Goal: Transaction & Acquisition: Purchase product/service

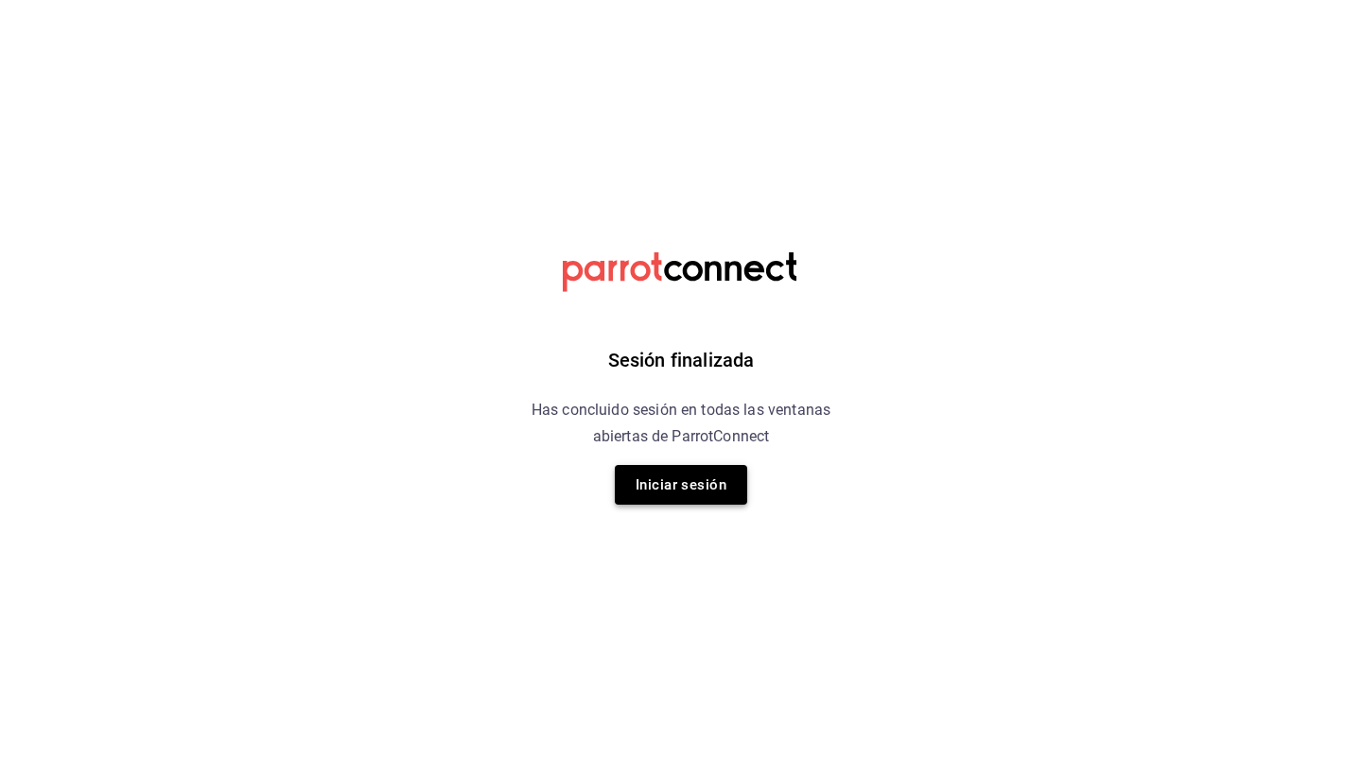
click at [653, 484] on button "Iniciar sesión" at bounding box center [681, 485] width 132 height 40
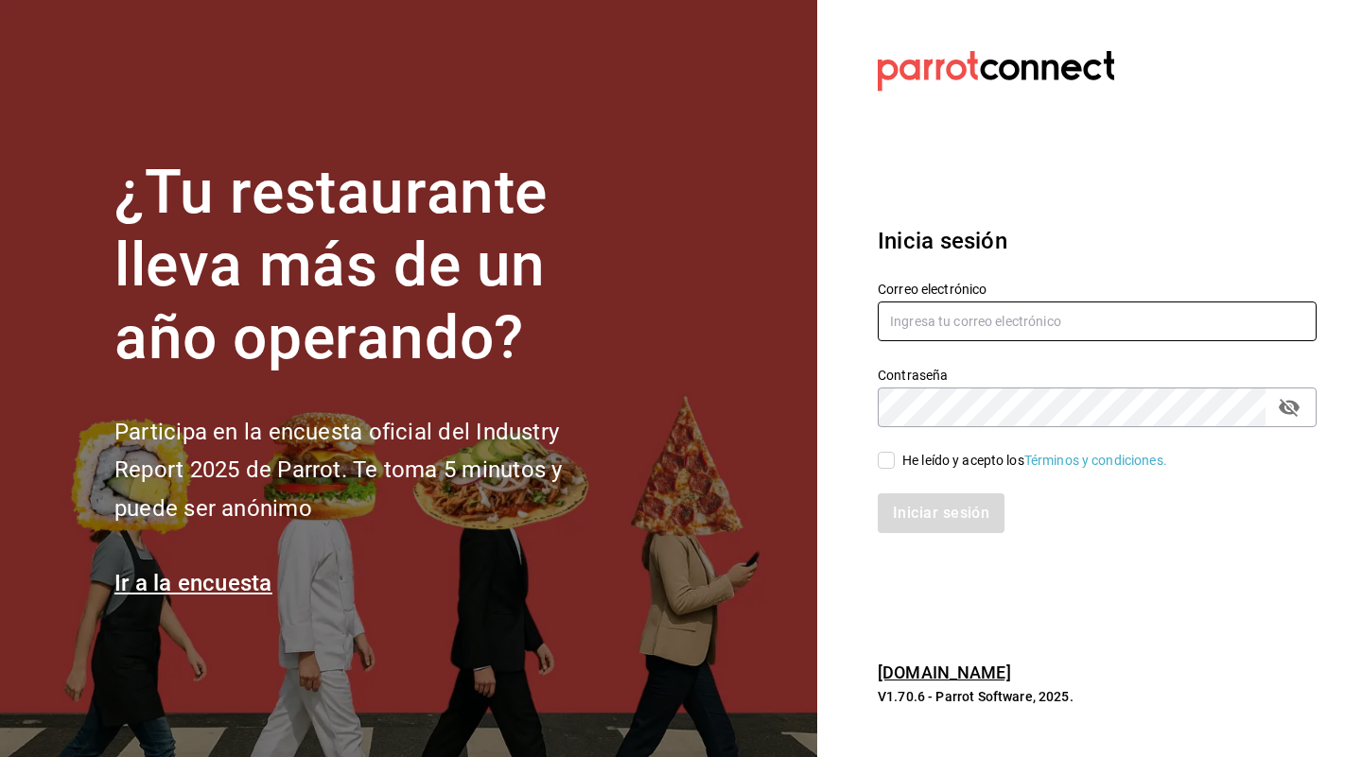
click at [991, 320] on input "text" at bounding box center [1096, 322] width 439 height 40
type input "camilaadunas@gmail.com"
click at [877, 460] on input "He leído y acepto los Términos y condiciones." at bounding box center [885, 460] width 17 height 17
checkbox input "true"
click at [947, 499] on button "Iniciar sesión" at bounding box center [941, 514] width 129 height 40
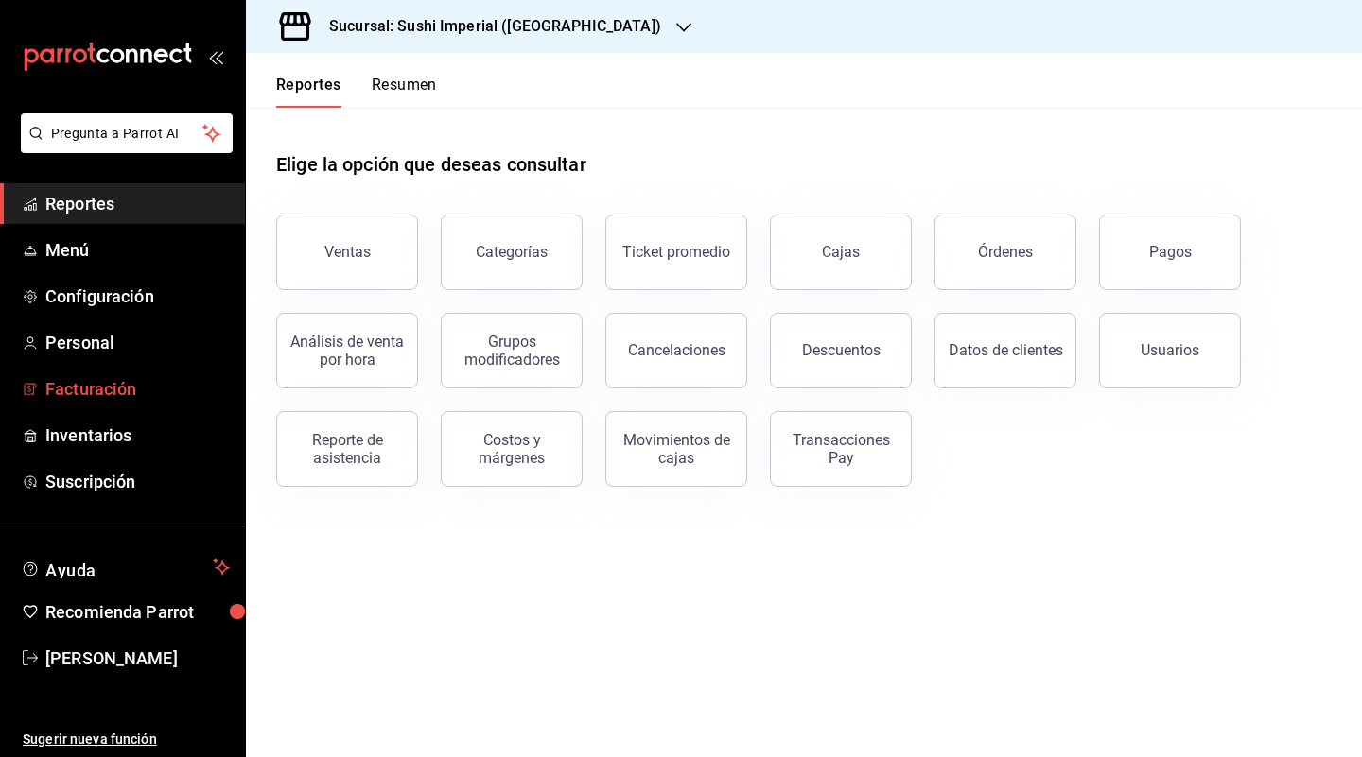
click at [123, 385] on span "Facturación" at bounding box center [137, 389] width 184 height 26
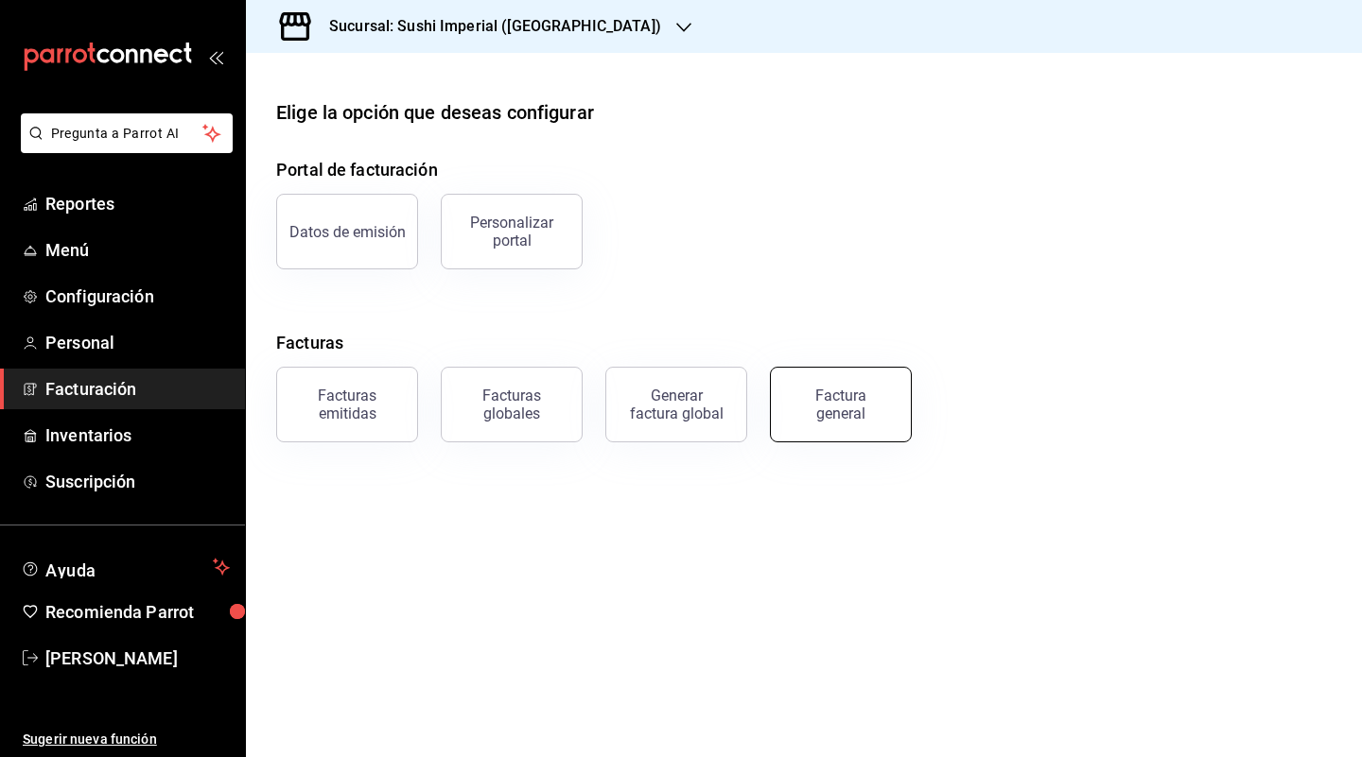
click at [867, 391] on div "Factura general" at bounding box center [840, 405] width 95 height 36
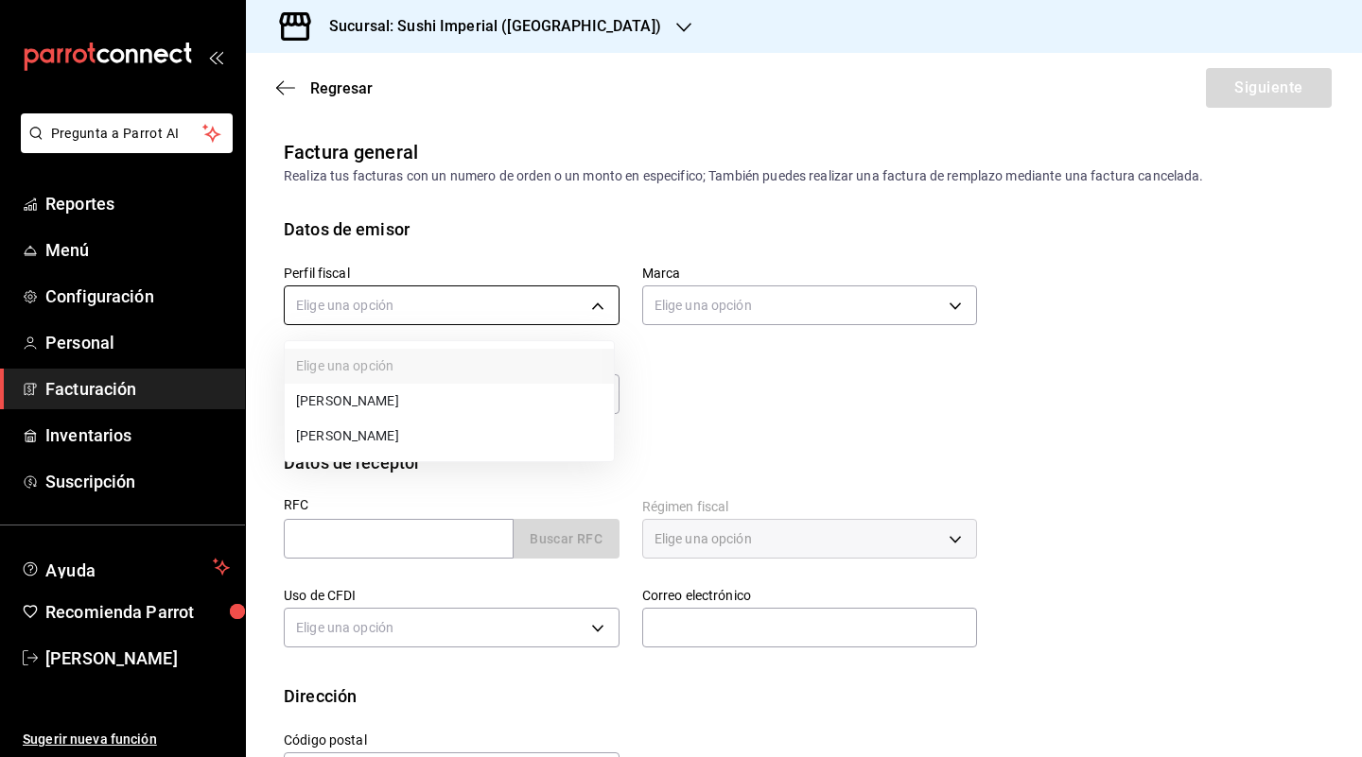
click at [404, 291] on body "Pregunta a Parrot AI Reportes Menú Configuración Personal Facturación Inventari…" at bounding box center [681, 378] width 1362 height 757
click at [386, 439] on li "ERICKA ELIZABETH ADUNAS VILLEGAS" at bounding box center [449, 436] width 329 height 35
type input "9e4338e8-d020-476e-b6de-dc80642d1cfc"
type input "327fb9d9-cdbe-496c-94a0-7d4feb94f769"
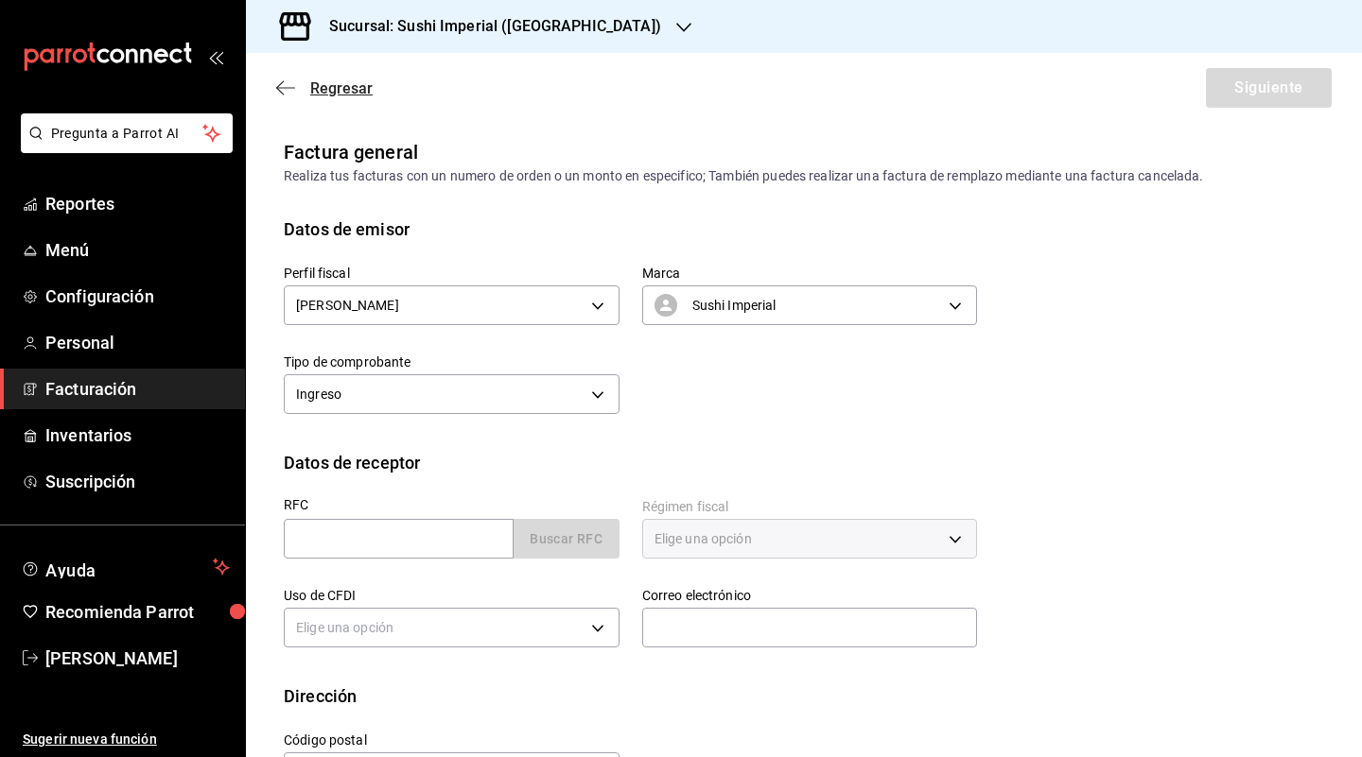
click at [280, 86] on icon "button" at bounding box center [285, 87] width 19 height 17
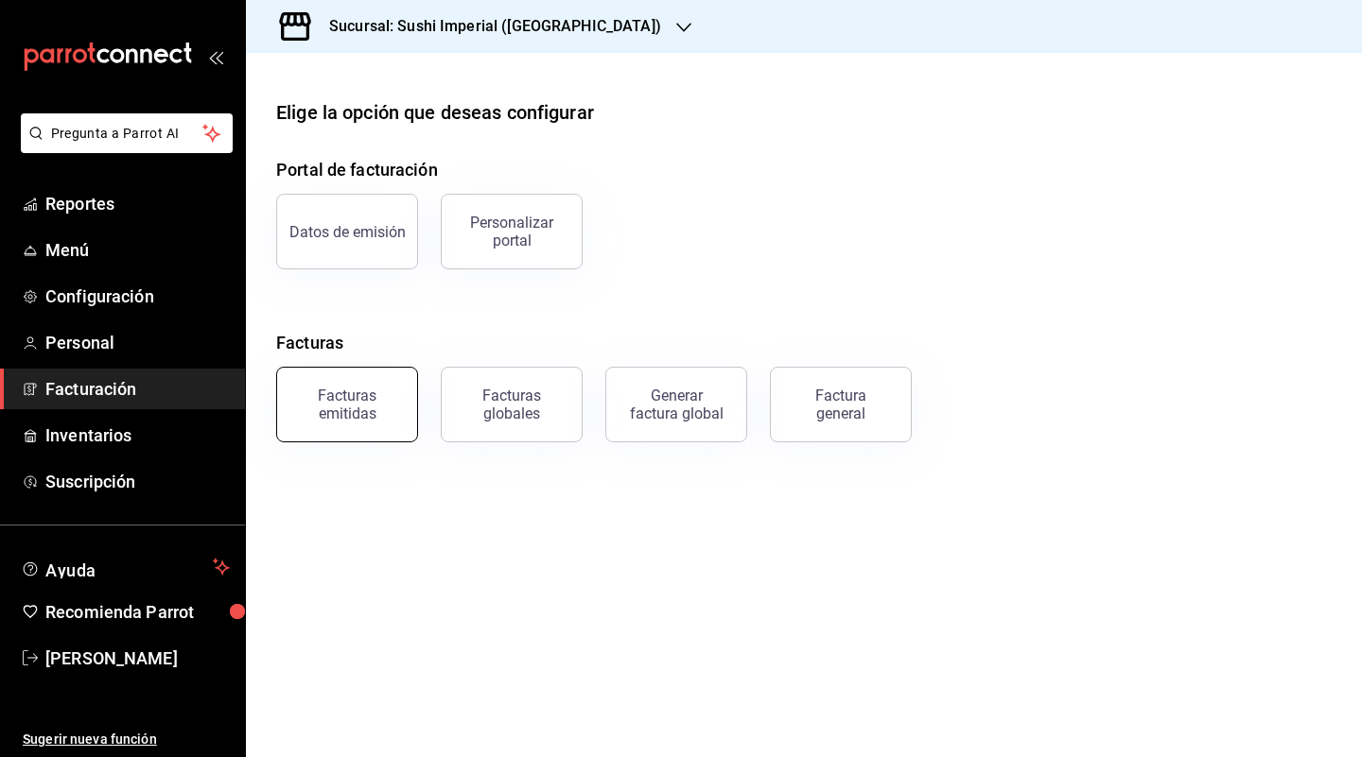
click at [353, 402] on div "Facturas emitidas" at bounding box center [346, 405] width 117 height 36
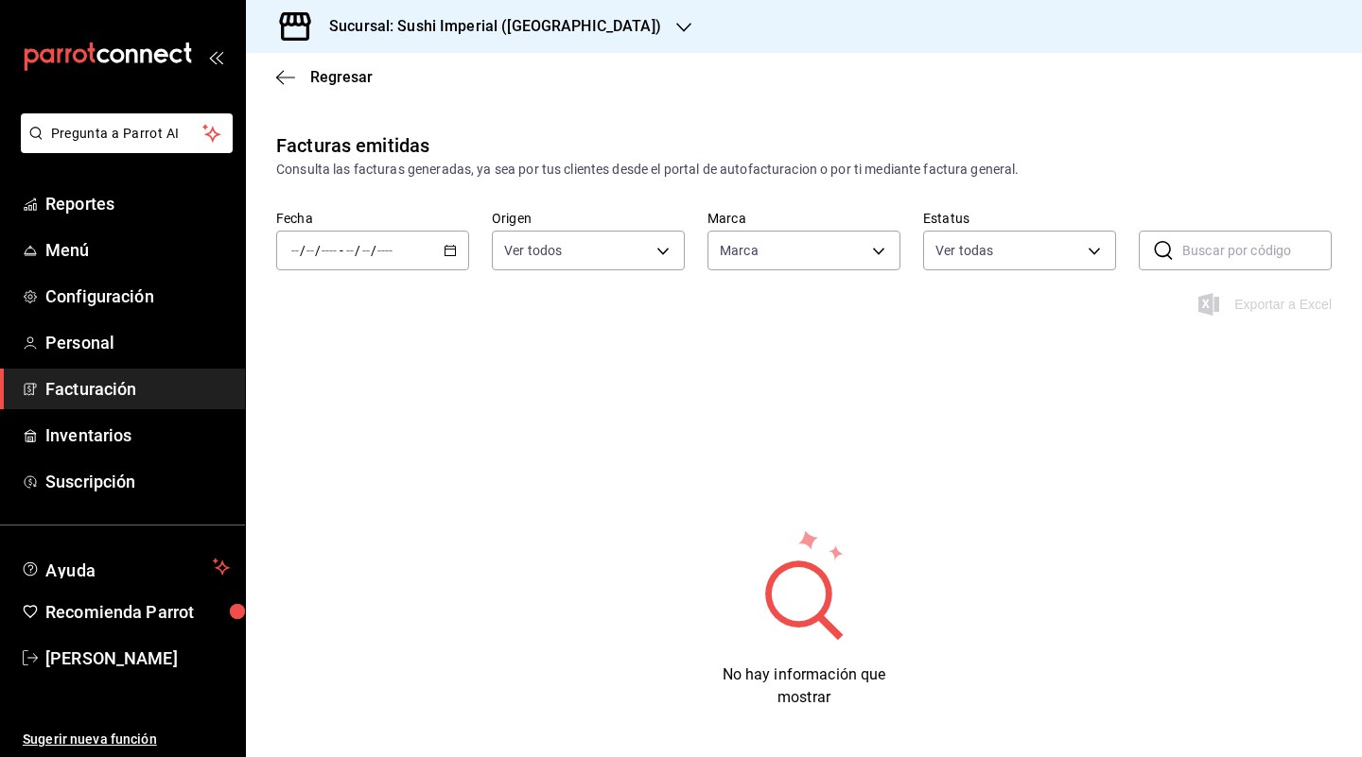
type input "327fb9d9-cdbe-496c-94a0-7d4feb94f769"
click at [1182, 252] on input "text" at bounding box center [1256, 251] width 149 height 38
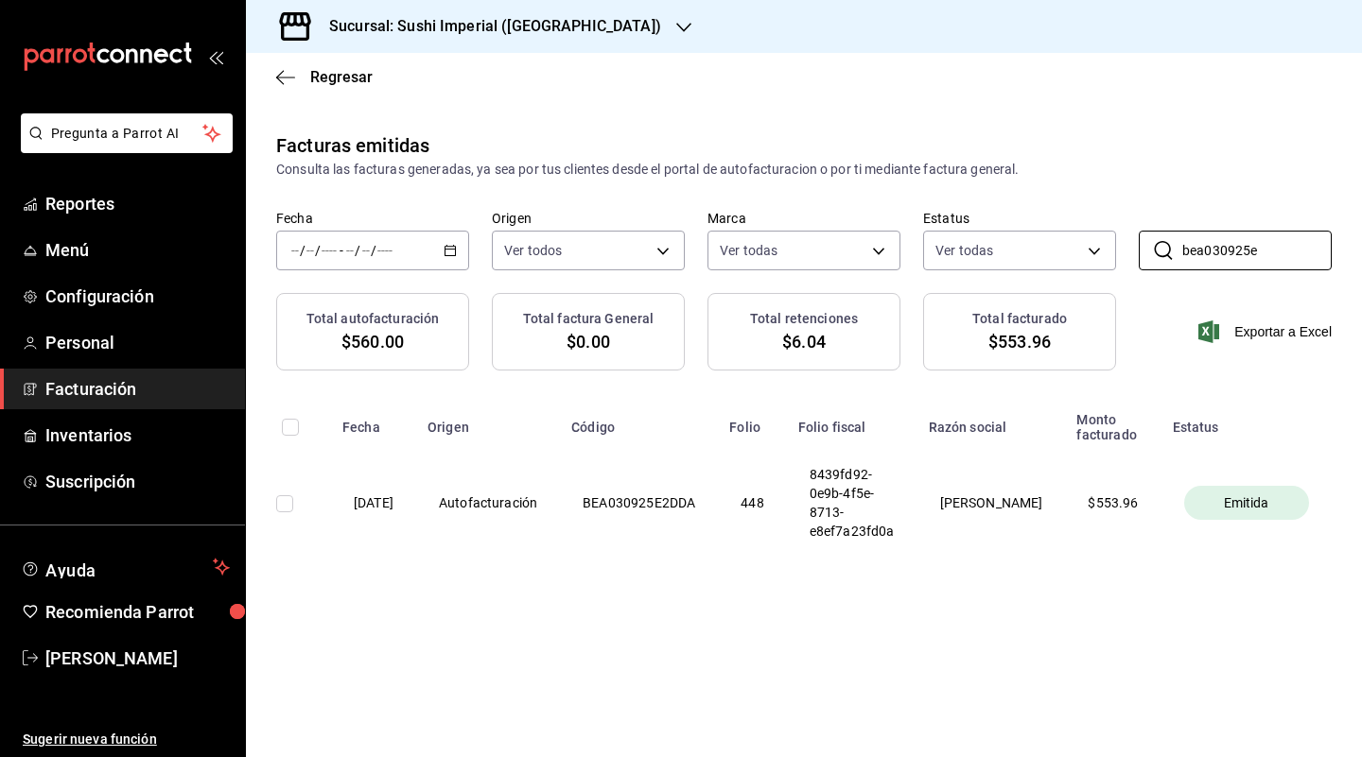
scroll to position [0, 34]
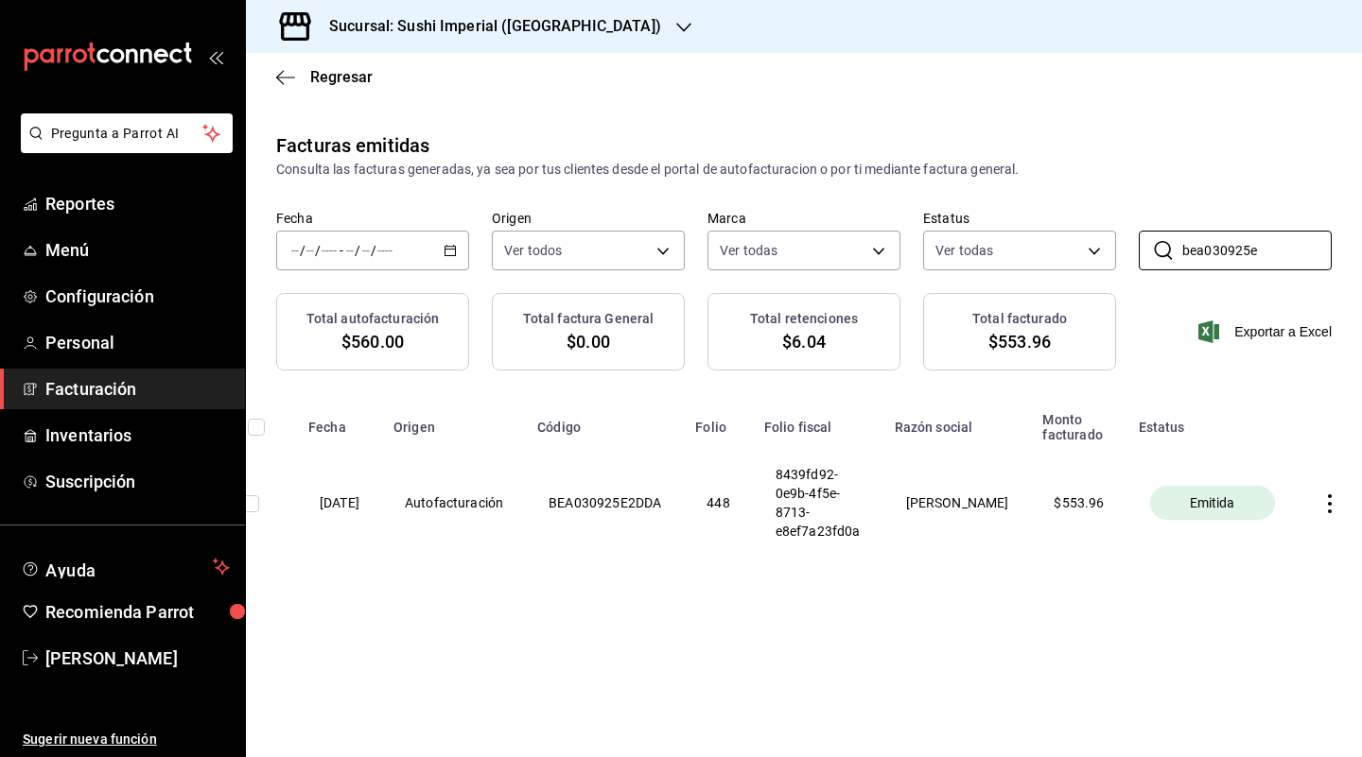
type input "bea030925e"
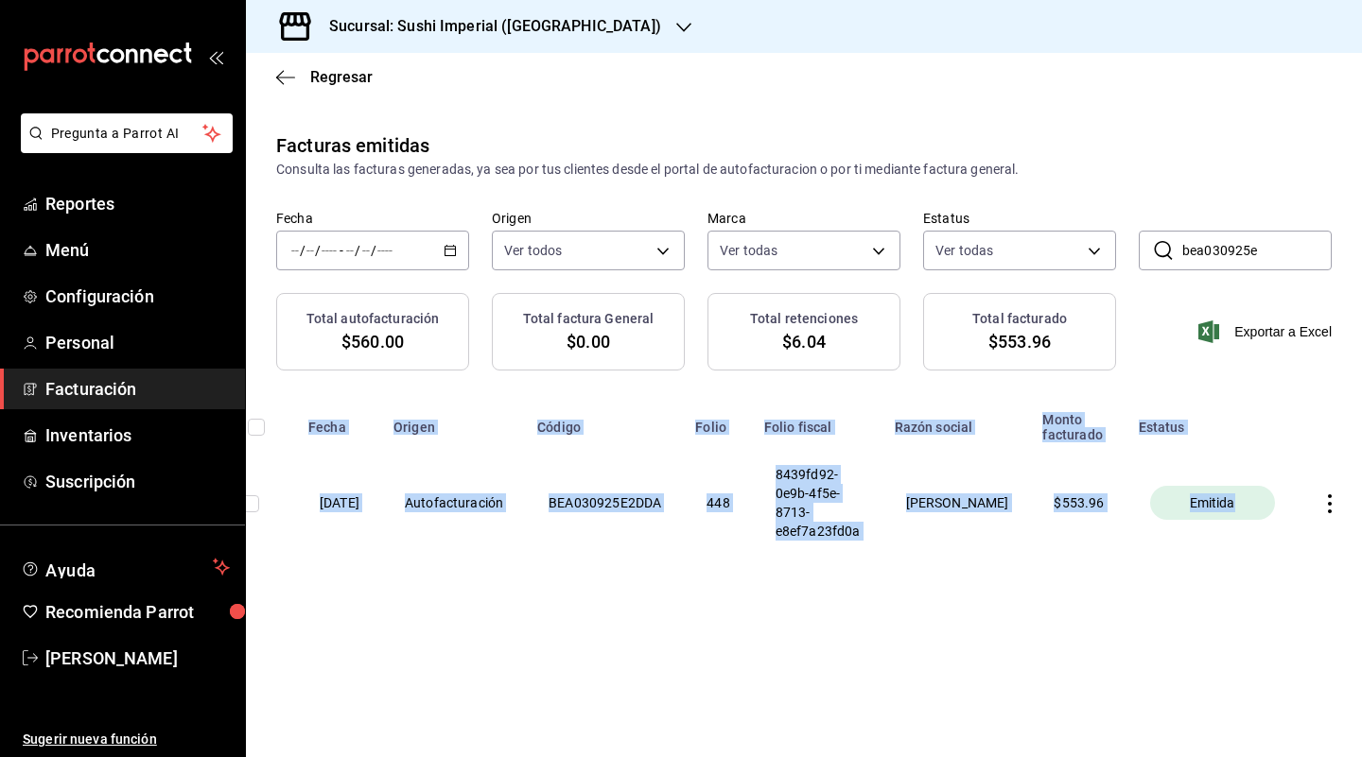
drag, startPoint x: 1225, startPoint y: 498, endPoint x: 1322, endPoint y: 498, distance: 96.4
click at [1322, 498] on tr "03/09/2025 Autofacturación BEA030925E2DDA 448 8439fd92-0e9b-4f5e-8713-e8ef7a23f…" at bounding box center [790, 503] width 1157 height 121
click at [1328, 498] on icon "button" at bounding box center [1330, 504] width 4 height 19
click at [1244, 542] on li "Cancelar factura" at bounding box center [1248, 553] width 166 height 45
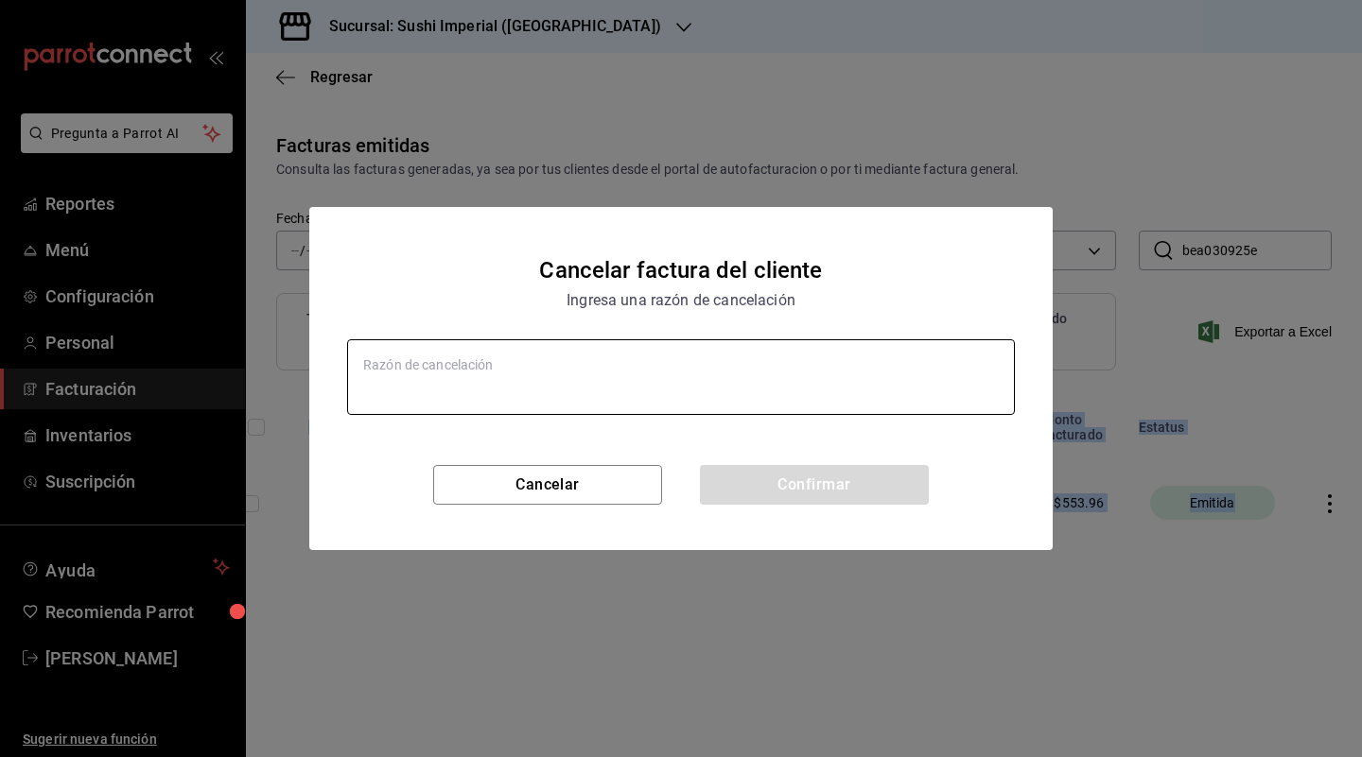
type textarea "x"
click at [526, 383] on textarea at bounding box center [681, 377] width 668 height 76
type textarea "M"
type textarea "x"
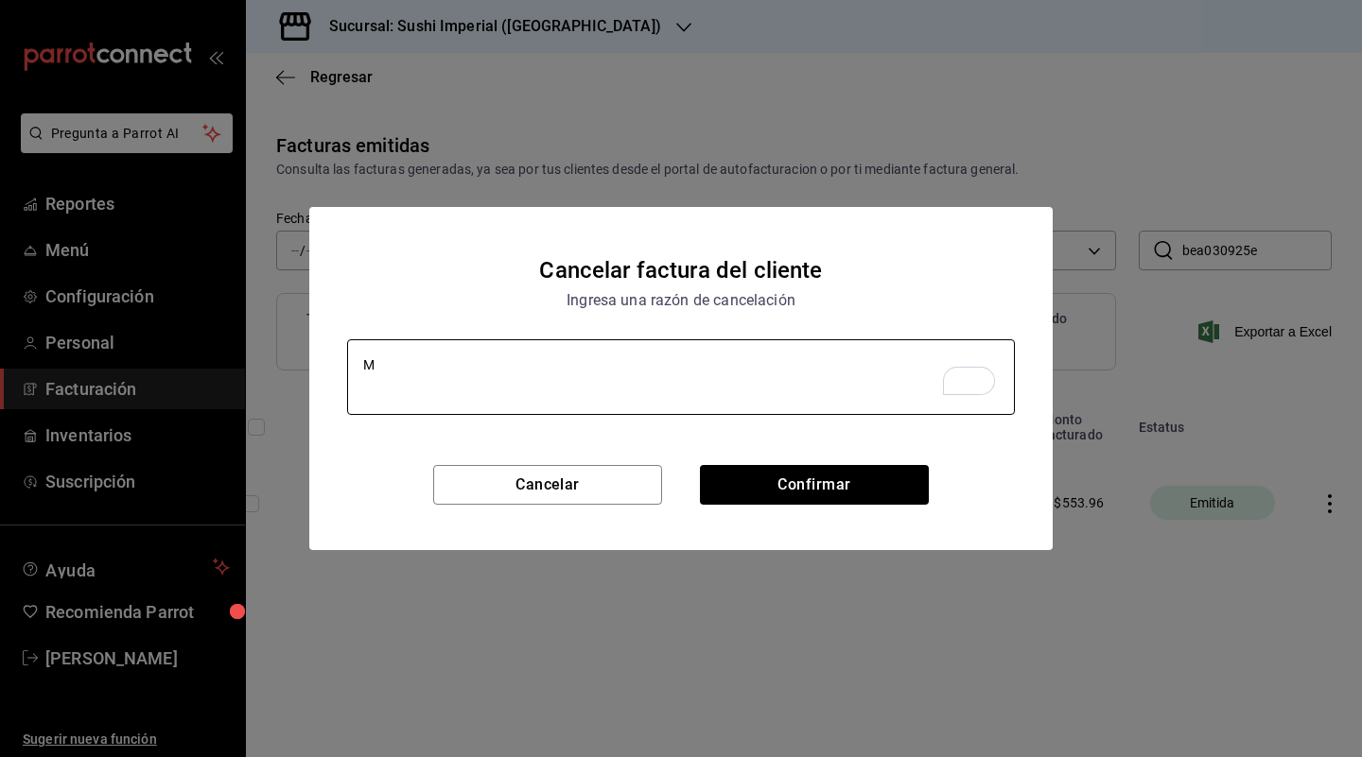
type textarea "Mo"
type textarea "x"
type textarea "Mon"
type textarea "x"
type textarea "Mont"
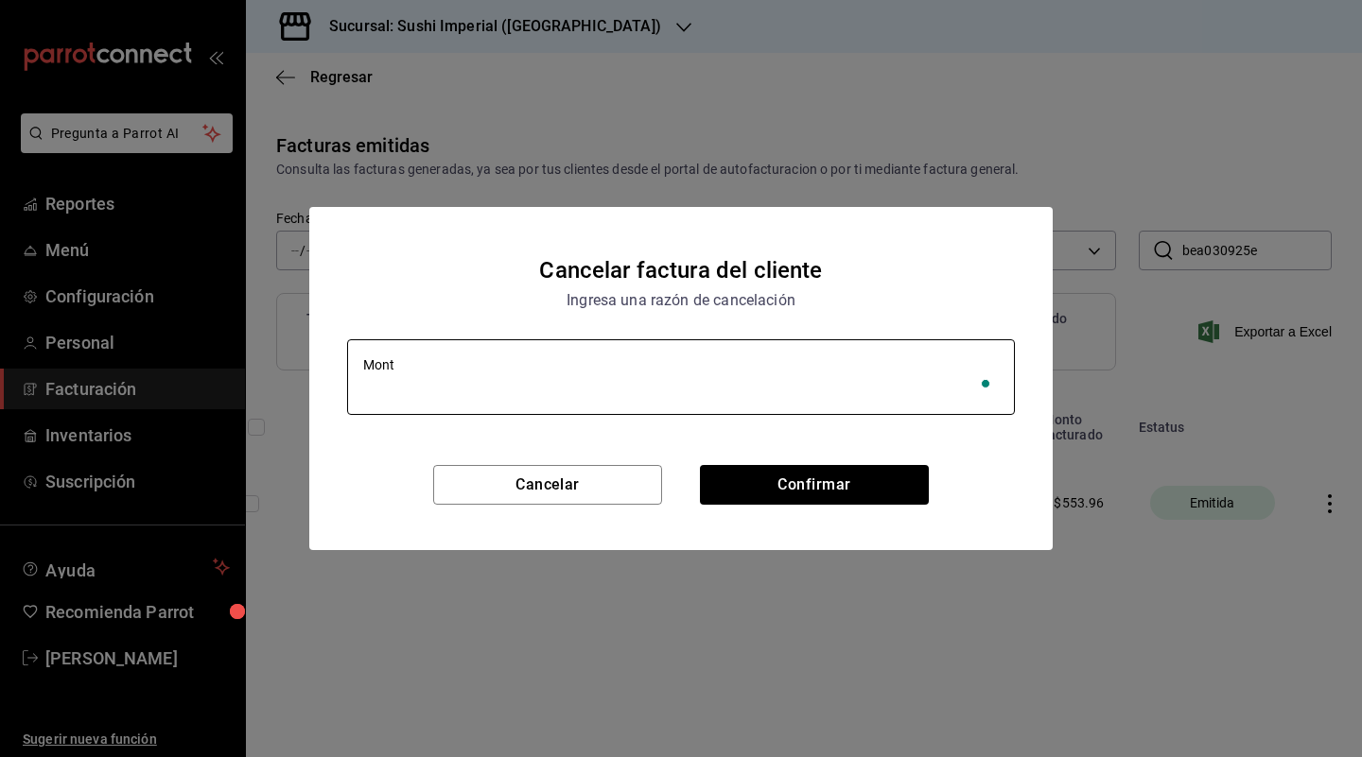
type textarea "x"
type textarea "Monto"
type textarea "x"
type textarea "Monto"
type textarea "x"
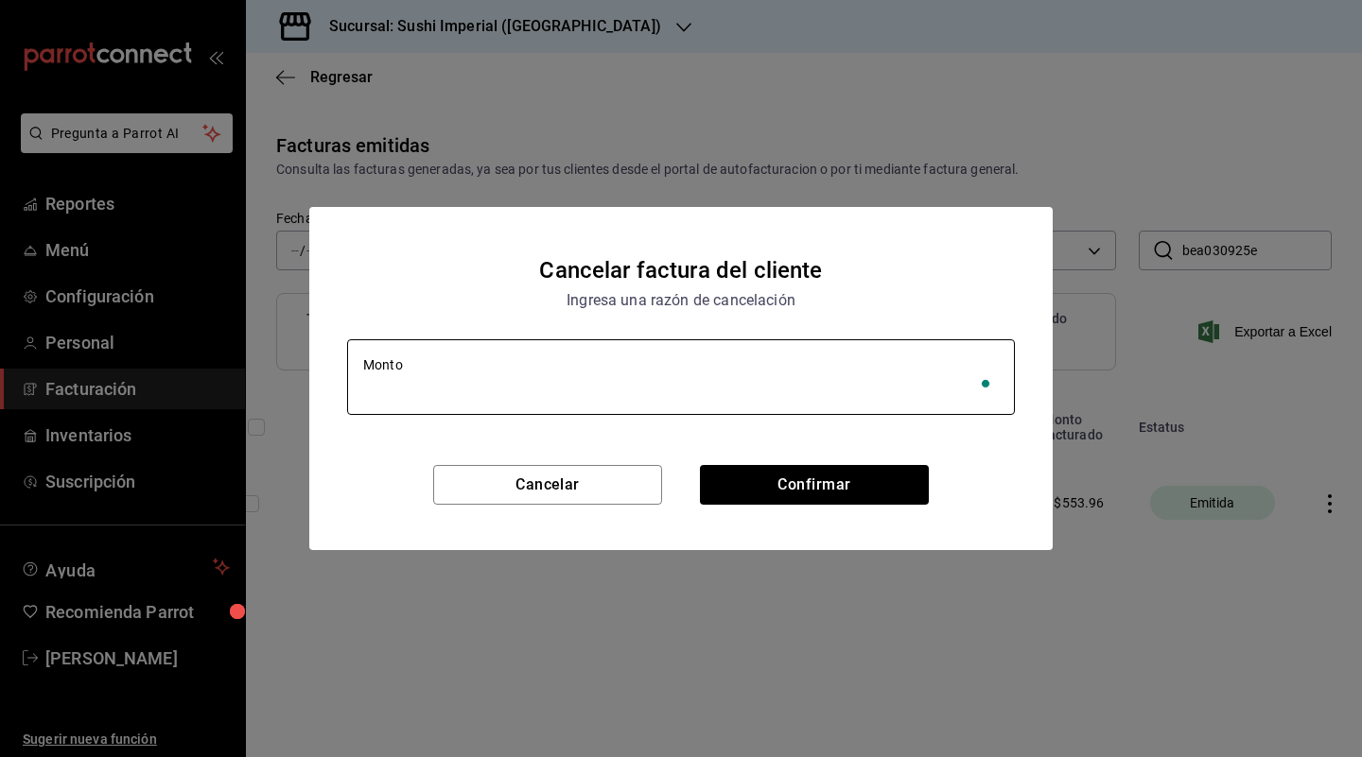
type textarea "Monto f"
type textarea "x"
type textarea "Monto fi"
type textarea "x"
type textarea "Monto fin"
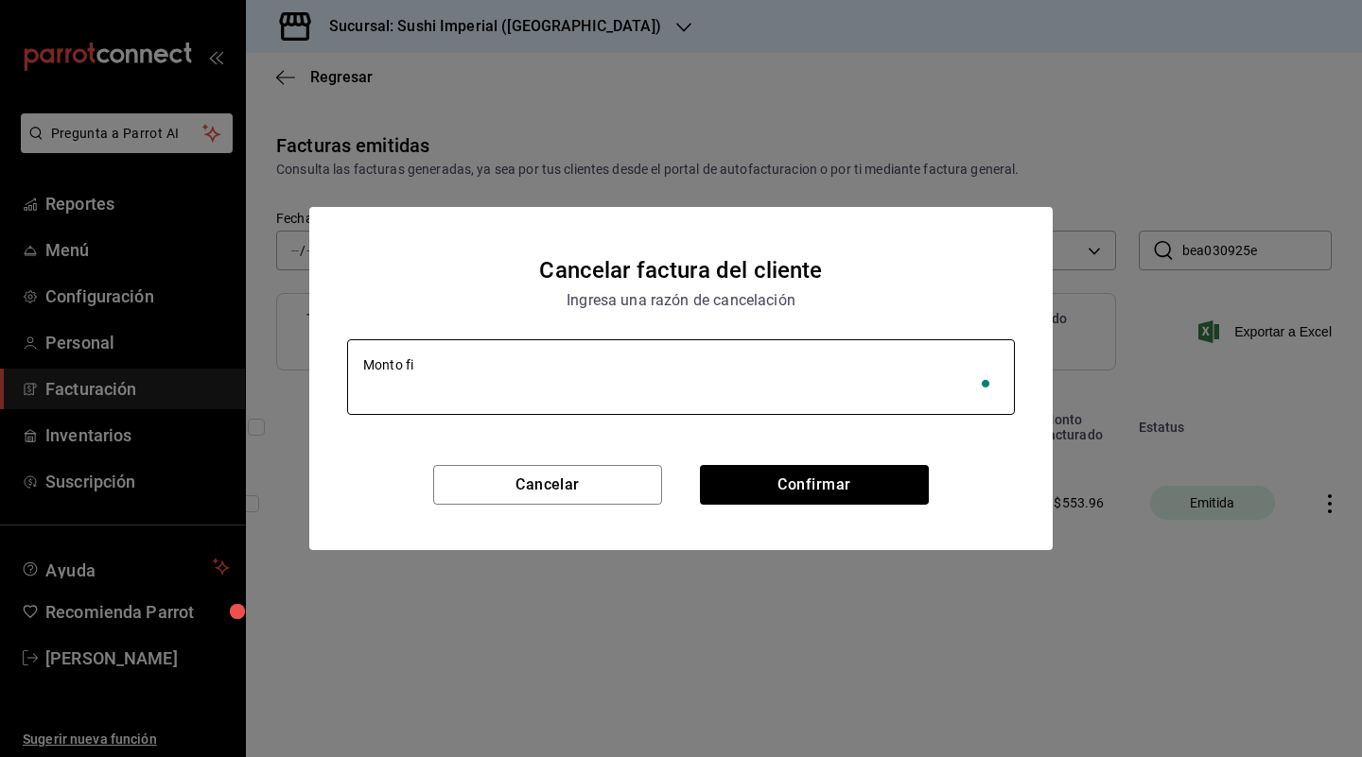
type textarea "x"
type textarea "Monto fina"
type textarea "x"
type textarea "Monto final"
type textarea "x"
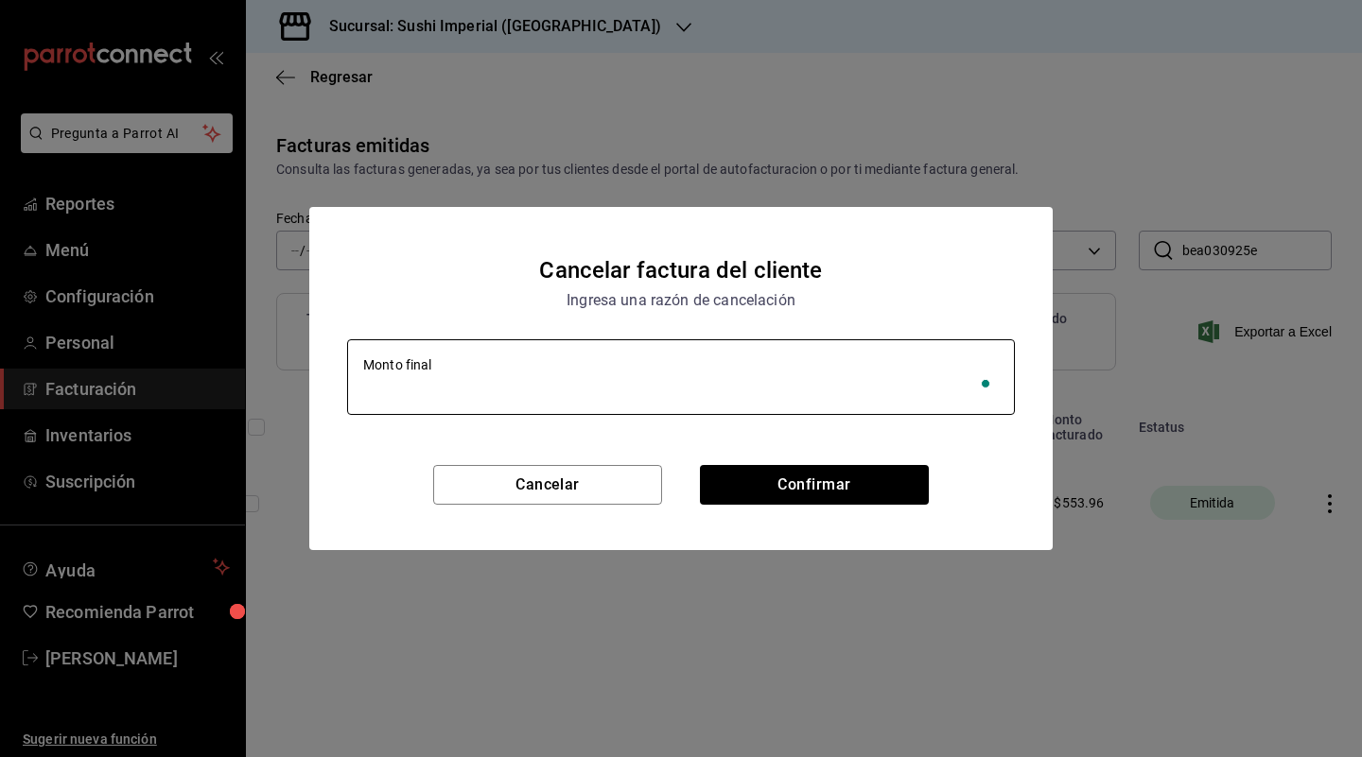
type textarea "Monto final"
type textarea "x"
type textarea "Monto final d"
type textarea "x"
type textarea "Monto final di"
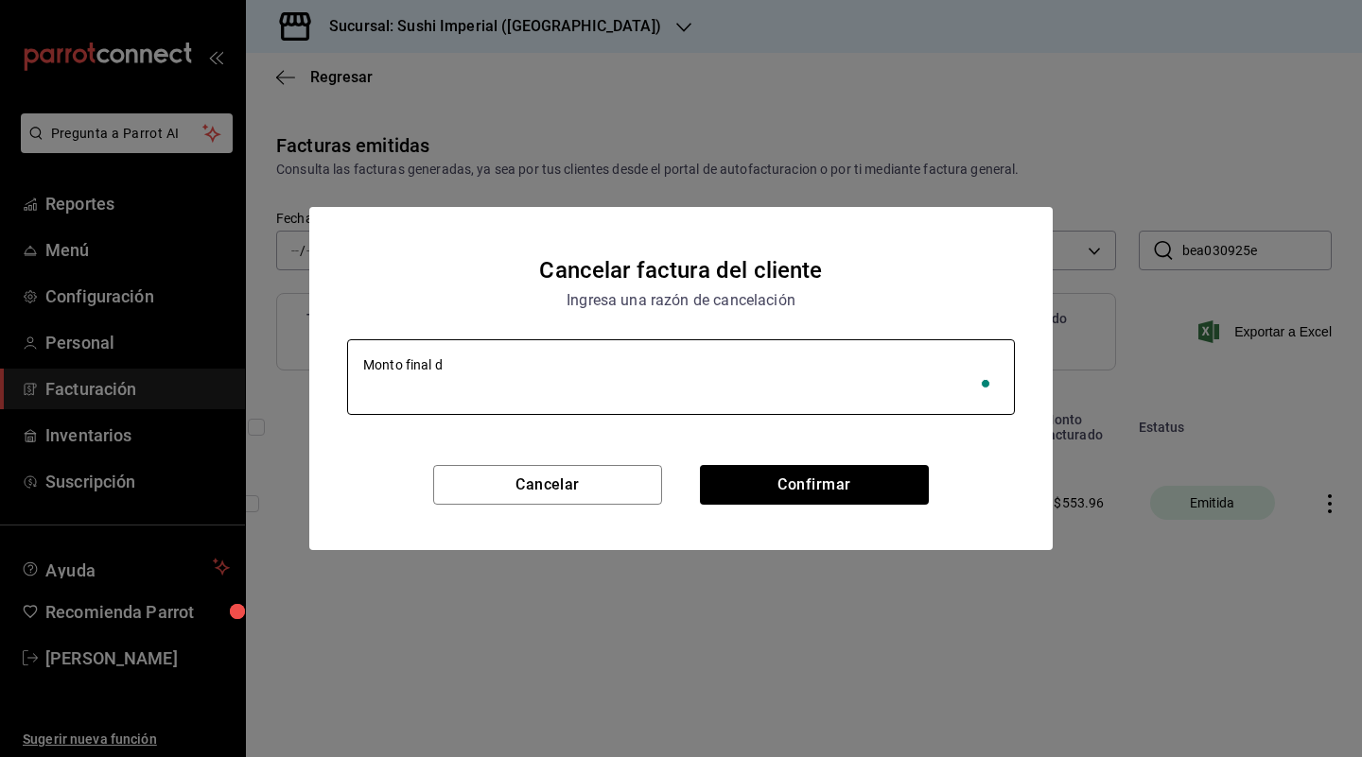
type textarea "x"
type textarea "Monto final dif"
type textarea "x"
type textarea "Monto final dife"
type textarea "x"
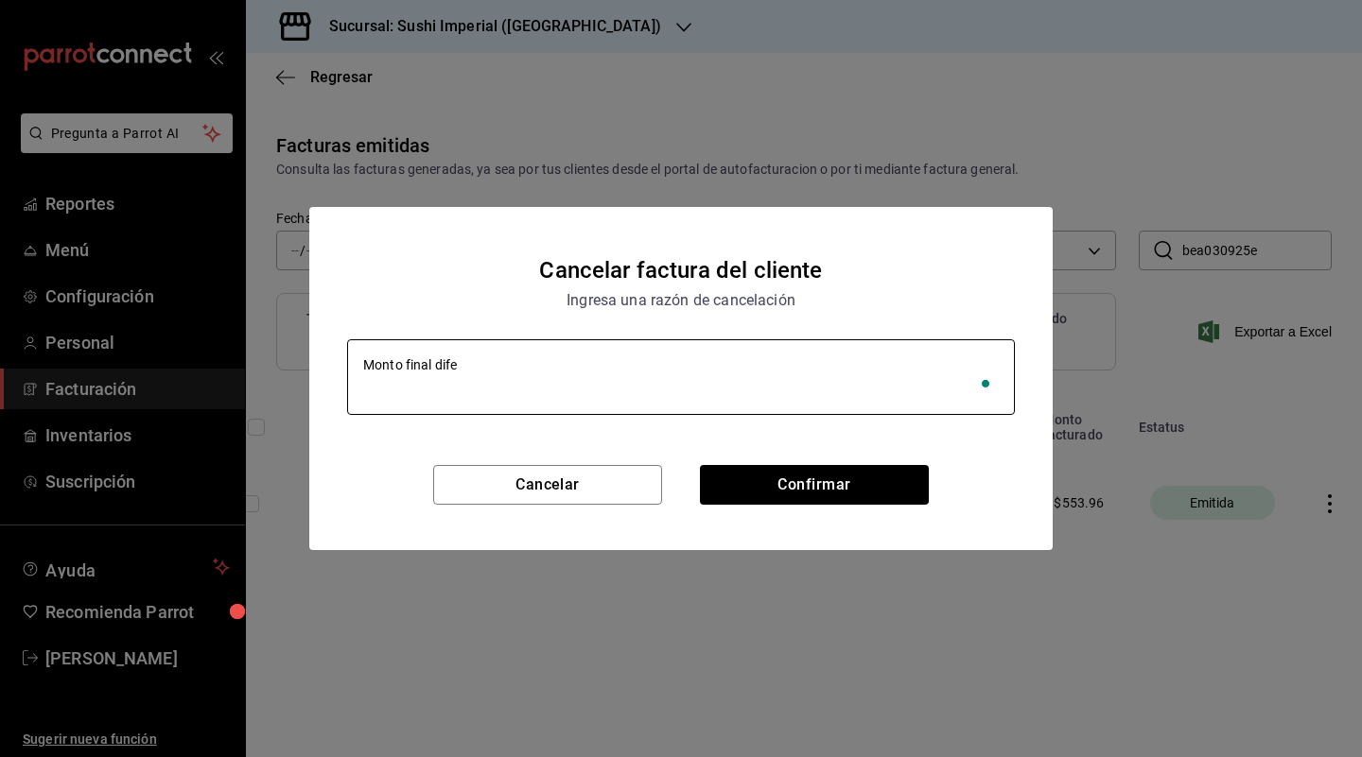
type textarea "Monto final difer"
type textarea "x"
type textarea "Monto final difere"
type textarea "x"
type textarea "Monto final diferen"
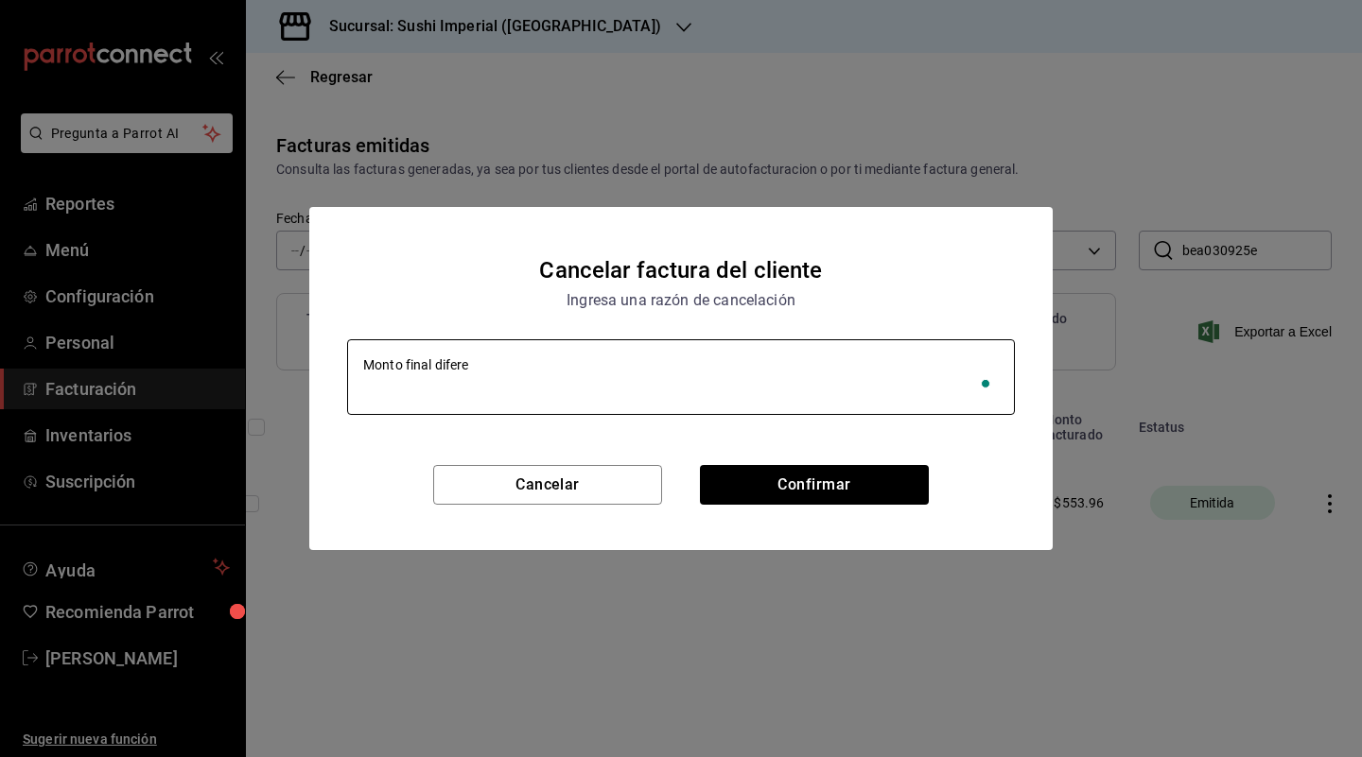
type textarea "x"
type textarea "Monto final diferent"
type textarea "x"
type textarea "Monto final diferente"
type textarea "x"
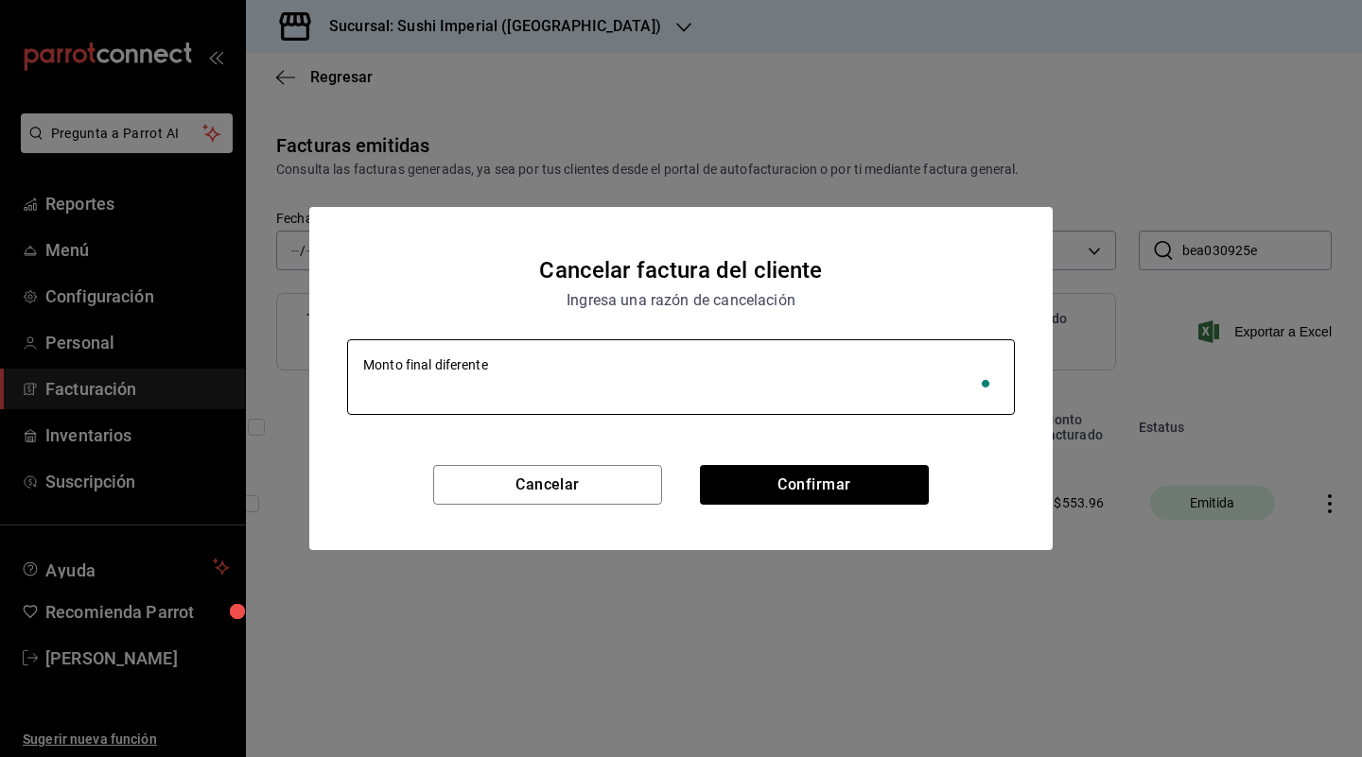
type textarea "Monto final diferente"
type textarea "x"
type textarea "Monto final diferente a"
type textarea "x"
type textarea "Monto final diferente al"
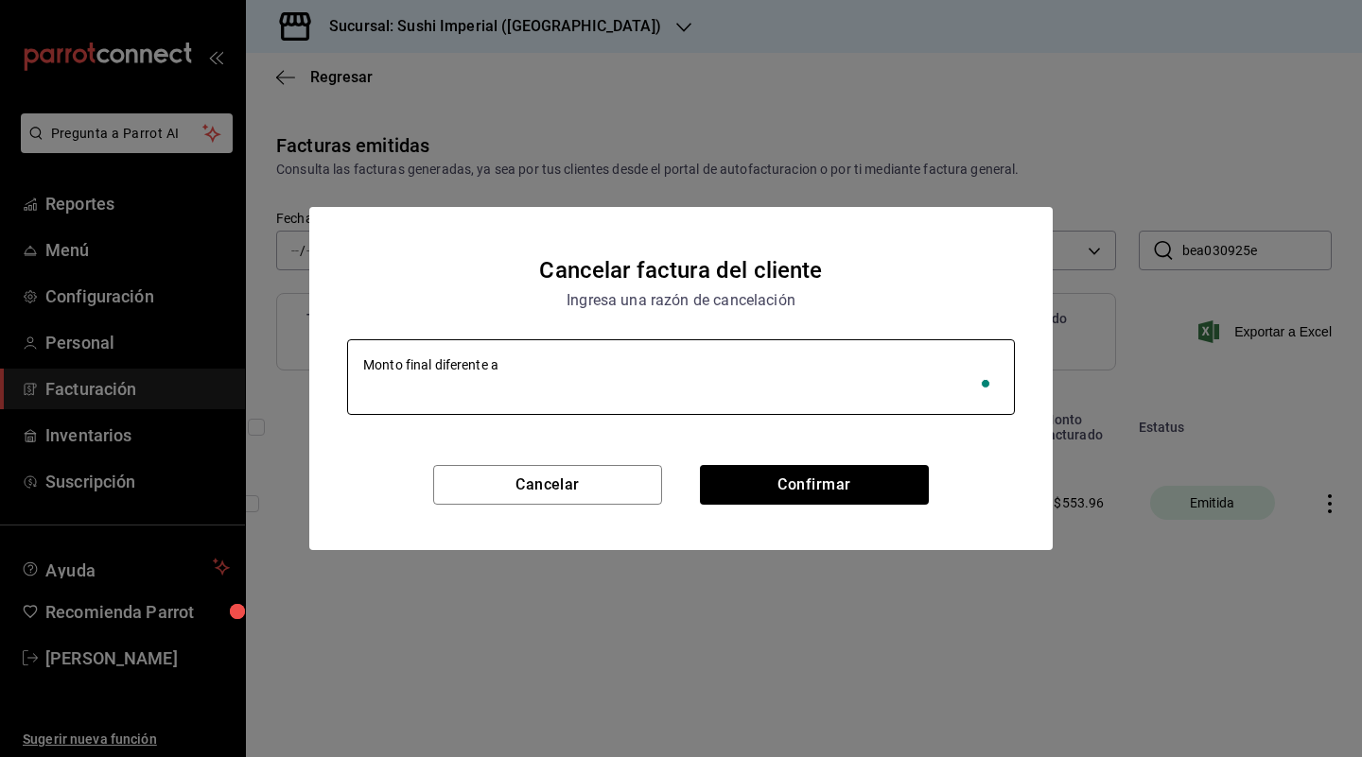
type textarea "x"
type textarea "Monto final diferente al"
type textarea "x"
type textarea "Monto final diferente al m"
type textarea "x"
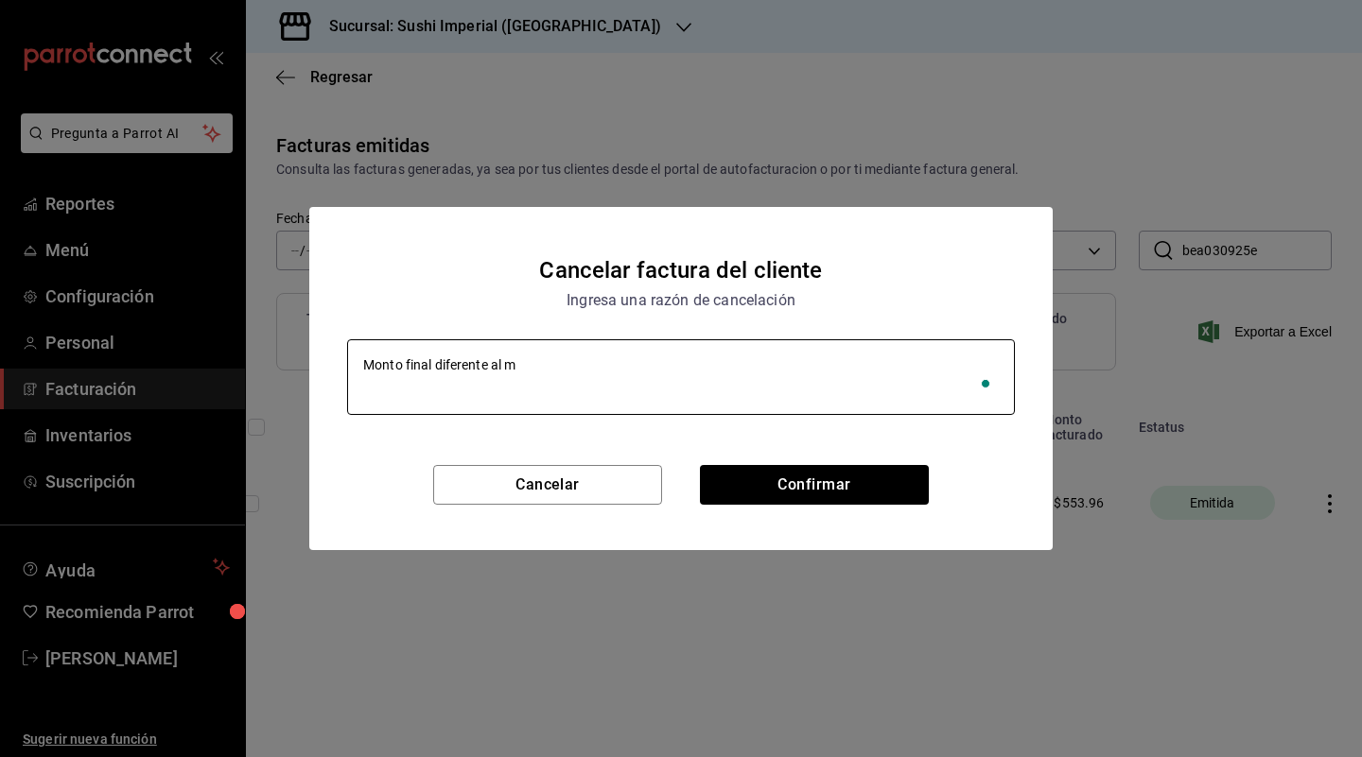
type textarea "Monto final diferente al mo"
type textarea "x"
type textarea "Monto final diferente al mon"
type textarea "x"
type textarea "Monto final diferente al mont"
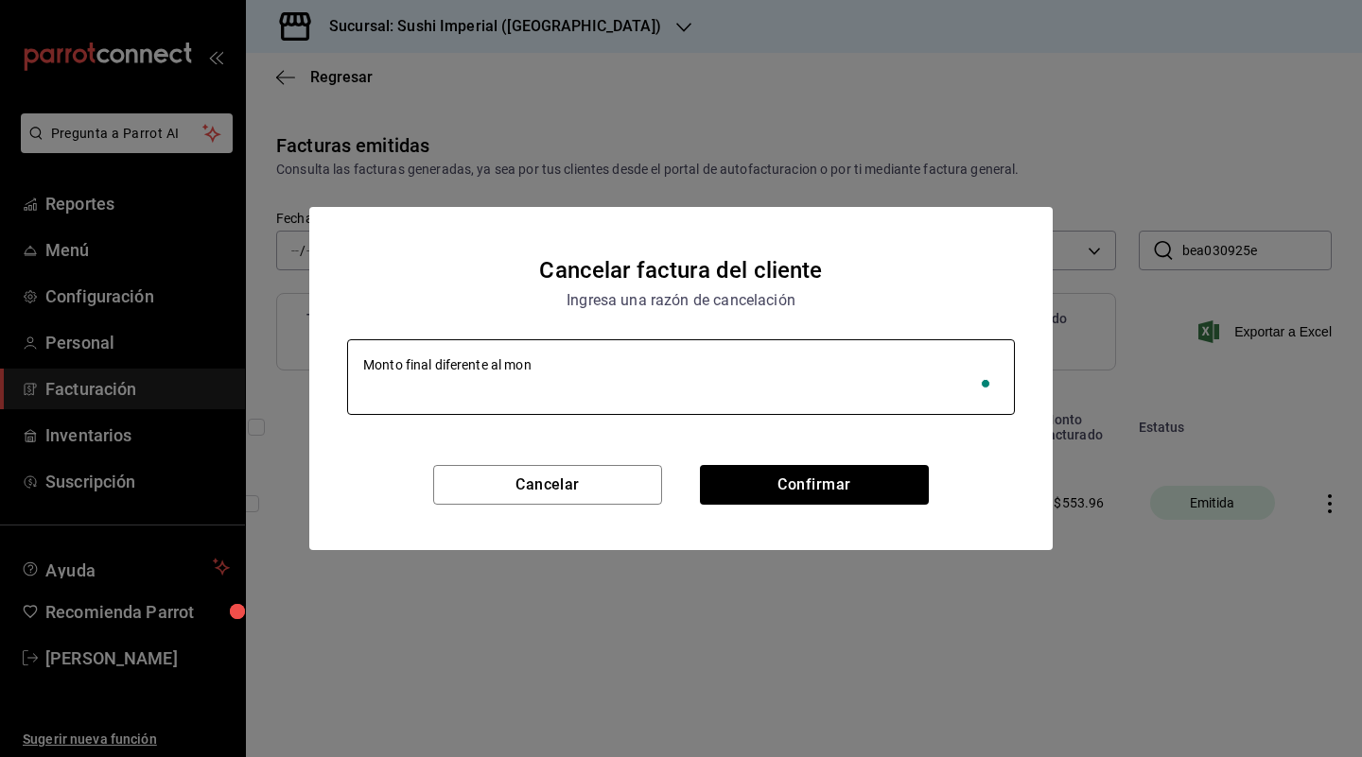
type textarea "x"
type textarea "Monto final diferente al monto"
type textarea "x"
type textarea "Monto final diferente al monto"
type textarea "x"
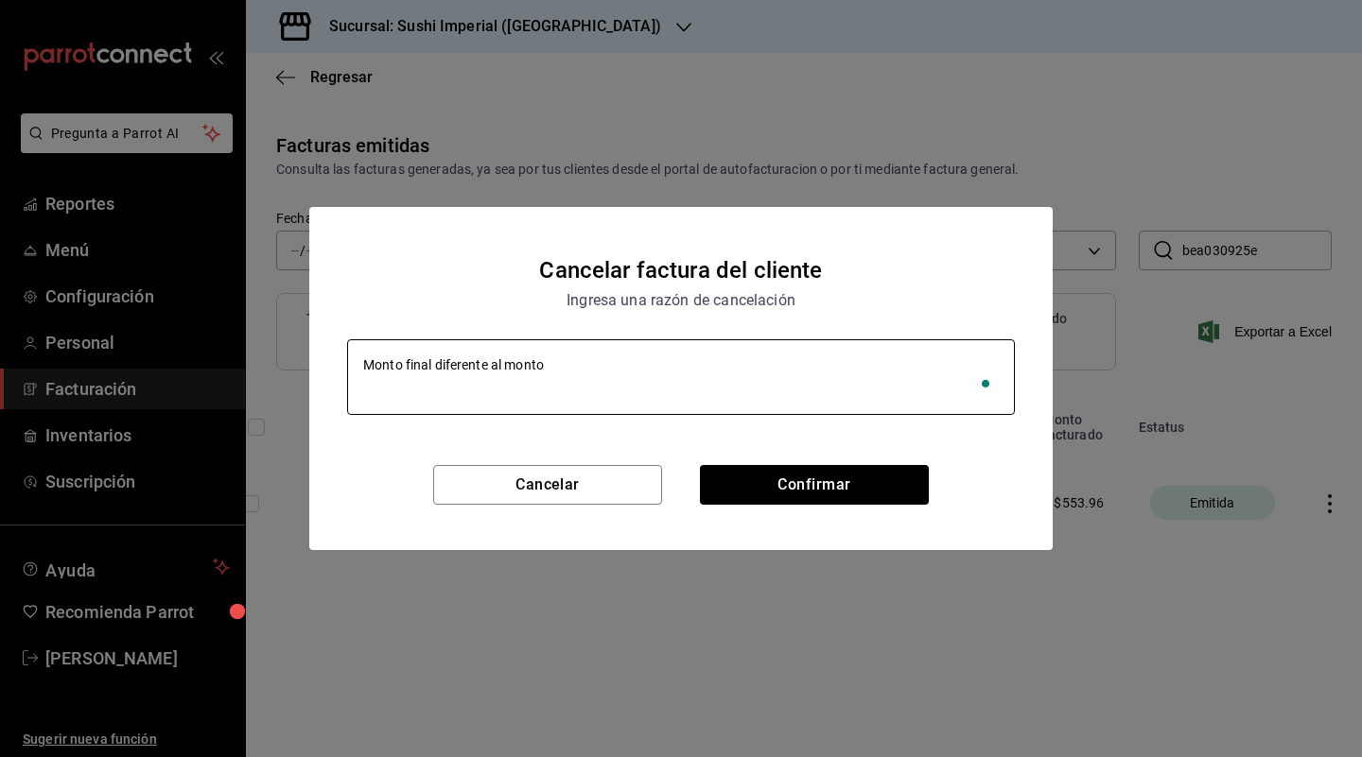
type textarea "Monto final diferente al monto f"
type textarea "x"
type textarea "Monto final diferente al monto fi"
type textarea "x"
type textarea "Monto final diferente al monto fin"
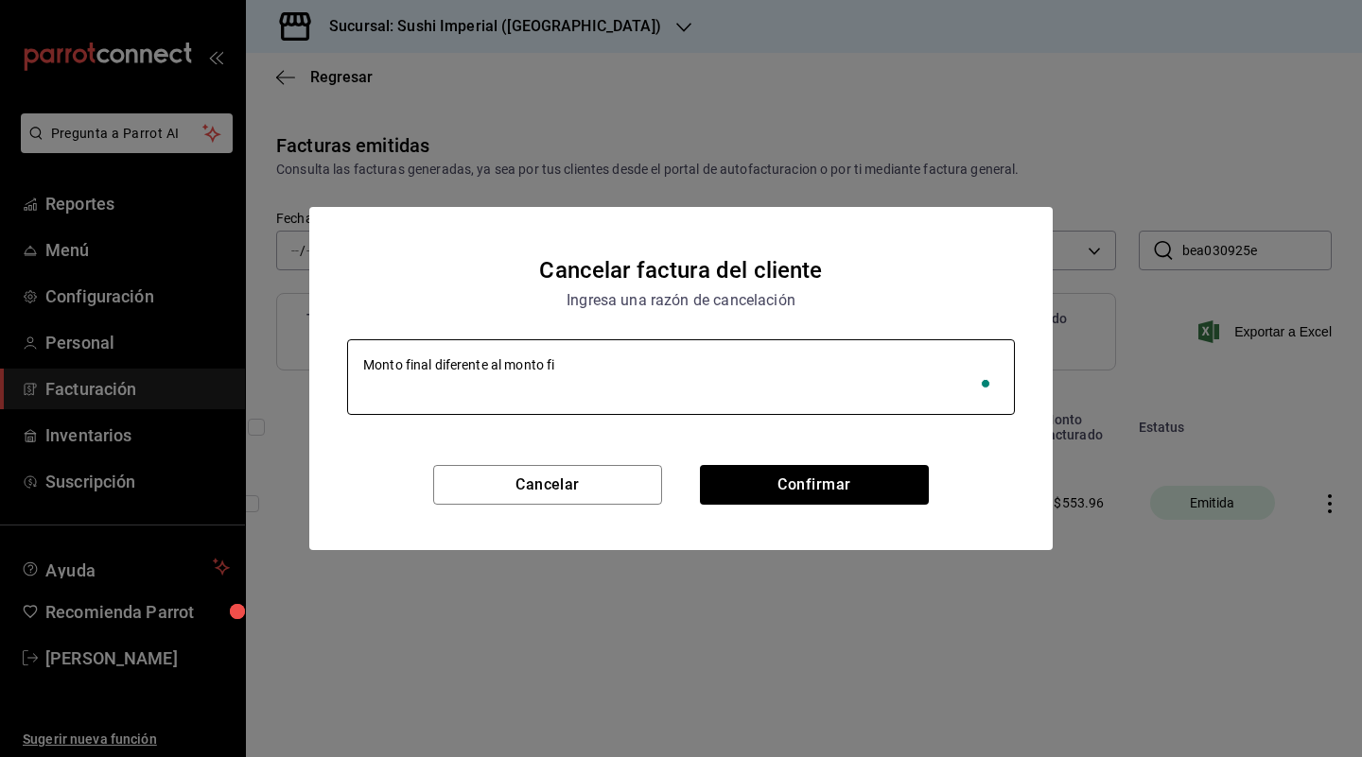
type textarea "x"
type textarea "Monto final diferente al monto fina"
type textarea "x"
type textarea "Monto final diferente al monto final"
type textarea "x"
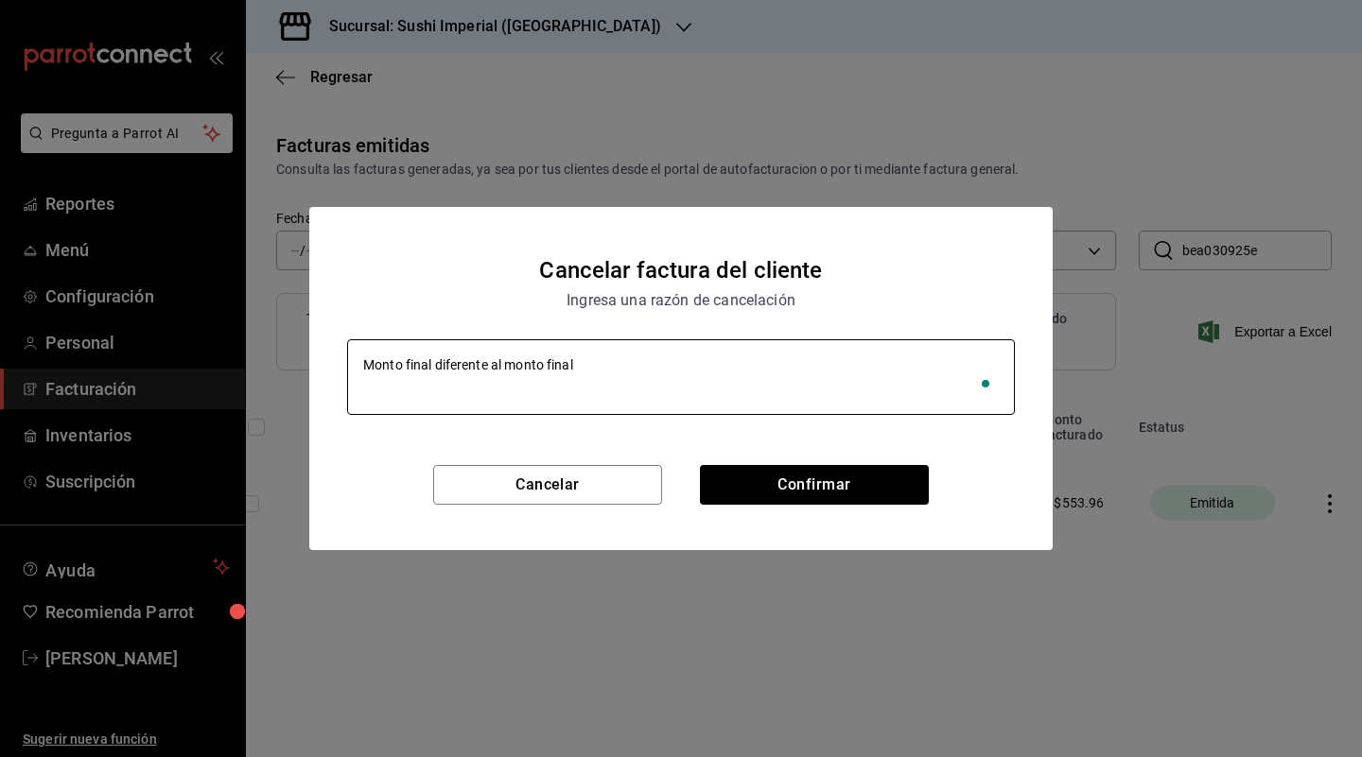
type textarea "Monto final diferente al monto final"
type textarea "x"
type textarea "Monto final diferente al monto final d"
type textarea "x"
type textarea "Monto final diferente al monto final de"
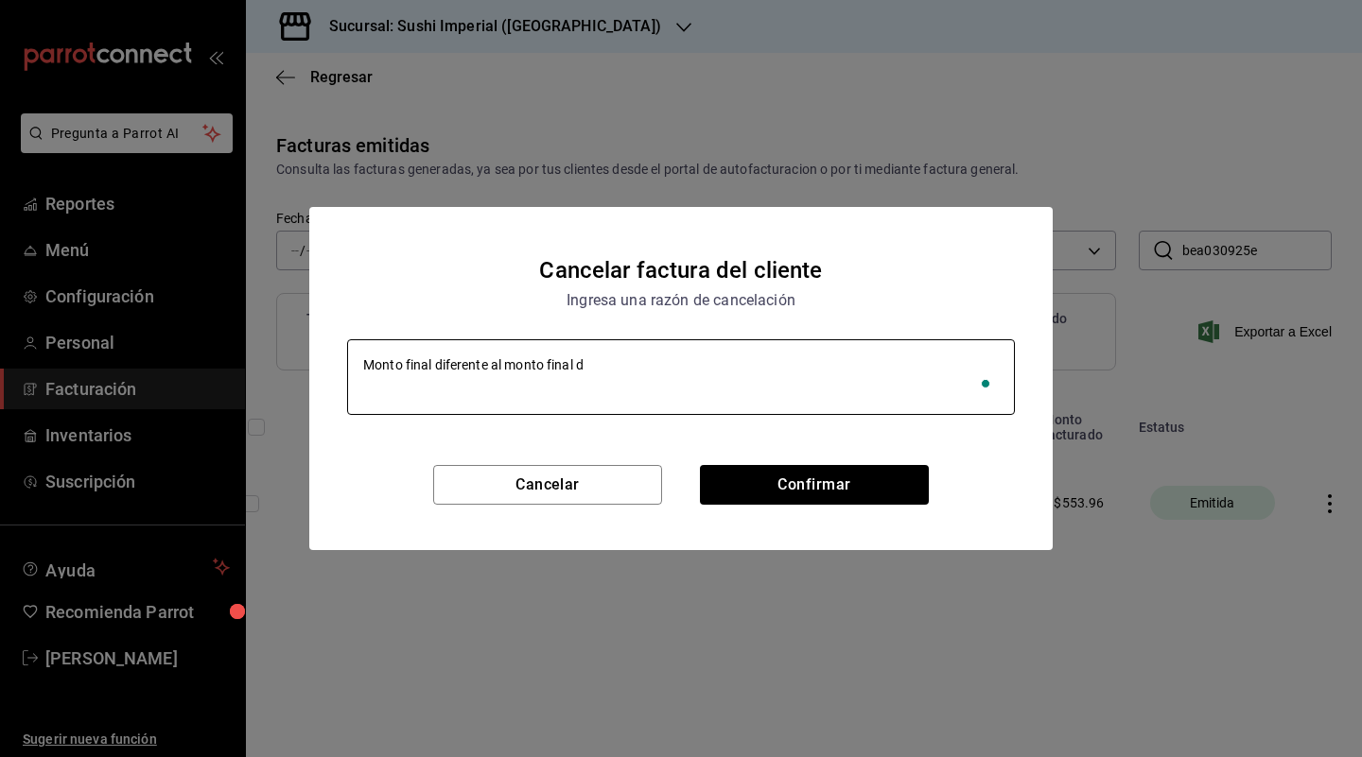
type textarea "x"
type textarea "Monto final diferente al monto final del"
type textarea "x"
type textarea "Monto final diferente al monto final del"
type textarea "x"
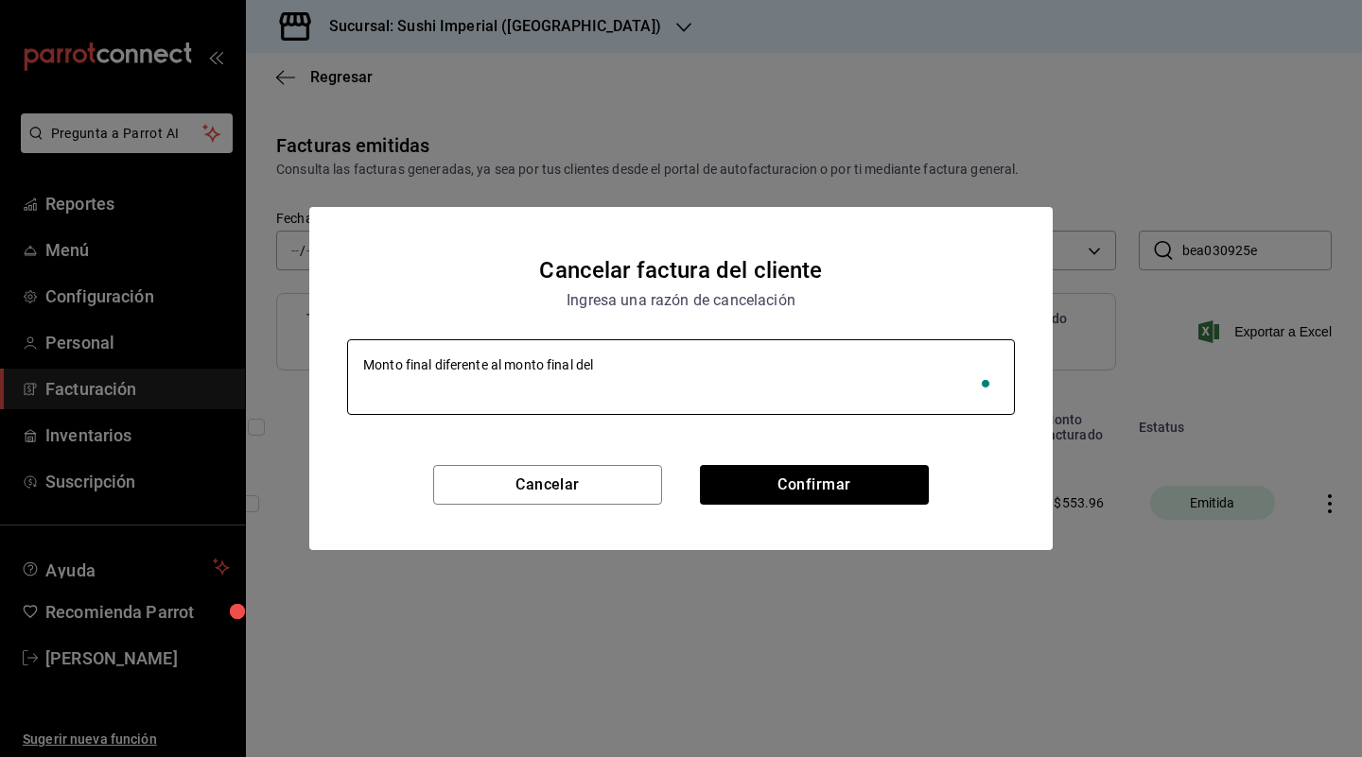
type textarea "Monto final diferente al monto final del t"
type textarea "x"
type textarea "Monto final diferente al monto final del ti"
type textarea "x"
type textarea "Monto final diferente al monto final del tic"
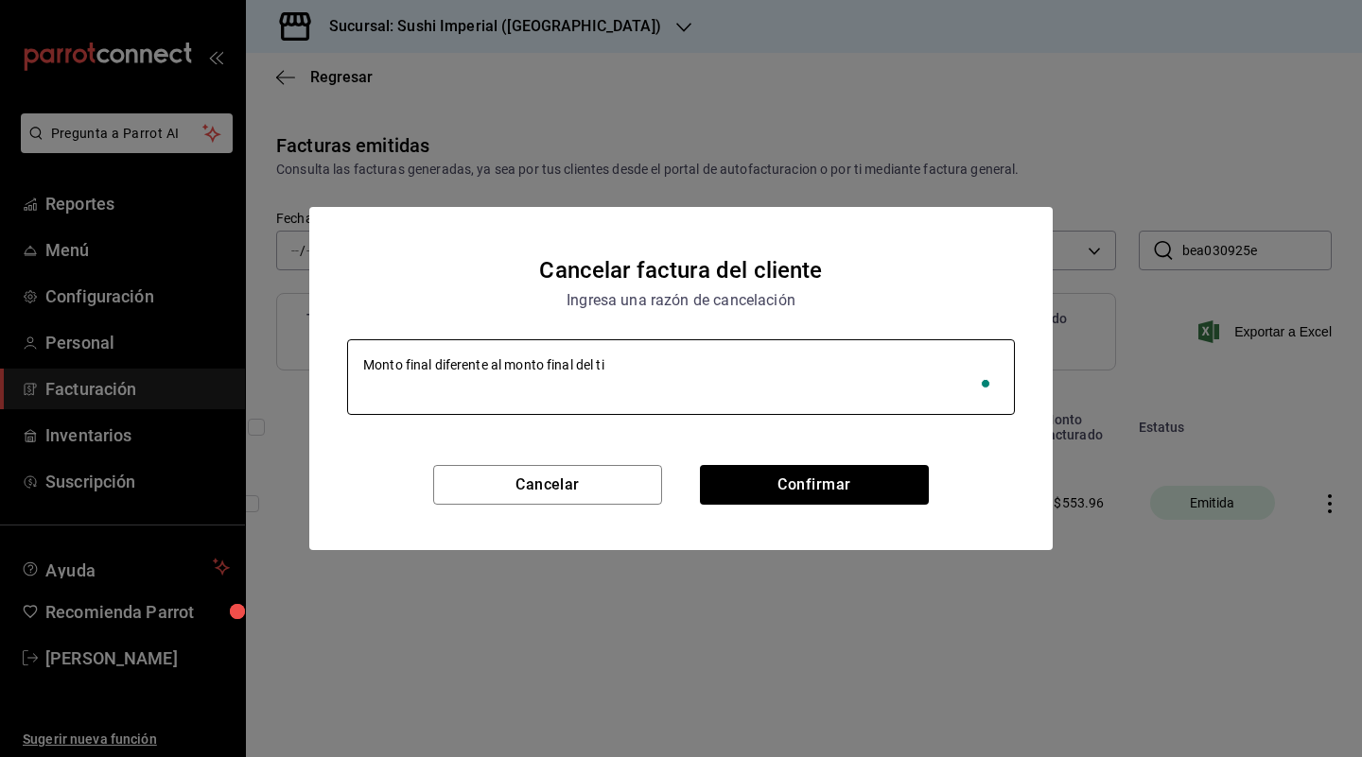
type textarea "x"
type textarea "Monto final diferente al monto final del tick"
type textarea "x"
type textarea "Monto final diferente al monto final del ticke"
type textarea "x"
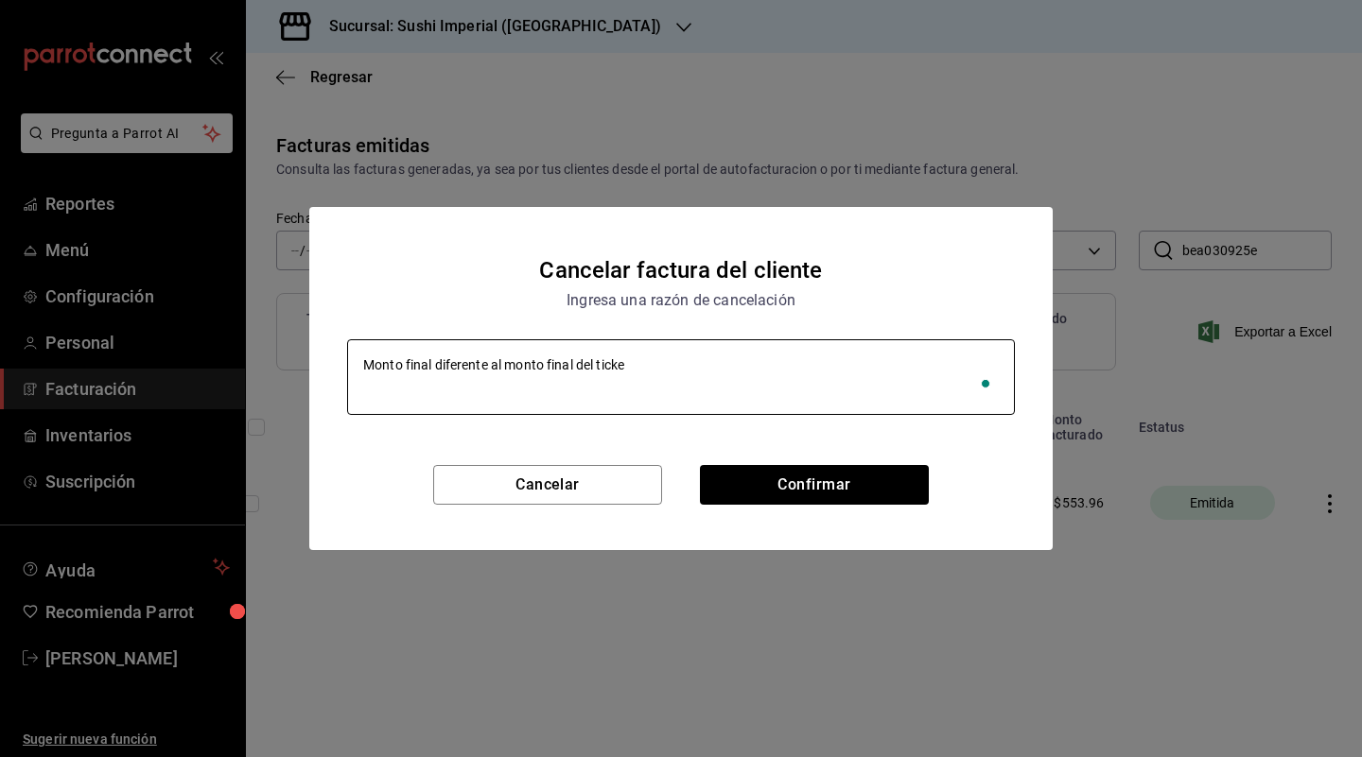
type textarea "Monto final diferente al monto final del ticket"
type textarea "x"
type textarea "Monto final diferente al monto final del ticket"
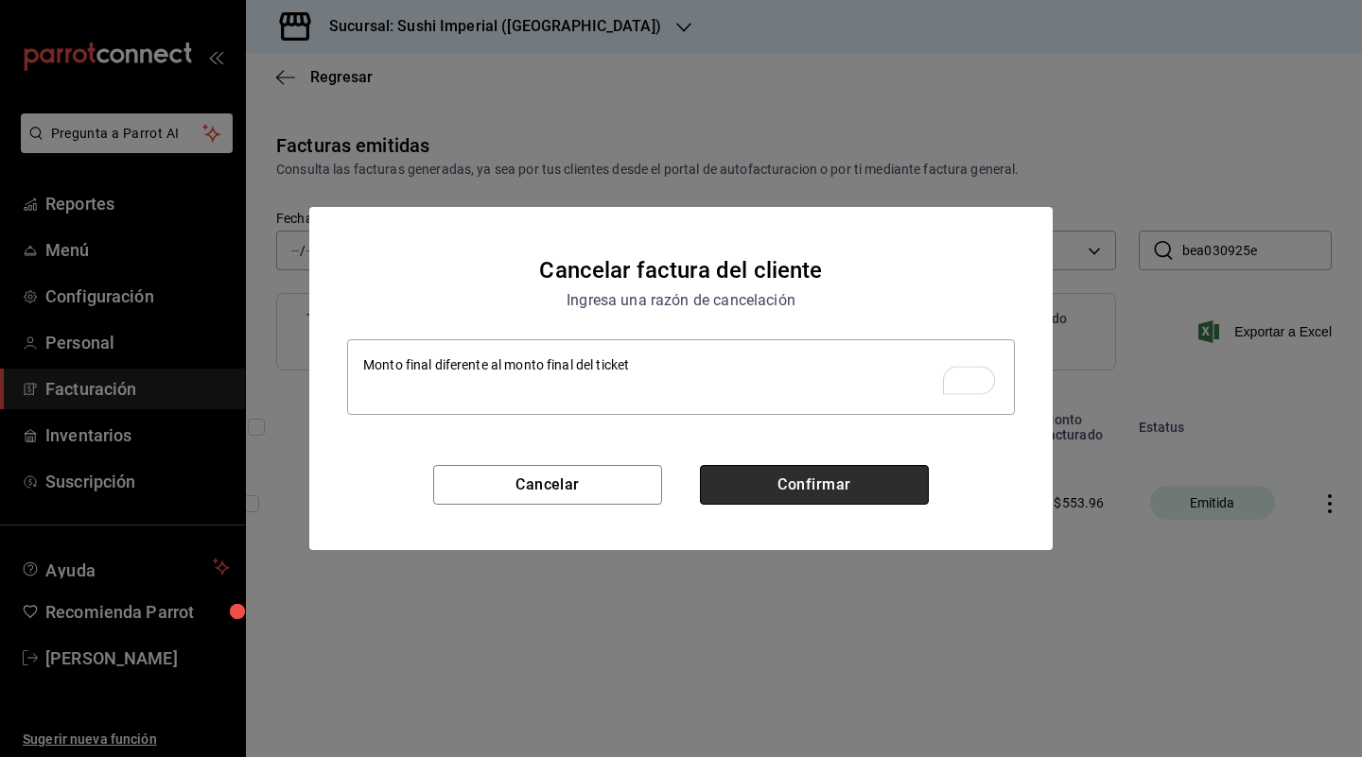
click at [782, 491] on button "Confirmar" at bounding box center [814, 485] width 229 height 40
type textarea "x"
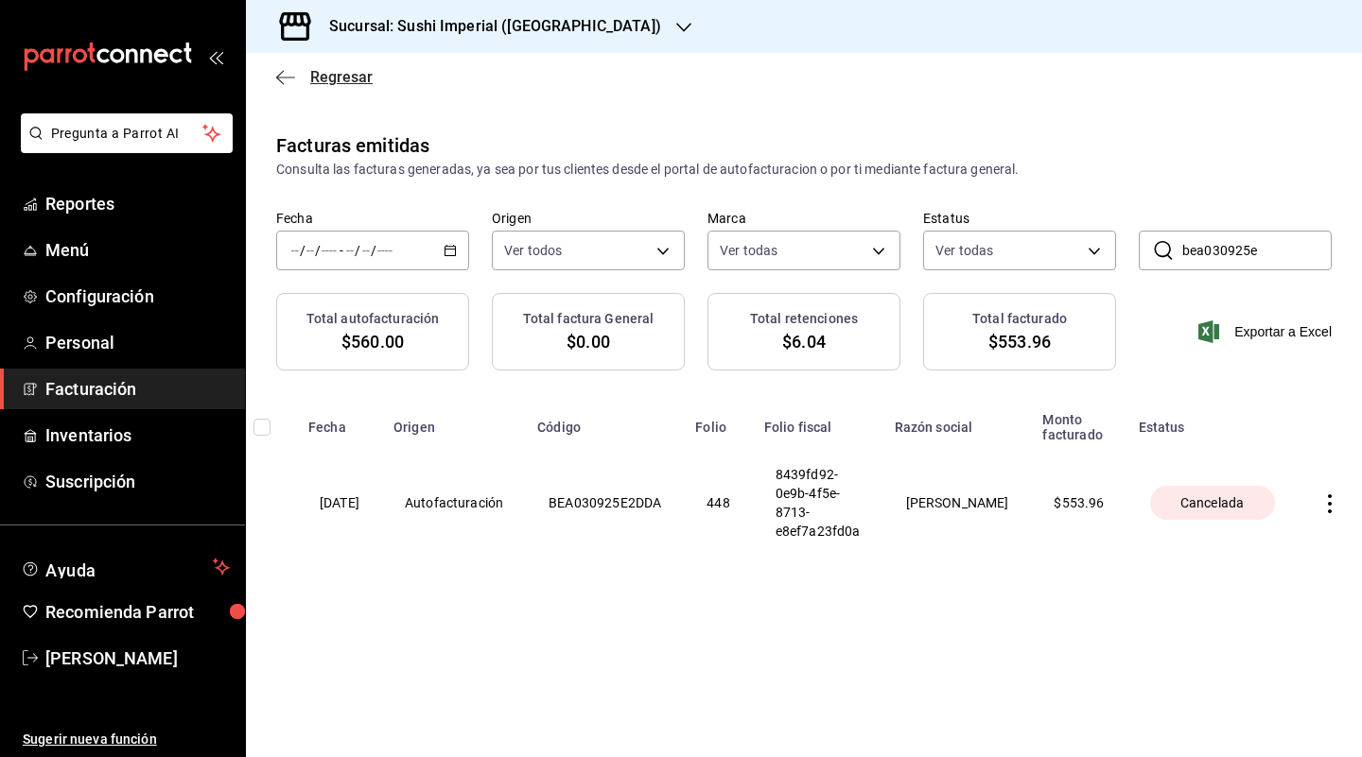
click at [296, 73] on span "Regresar" at bounding box center [324, 77] width 96 height 18
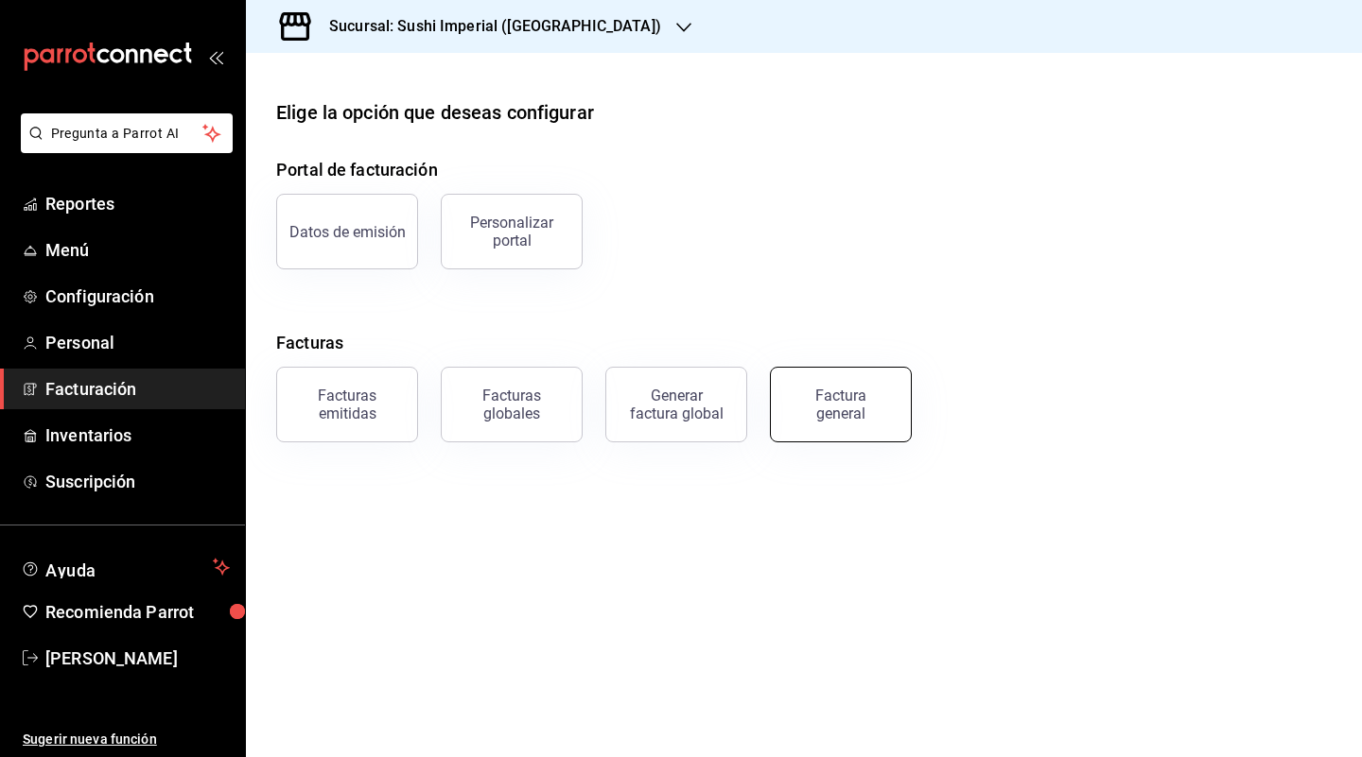
click at [789, 392] on button "Factura general" at bounding box center [841, 405] width 142 height 76
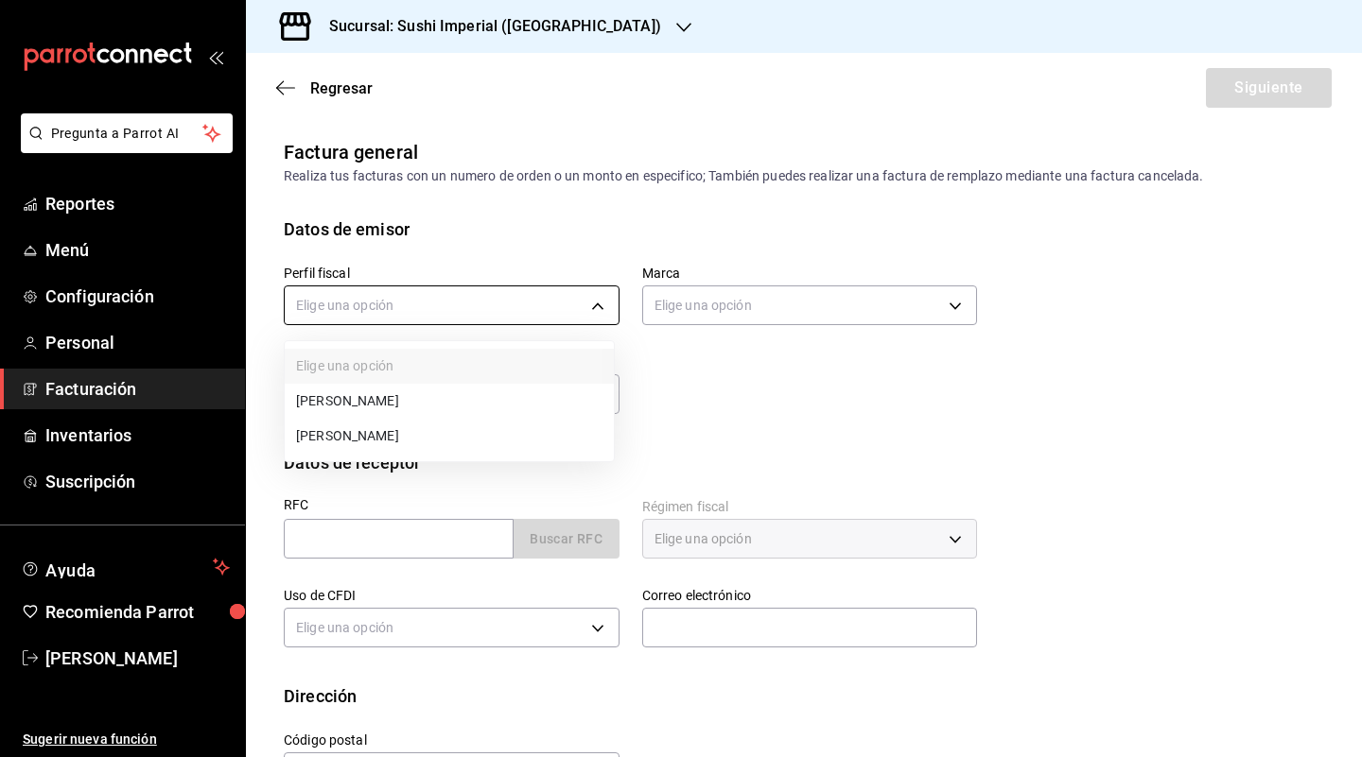
click at [530, 296] on body "Pregunta a Parrot AI Reportes Menú Configuración Personal Facturación Inventari…" at bounding box center [681, 378] width 1362 height 757
click at [451, 431] on li "ERICKA ELIZABETH ADUNAS VILLEGAS" at bounding box center [449, 436] width 329 height 35
type input "9e4338e8-d020-476e-b6de-dc80642d1cfc"
type input "327fb9d9-cdbe-496c-94a0-7d4feb94f769"
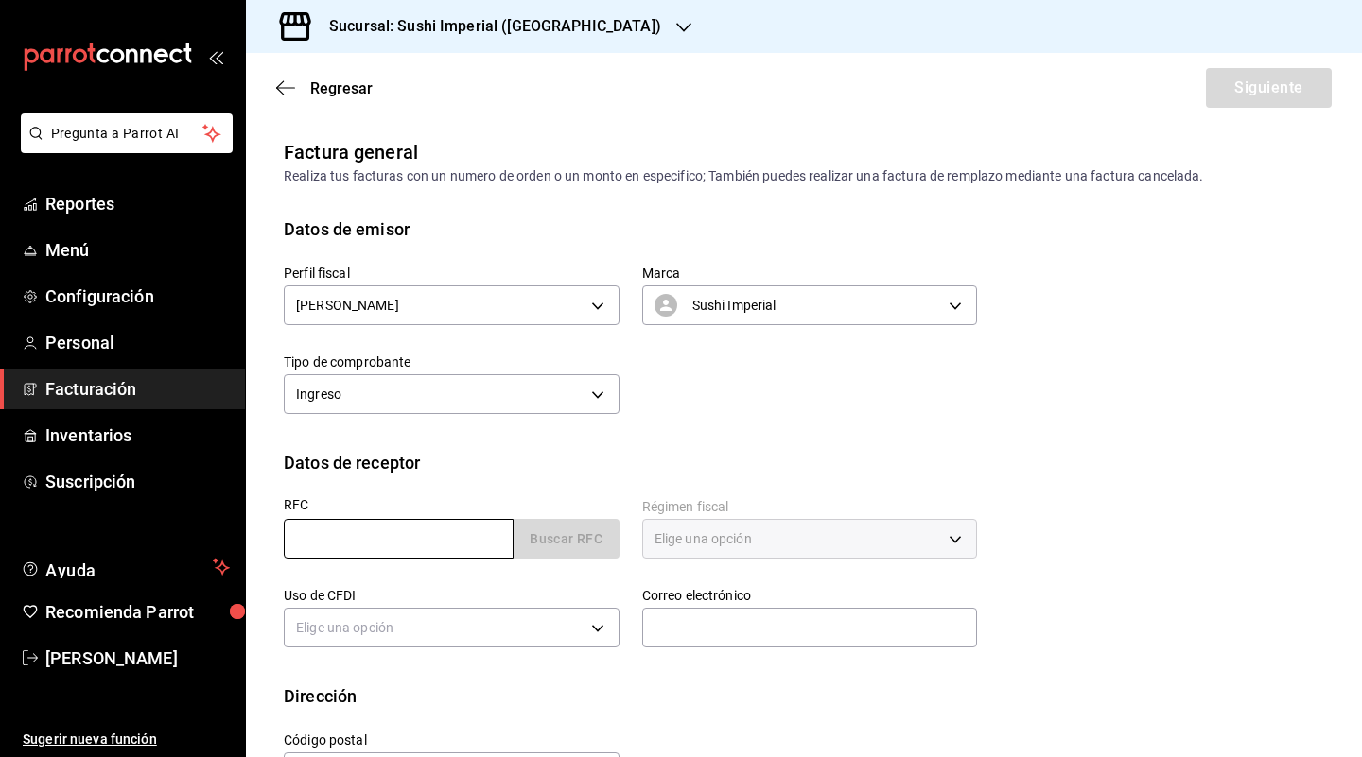
click at [418, 528] on input "text" at bounding box center [399, 539] width 230 height 40
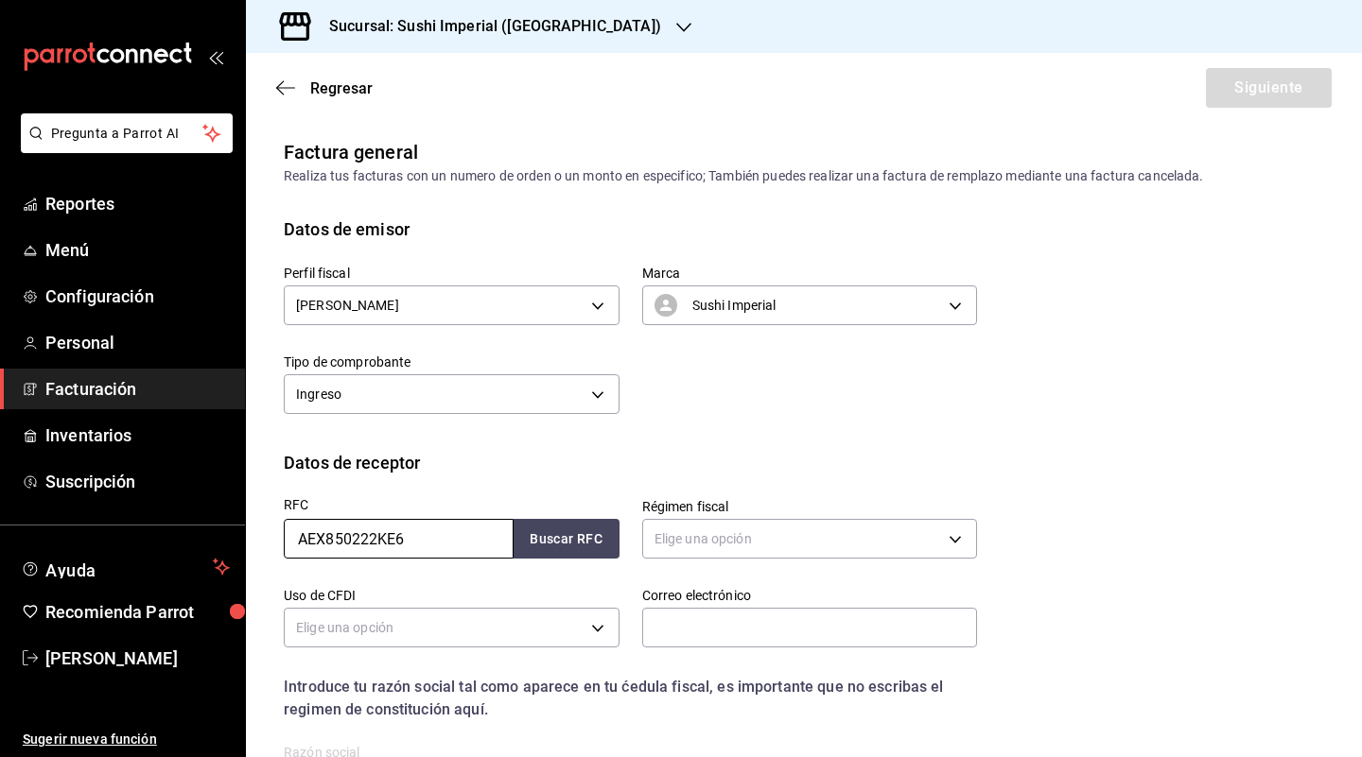
type input "AEX850222KE6"
click at [555, 544] on button "Buscar RFC" at bounding box center [566, 539] width 106 height 40
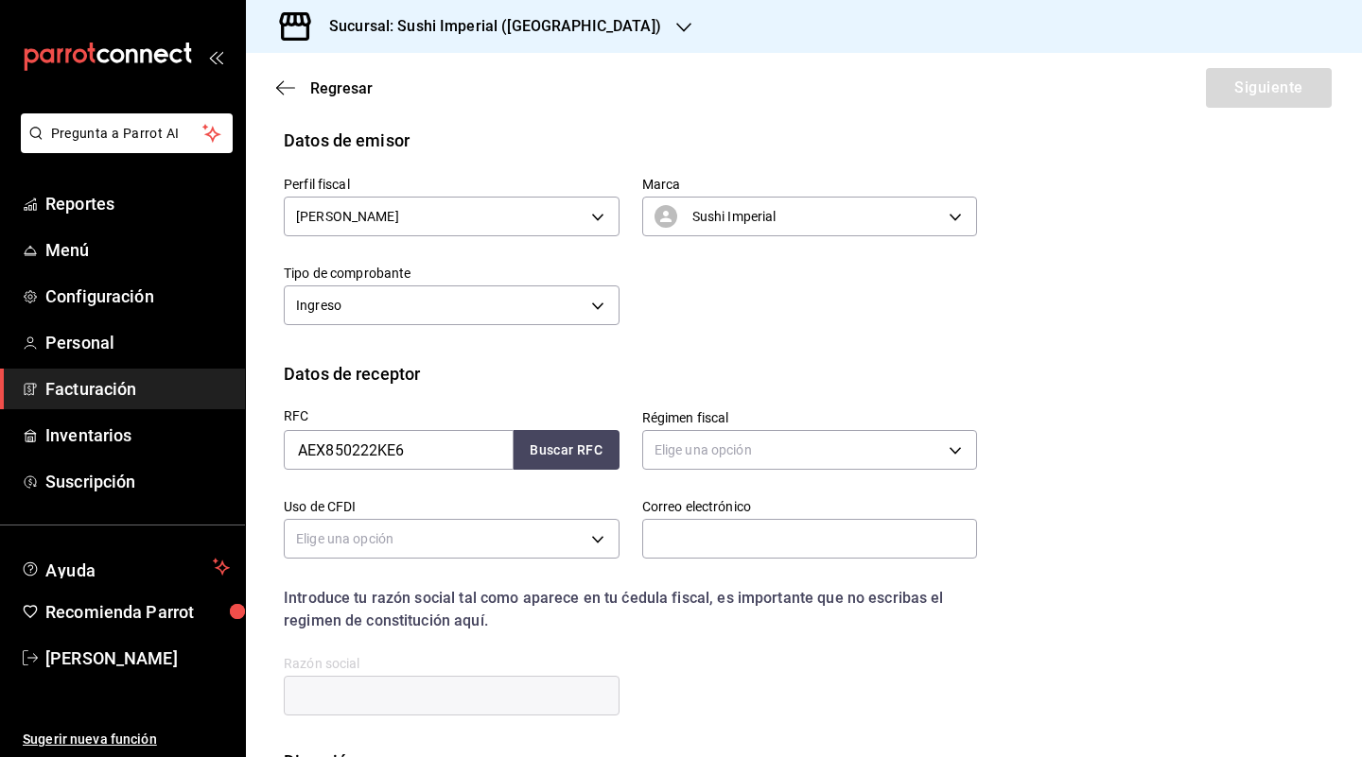
scroll to position [91, 0]
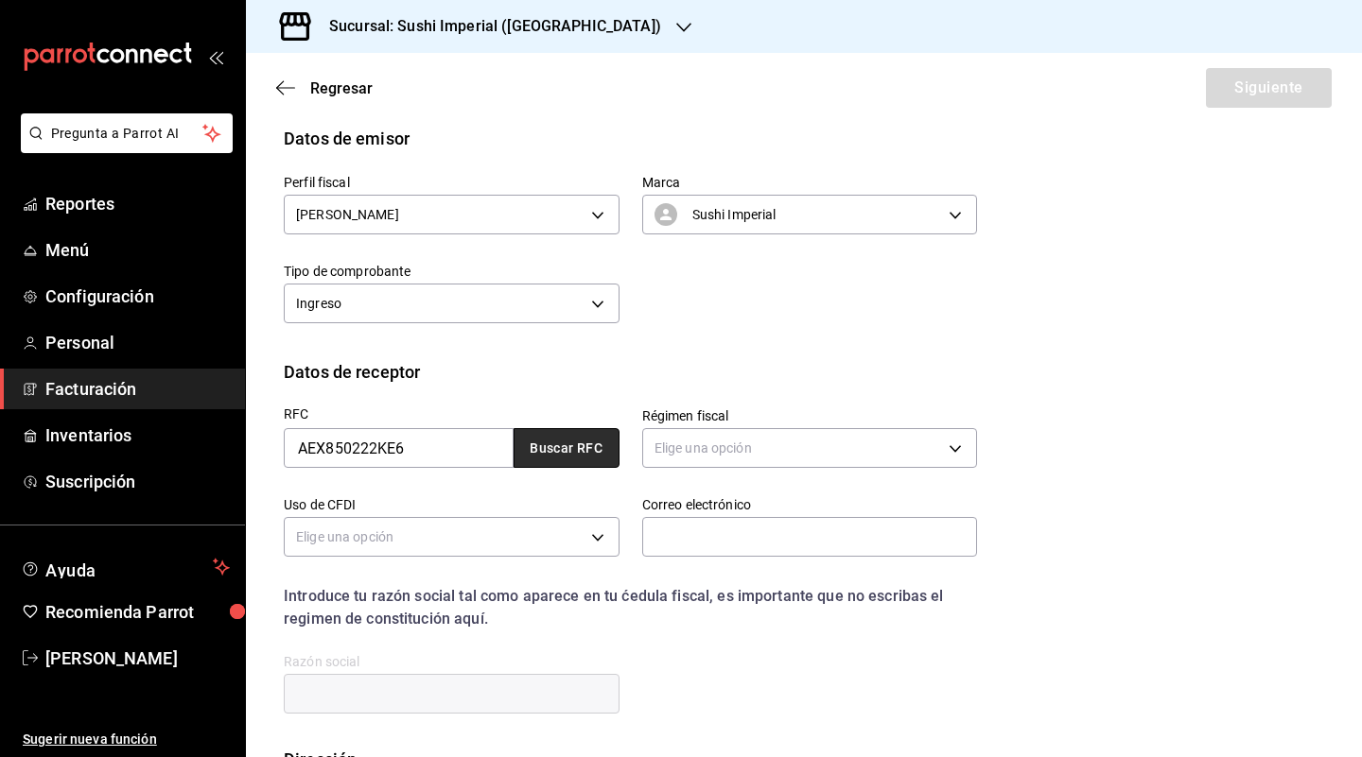
click at [570, 441] on button "Buscar RFC" at bounding box center [566, 448] width 106 height 40
click at [698, 447] on body "Pregunta a Parrot AI Reportes Menú Configuración Personal Facturación Inventari…" at bounding box center [681, 378] width 1362 height 757
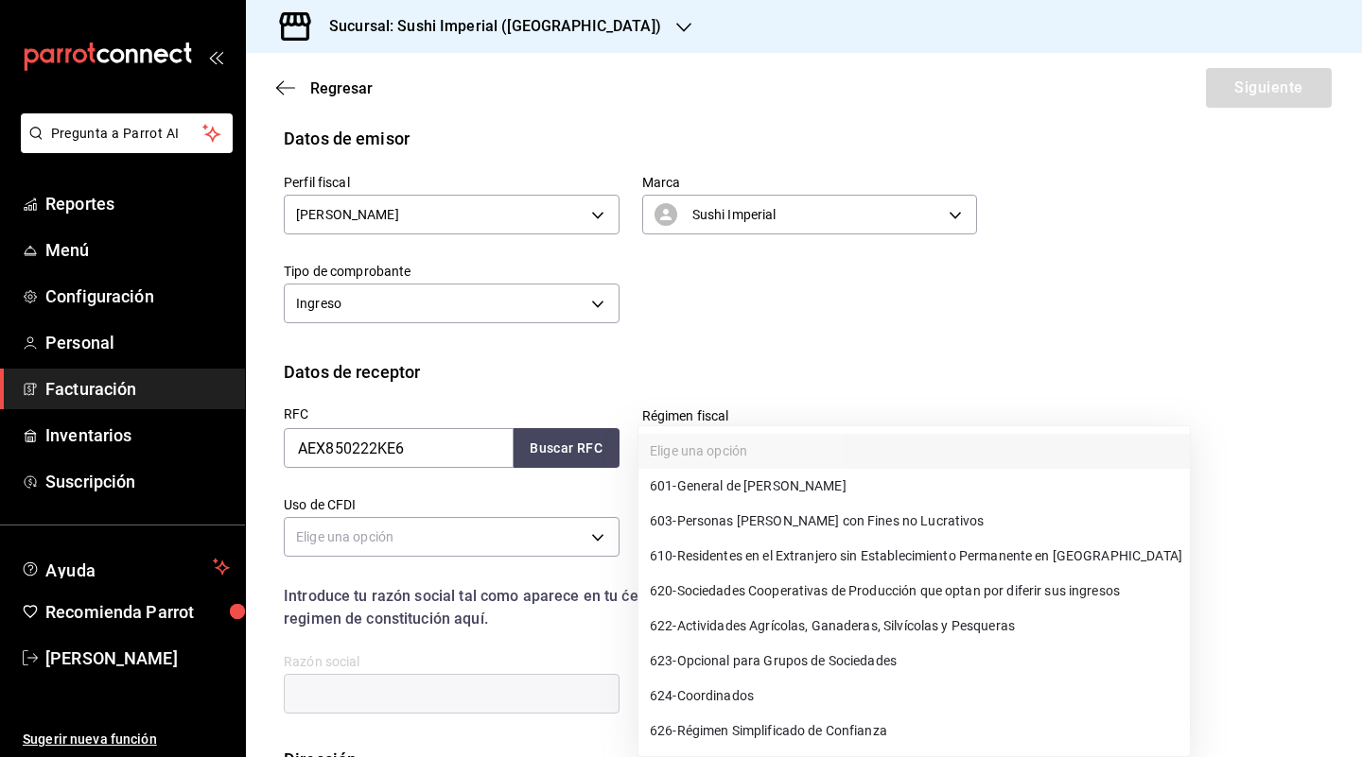
click at [741, 482] on span "601 - General [PERSON_NAME] Personas [PERSON_NAME]" at bounding box center [748, 487] width 197 height 20
type input "601"
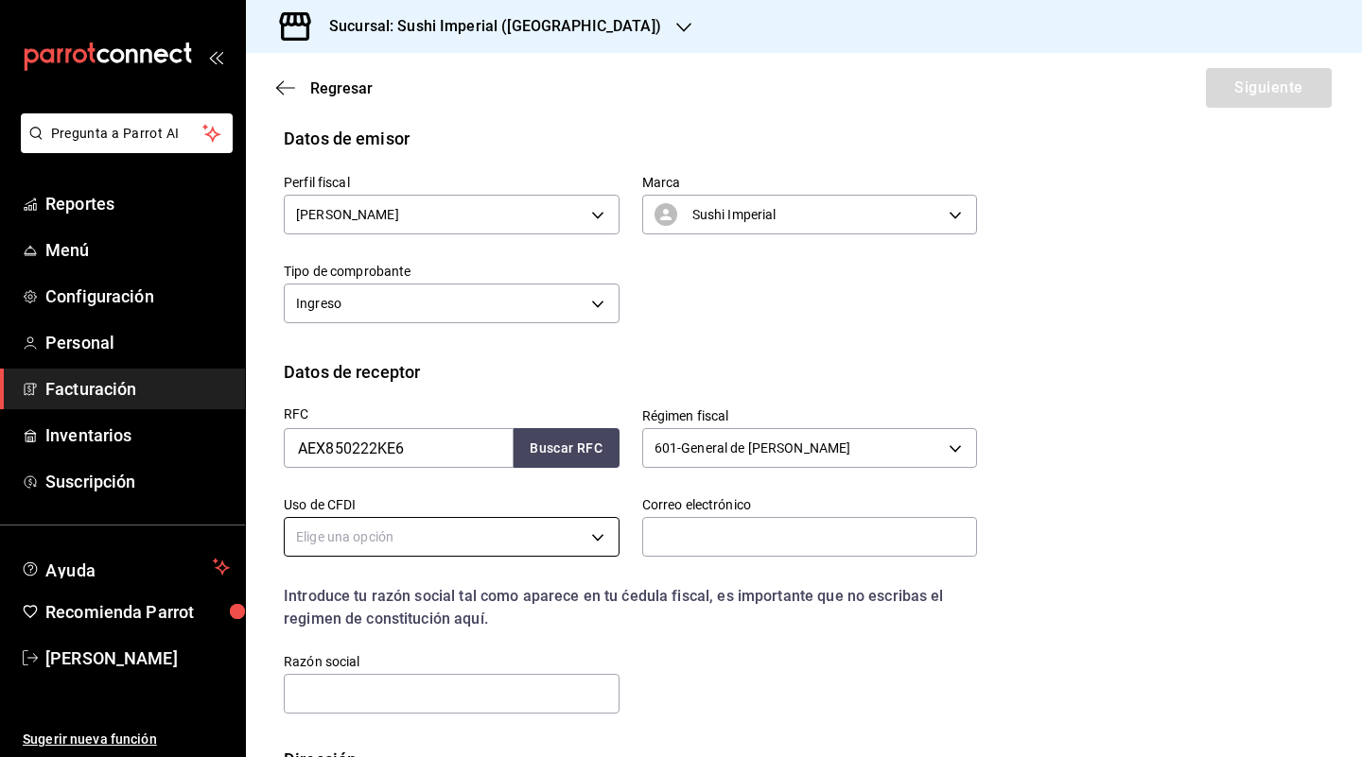
click at [460, 537] on body "Pregunta a Parrot AI Reportes Menú Configuración Personal Facturación Inventari…" at bounding box center [681, 378] width 1362 height 757
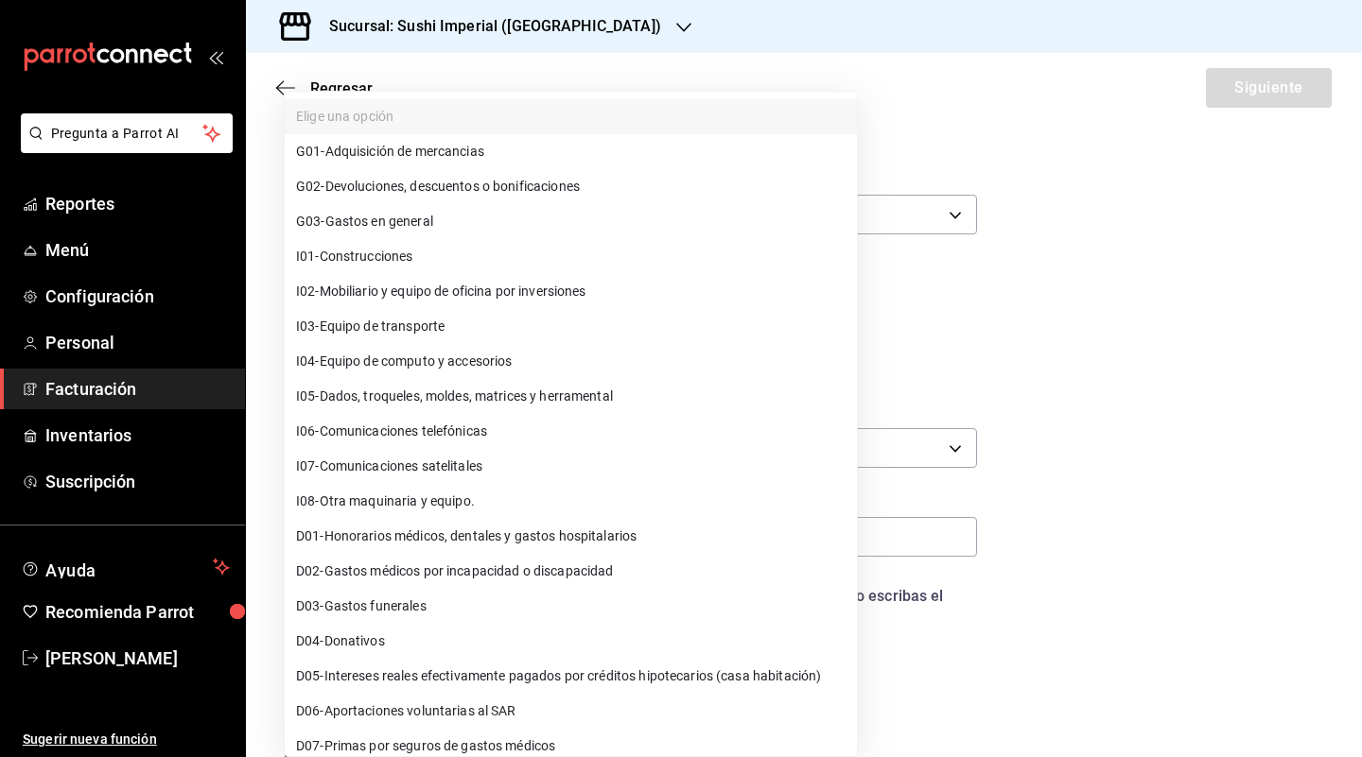
click at [560, 234] on li "G03 - Gastos en general" at bounding box center [571, 221] width 572 height 35
type input "G03"
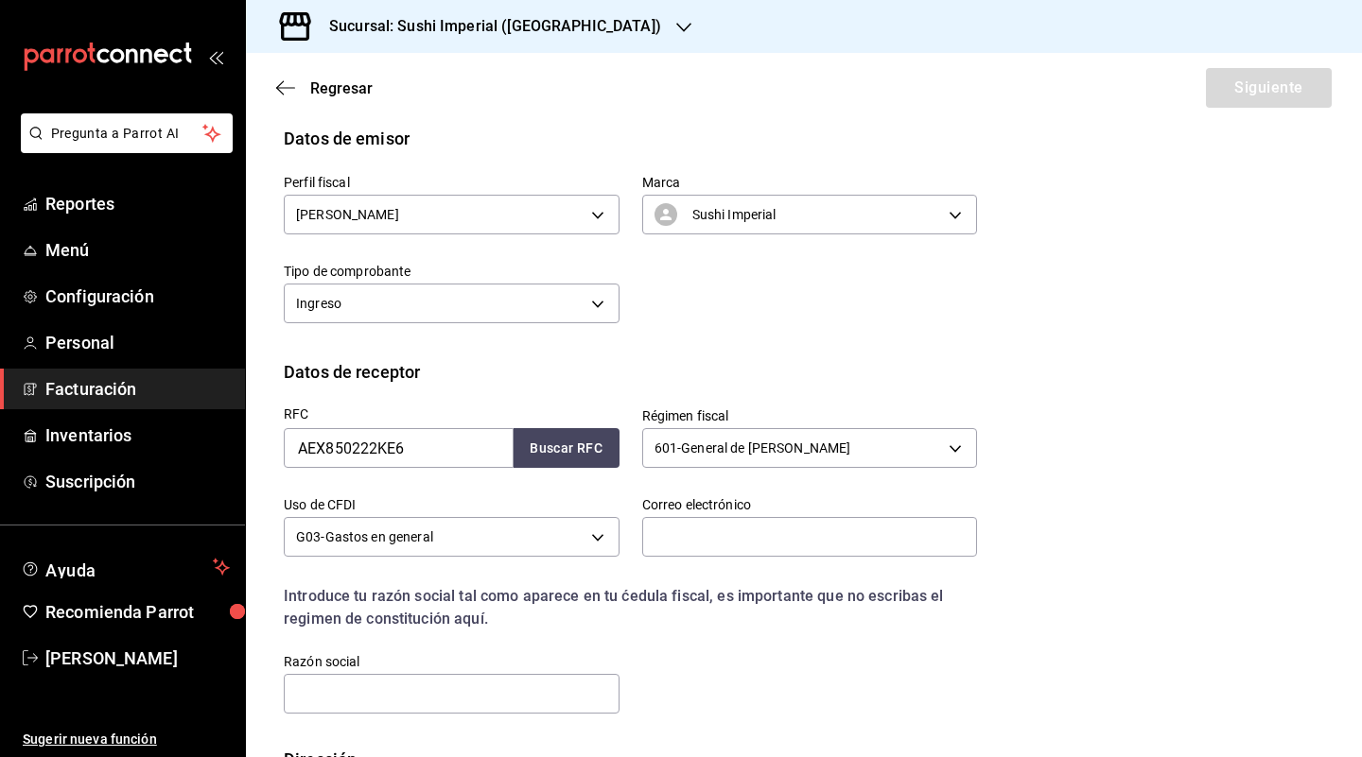
click at [714, 516] on div "Correo electrónico" at bounding box center [810, 527] width 336 height 63
click at [712, 528] on input "text" at bounding box center [810, 537] width 336 height 40
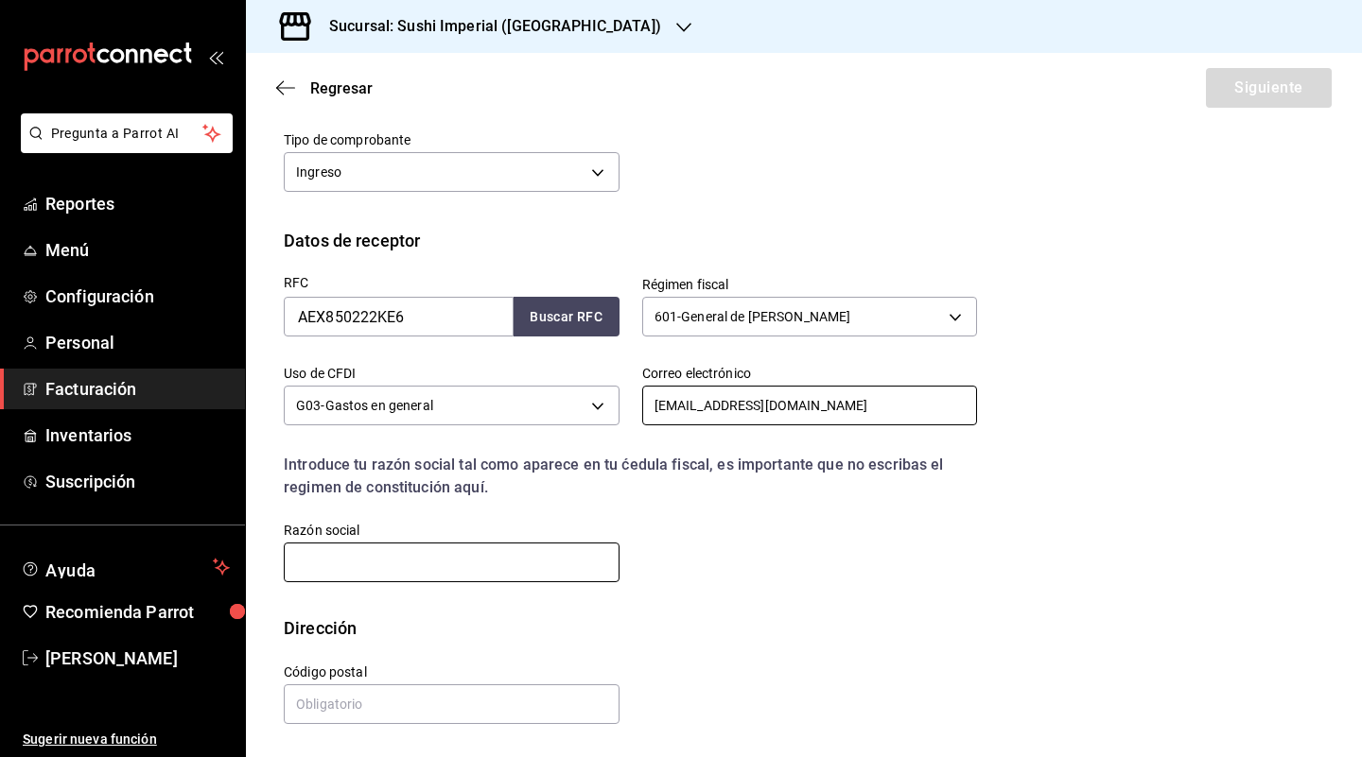
type input "[EMAIL_ADDRESS][DOMAIN_NAME]"
click at [561, 552] on input "text" at bounding box center [452, 563] width 336 height 40
type input "ALIMENTOS EXTRUIDOS"
click at [408, 720] on input "text" at bounding box center [452, 705] width 336 height 40
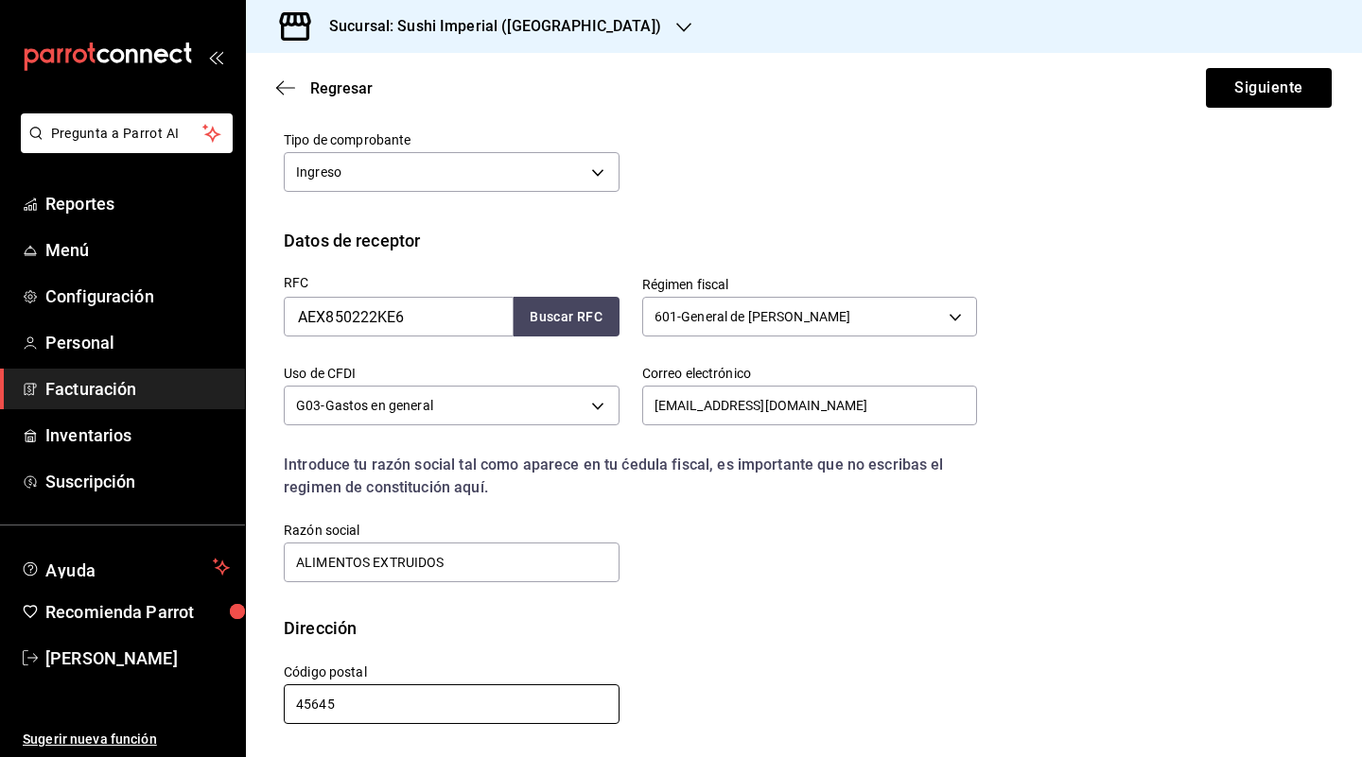
type input "45645"
click at [1251, 108] on div "Regresar Siguiente" at bounding box center [804, 88] width 1116 height 70
click at [1219, 91] on button "Siguiente" at bounding box center [1269, 88] width 126 height 40
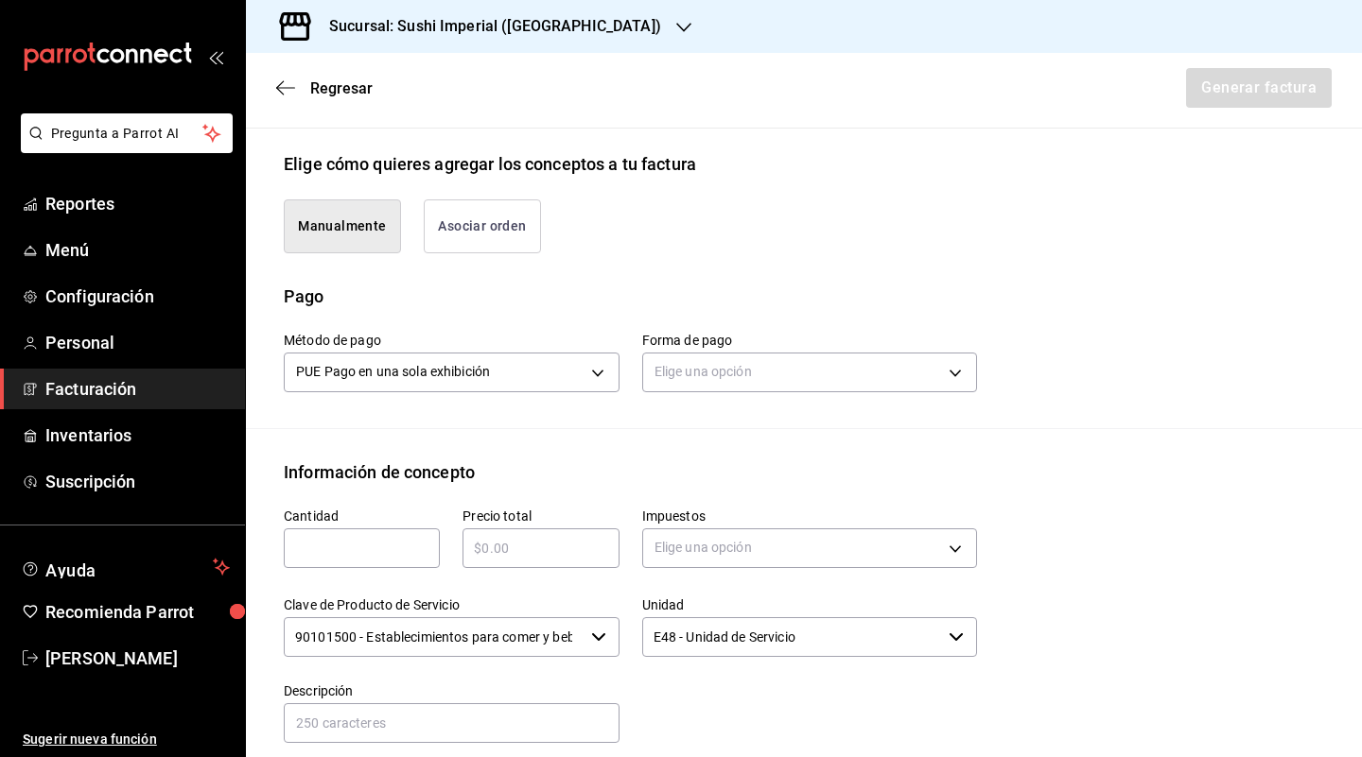
scroll to position [423, 0]
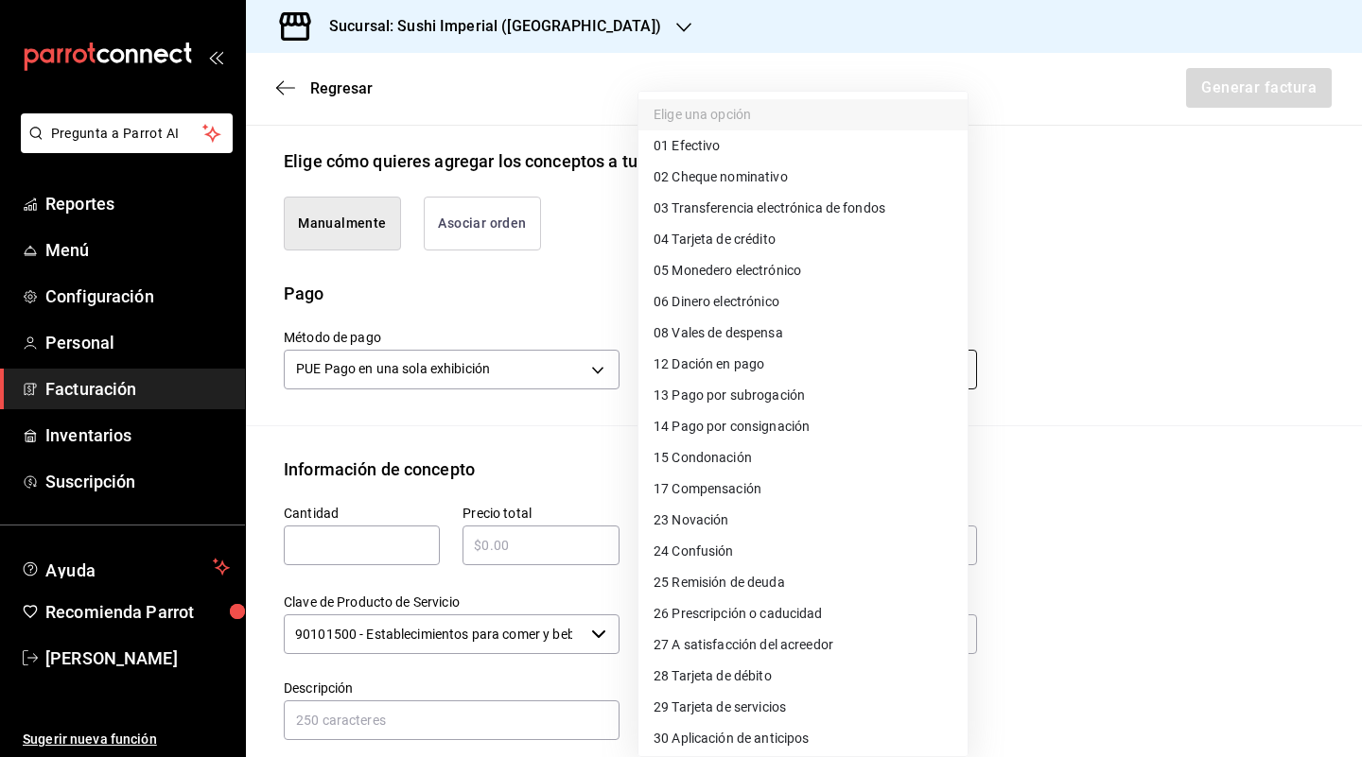
click at [707, 391] on body "Pregunta a Parrot AI Reportes Menú Configuración Personal Facturación Inventari…" at bounding box center [681, 378] width 1362 height 757
click at [690, 148] on span "01 Efectivo" at bounding box center [686, 146] width 66 height 20
type input "01"
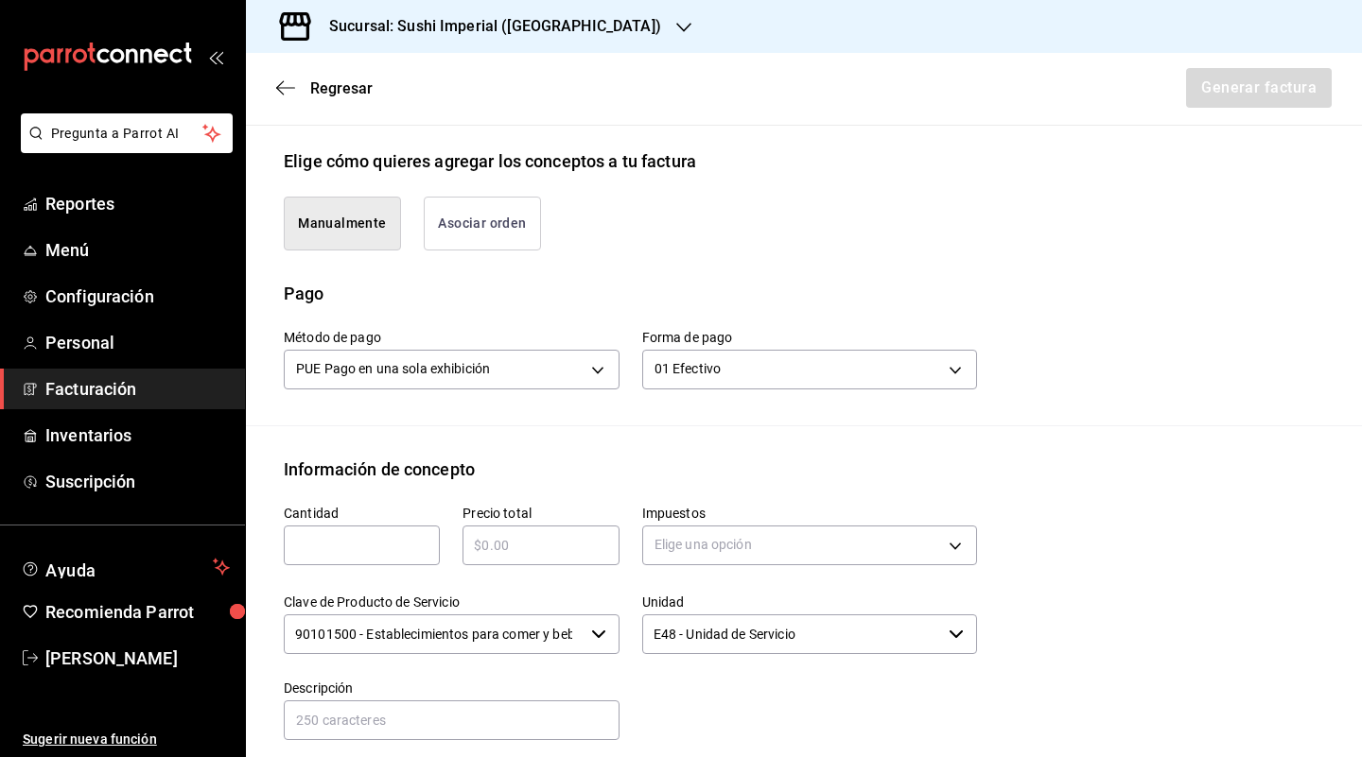
click at [350, 557] on input "text" at bounding box center [362, 545] width 156 height 23
type input "1"
click at [464, 479] on div "Información de concepto" at bounding box center [379, 470] width 191 height 26
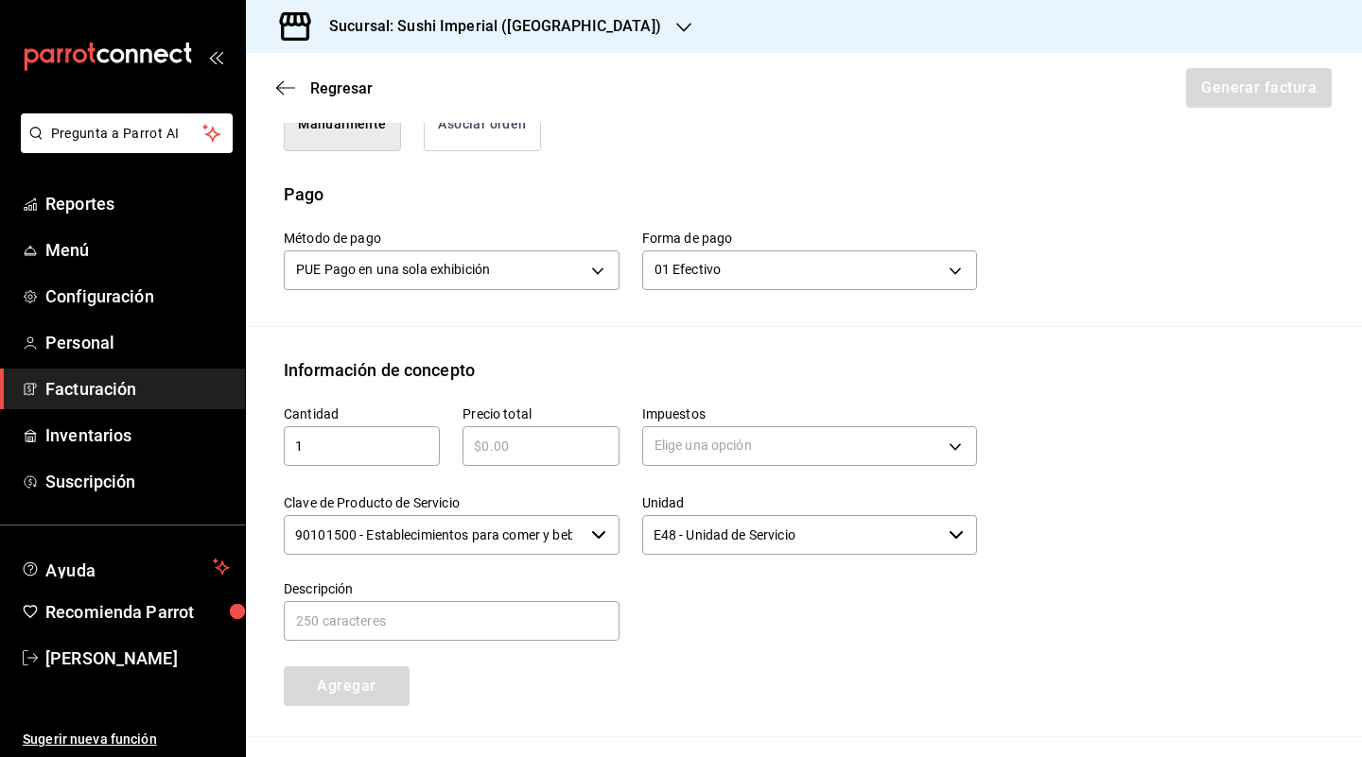
scroll to position [532, 0]
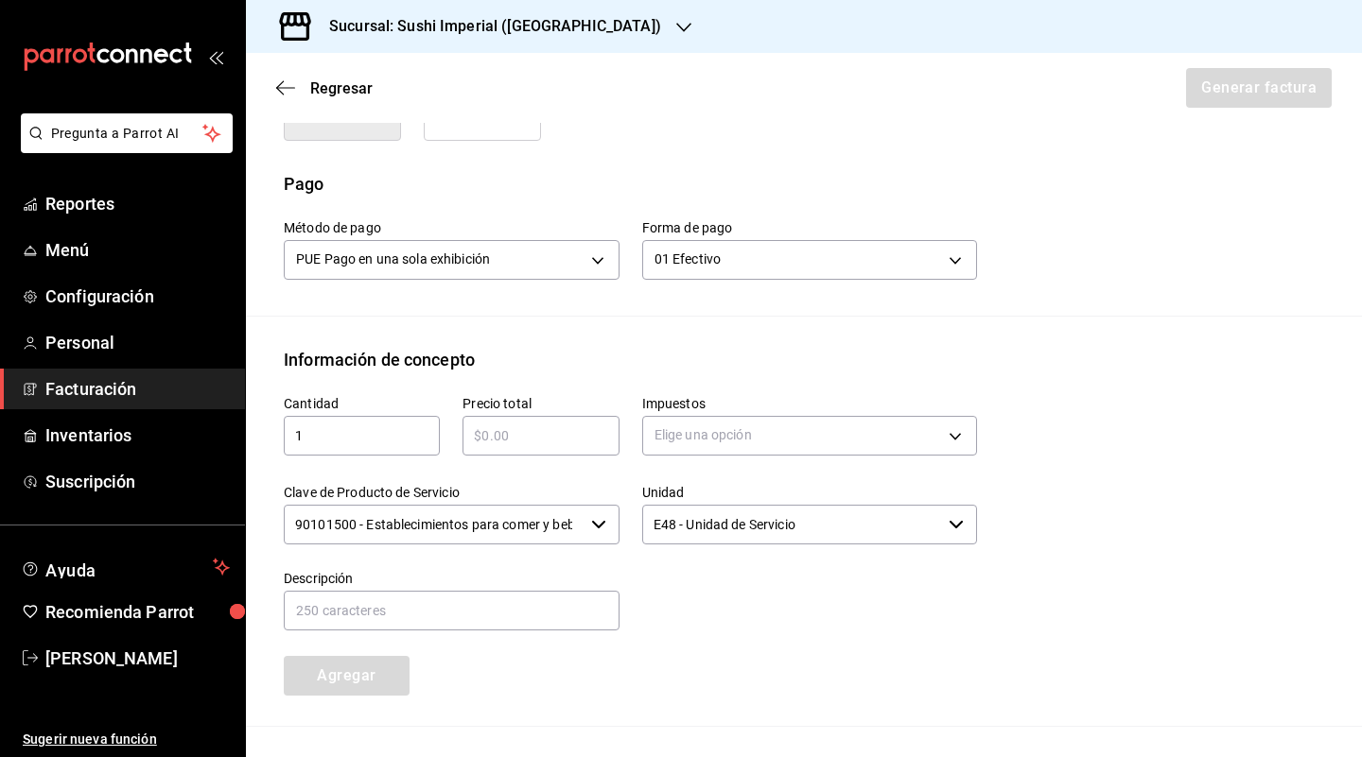
click at [474, 141] on button "Asociar orden" at bounding box center [482, 114] width 117 height 54
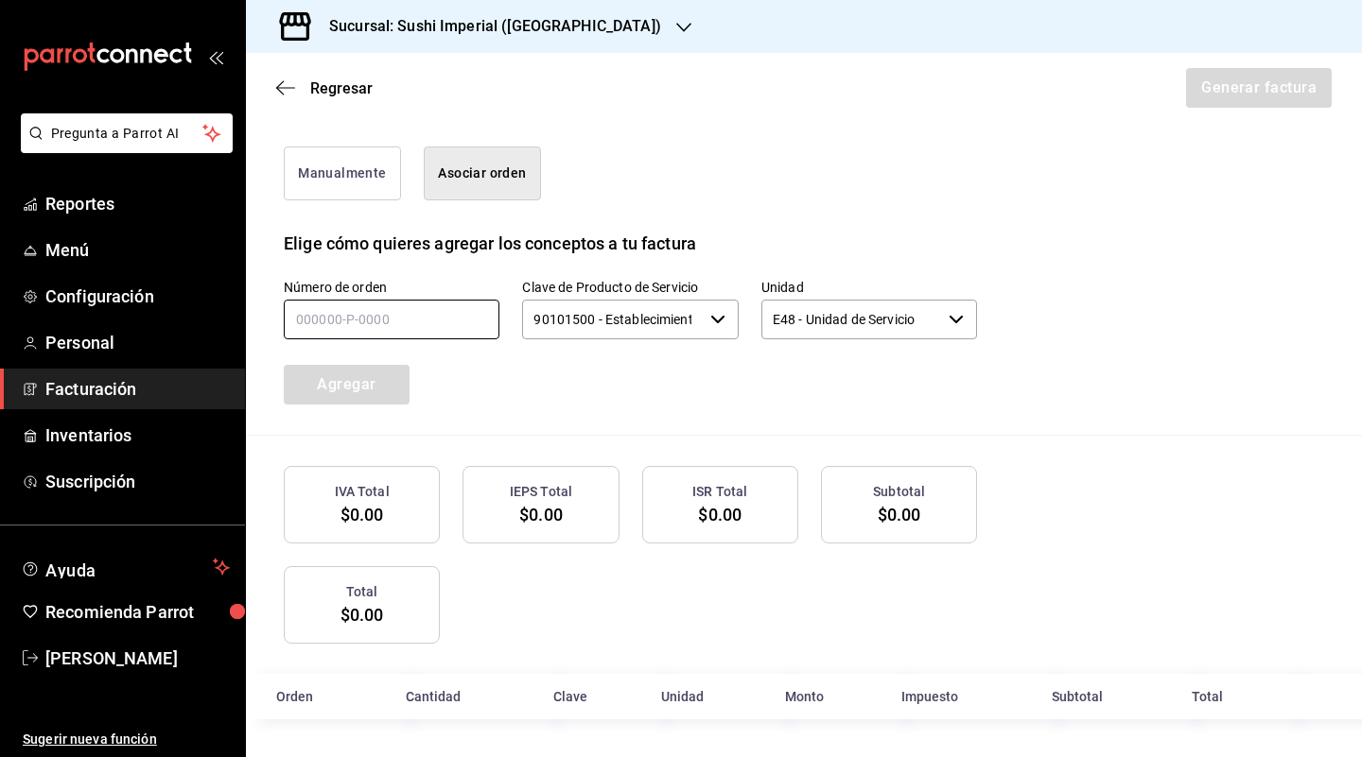
click at [408, 323] on input "text" at bounding box center [392, 320] width 216 height 40
type input "030925-P-0002"
click at [366, 410] on div "Número de orden 030925-P-0002 Clave de Producto de Servicio 90101500 - Establec…" at bounding box center [804, 345] width 1040 height 179
click at [387, 391] on button "Agregar" at bounding box center [347, 385] width 126 height 40
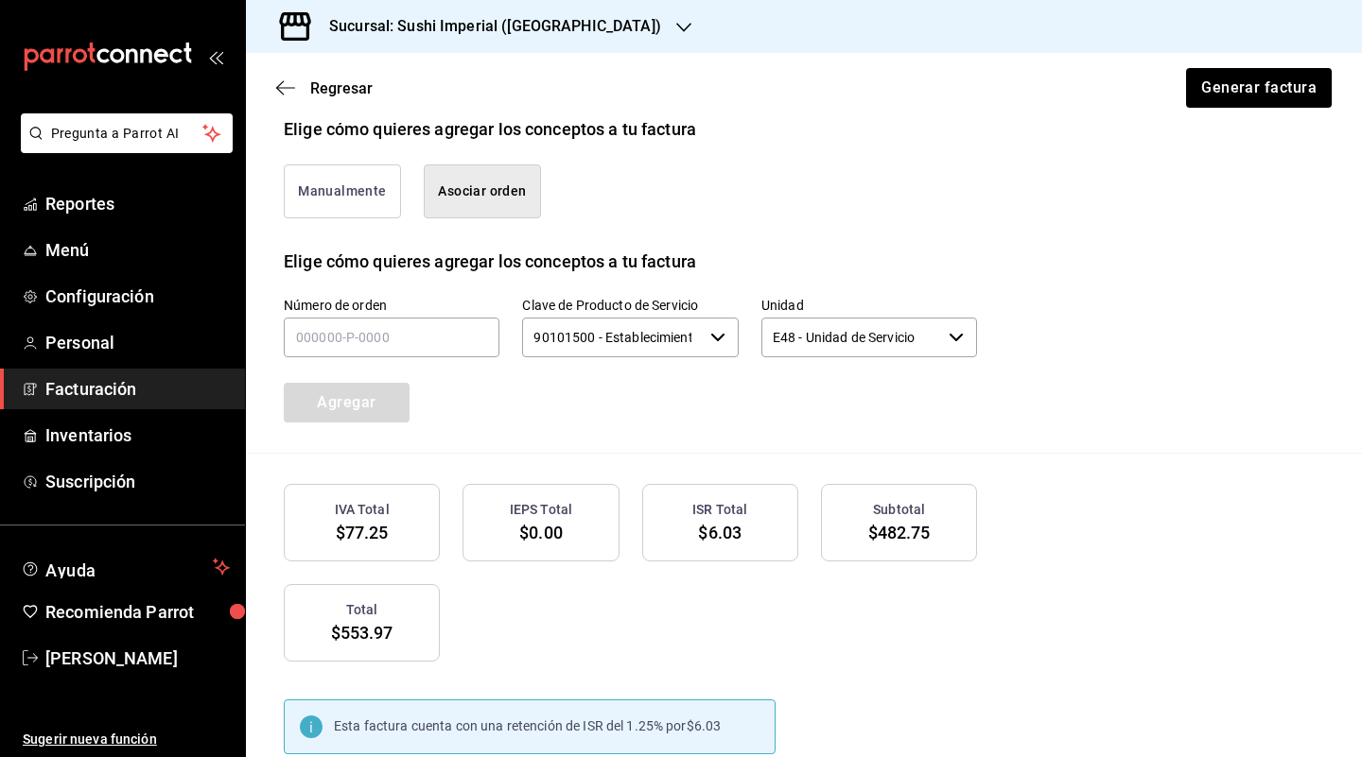
scroll to position [454, 0]
click at [342, 250] on div "Manualmente Asociar orden" at bounding box center [804, 196] width 1040 height 107
click at [351, 219] on button "Manualmente" at bounding box center [342, 192] width 117 height 54
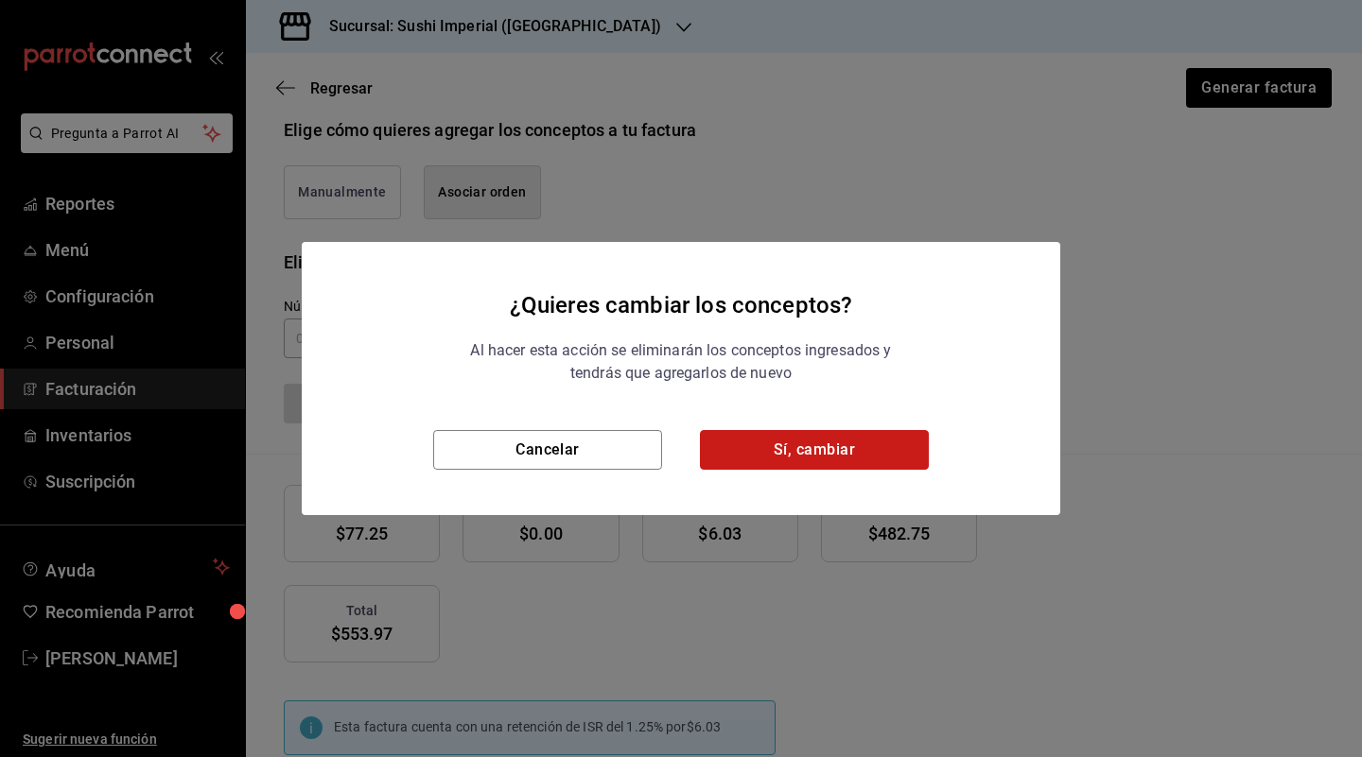
click at [846, 442] on button "Sí, cambiar" at bounding box center [814, 450] width 229 height 40
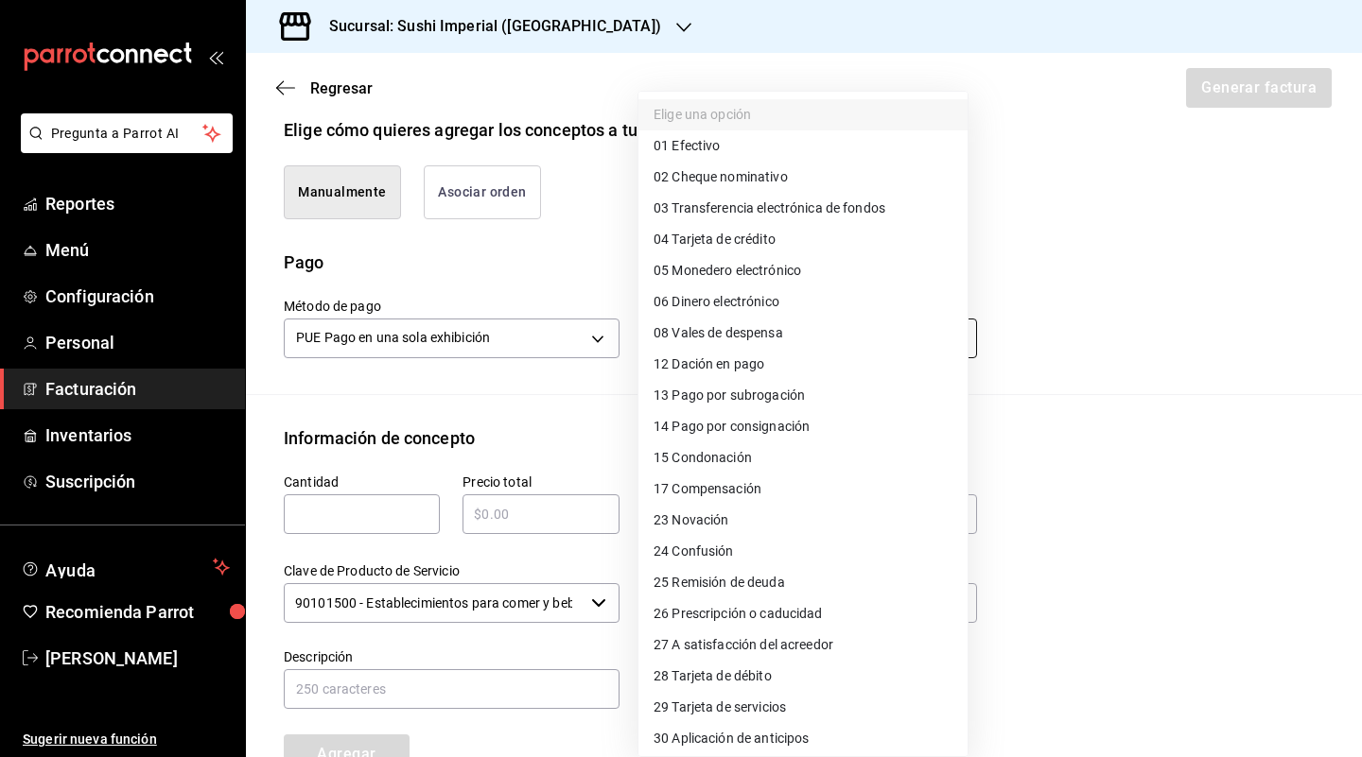
click at [745, 351] on body "Pregunta a Parrot AI Reportes Menú Configuración Personal Facturación Inventari…" at bounding box center [681, 378] width 1362 height 757
click at [713, 146] on span "01 Efectivo" at bounding box center [686, 146] width 66 height 20
type input "01"
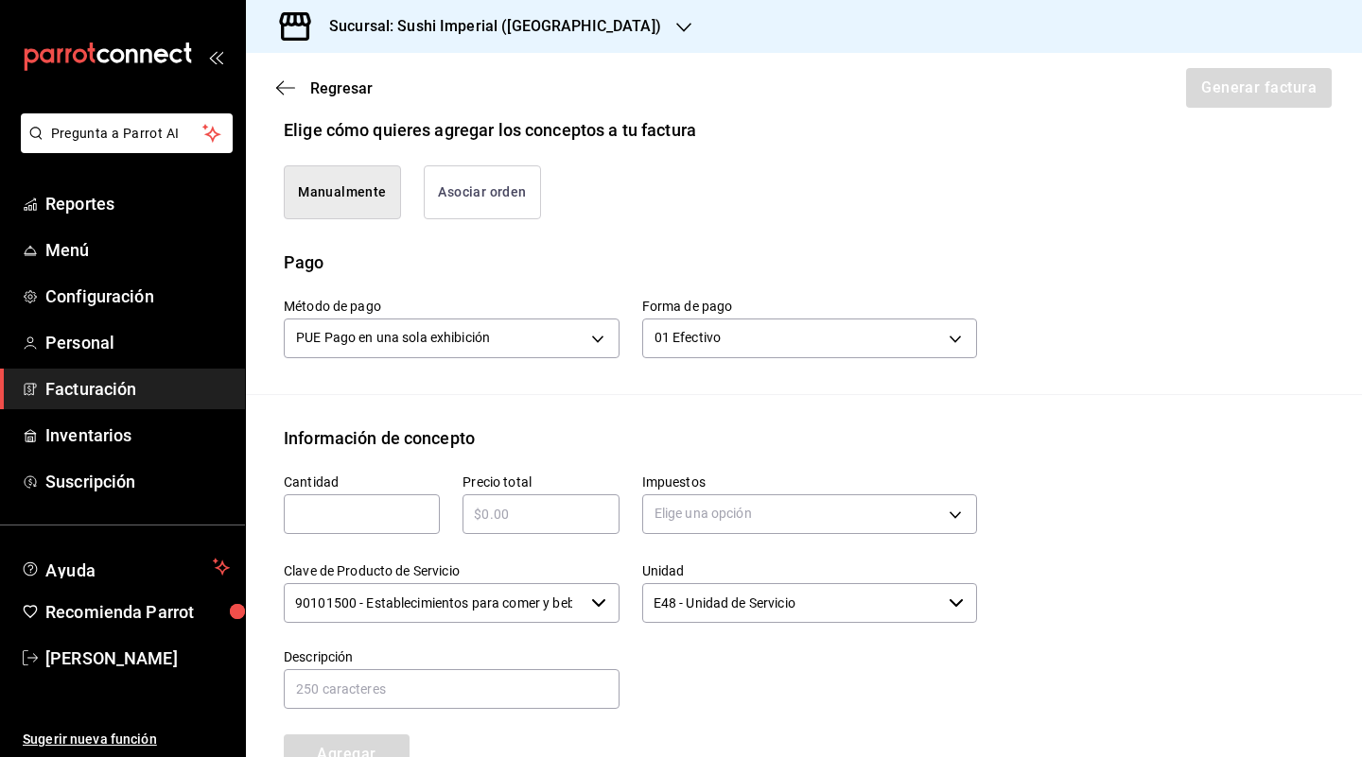
click at [333, 534] on div "​" at bounding box center [362, 515] width 156 height 40
type input "1"
click at [511, 526] on input "text" at bounding box center [540, 514] width 156 height 23
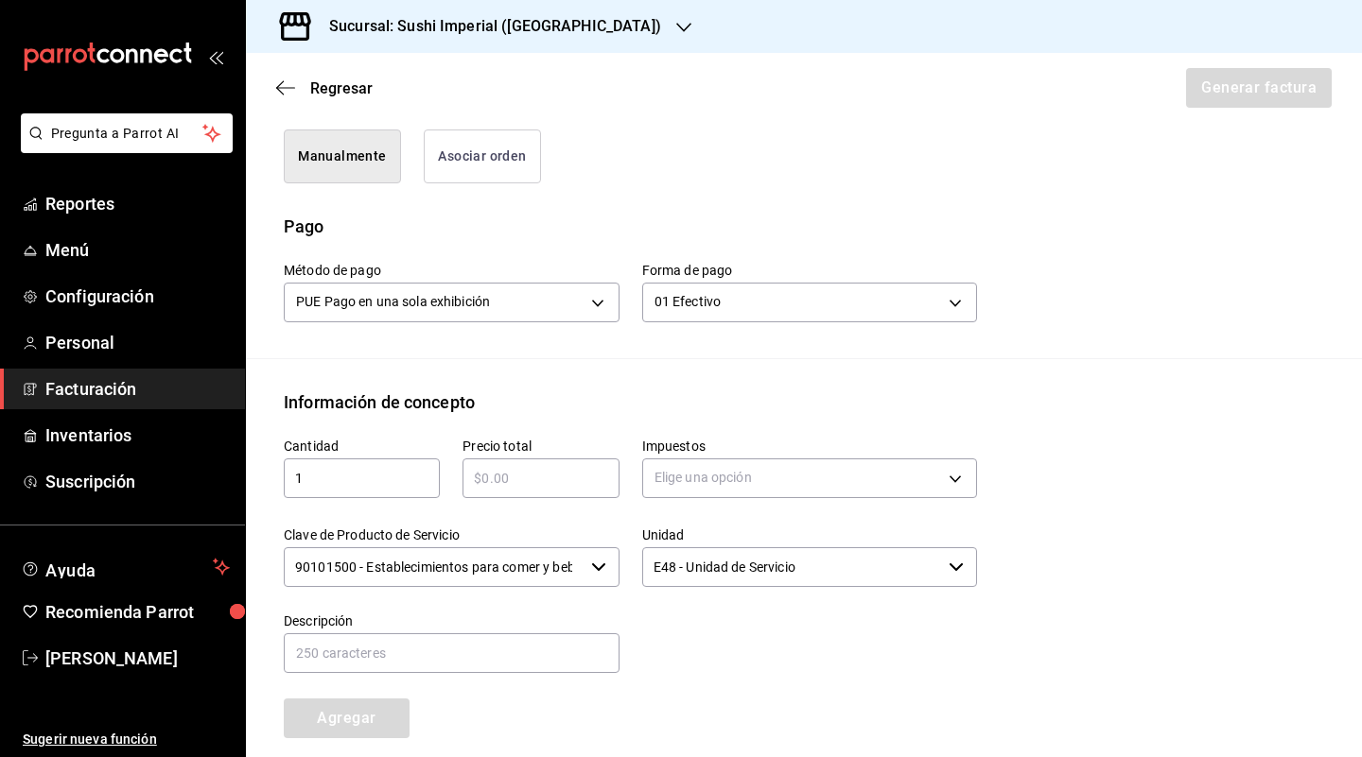
scroll to position [504, 0]
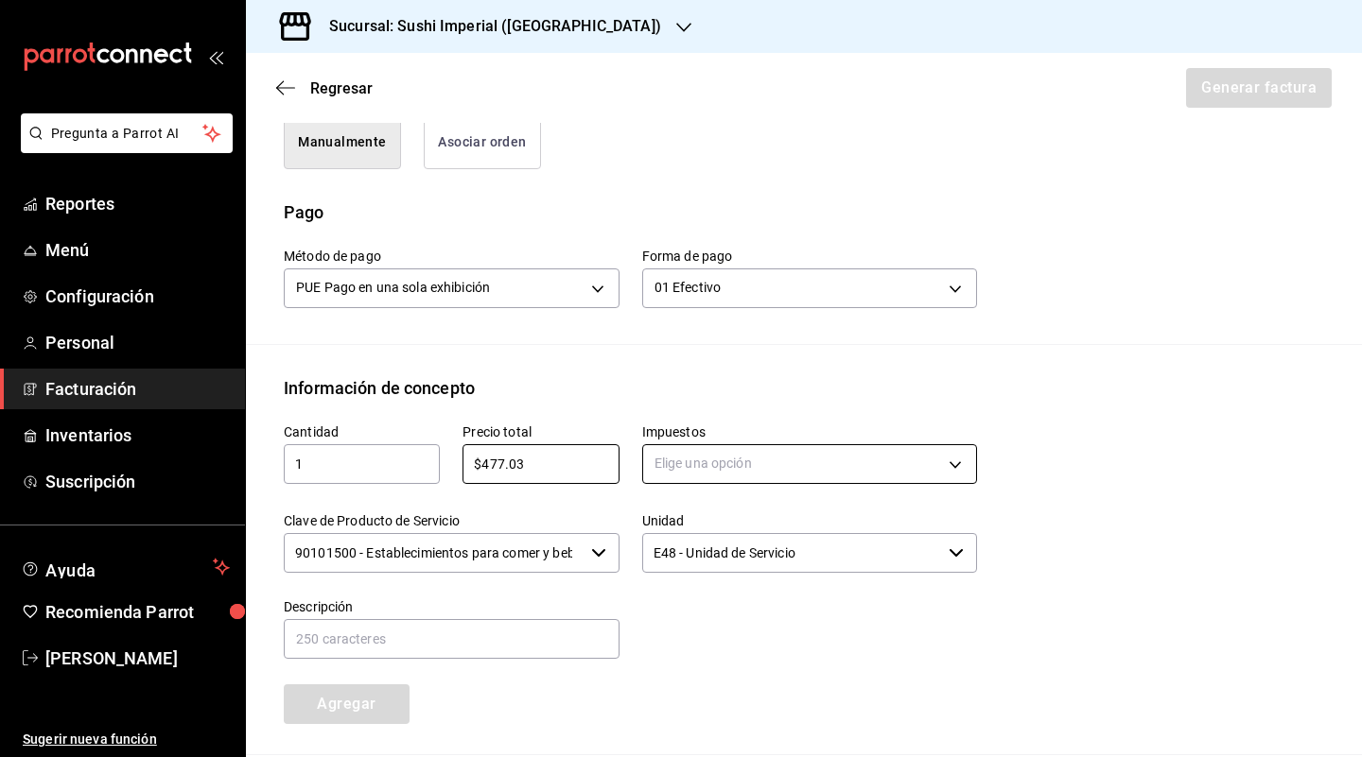
type input "$477.03"
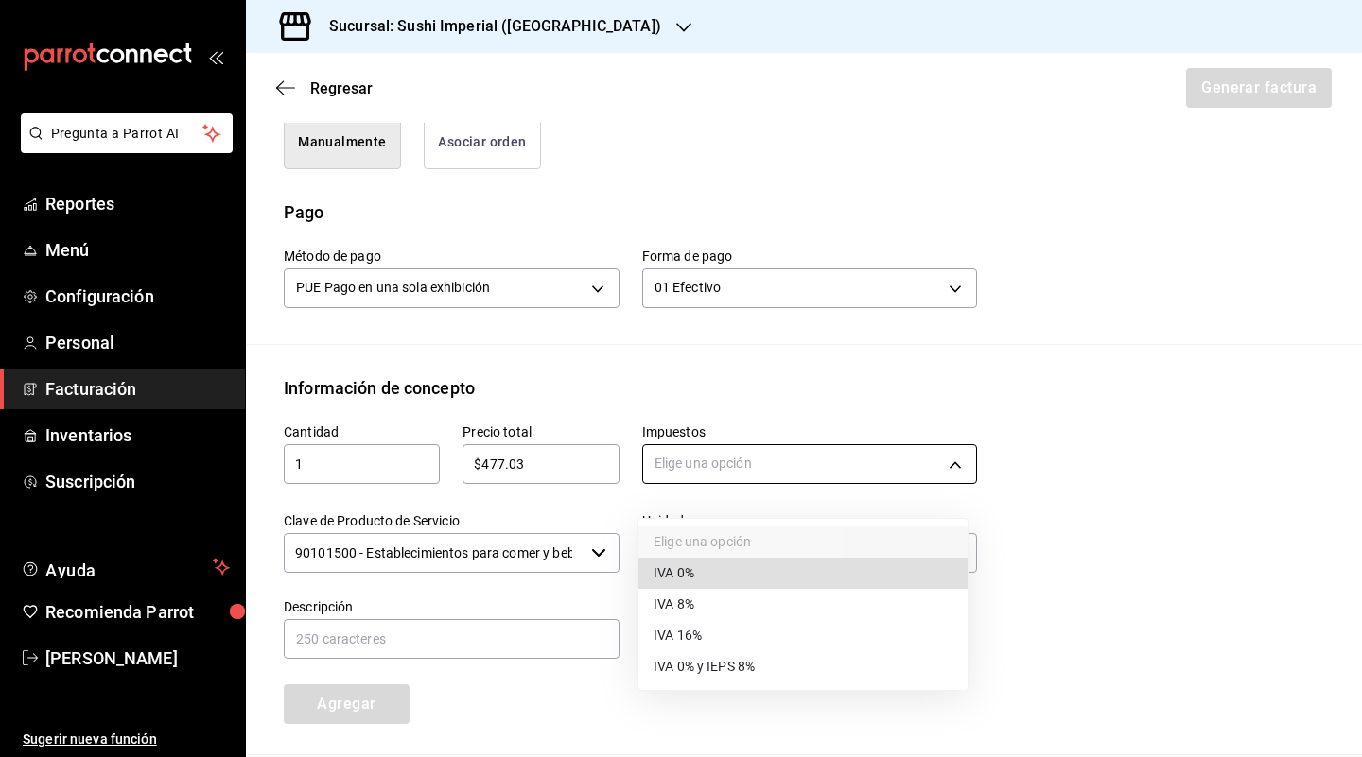
click at [686, 478] on body "Pregunta a Parrot AI Reportes Menú Configuración Personal Facturación Inventari…" at bounding box center [681, 378] width 1362 height 757
click at [711, 634] on li "IVA 16%" at bounding box center [802, 635] width 329 height 31
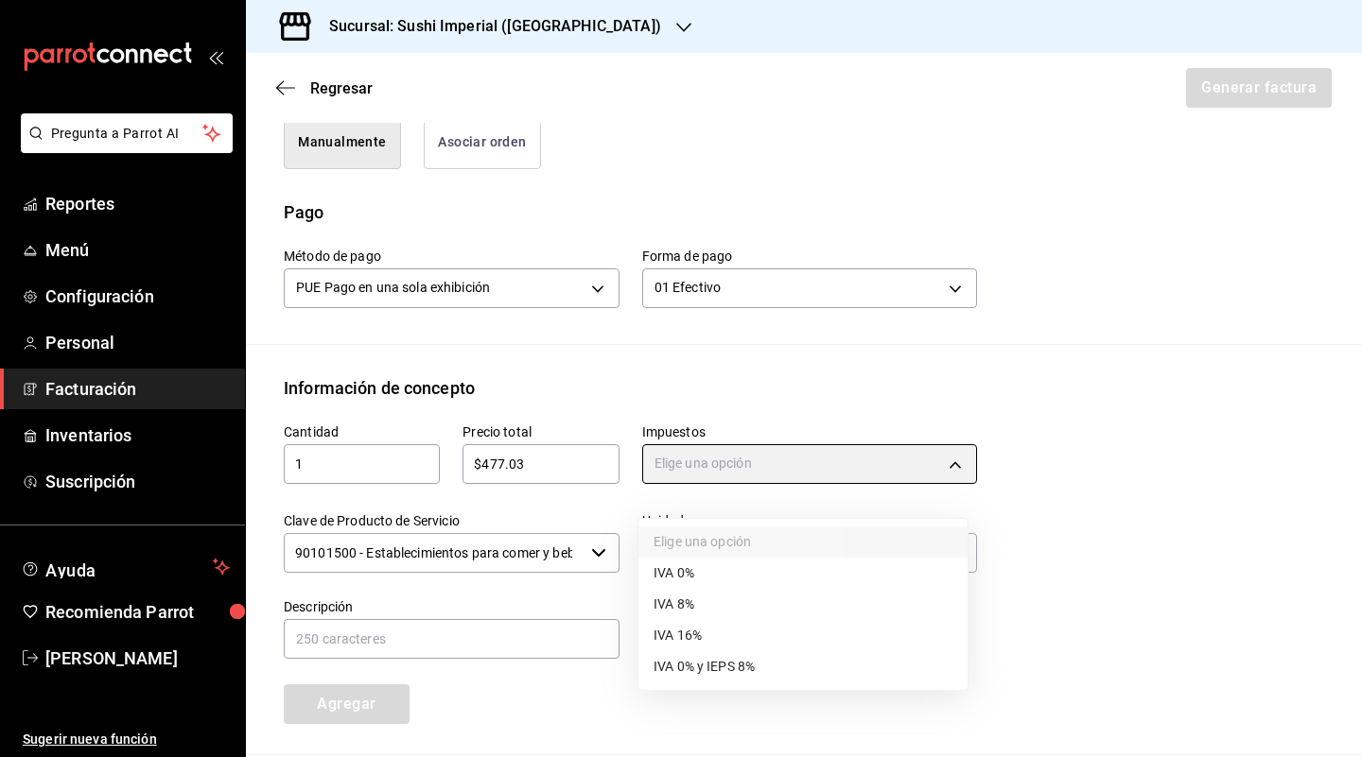
type input "IVA_16"
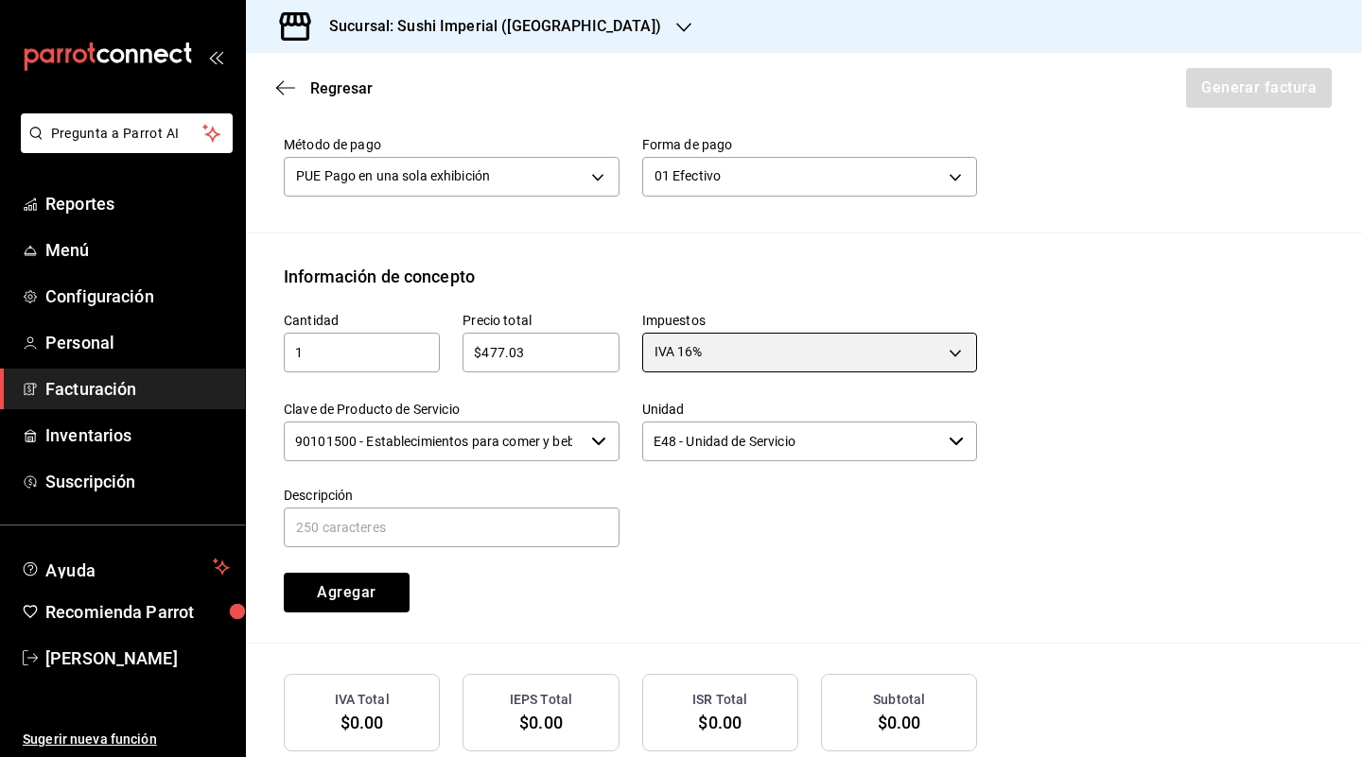
scroll to position [618, 0]
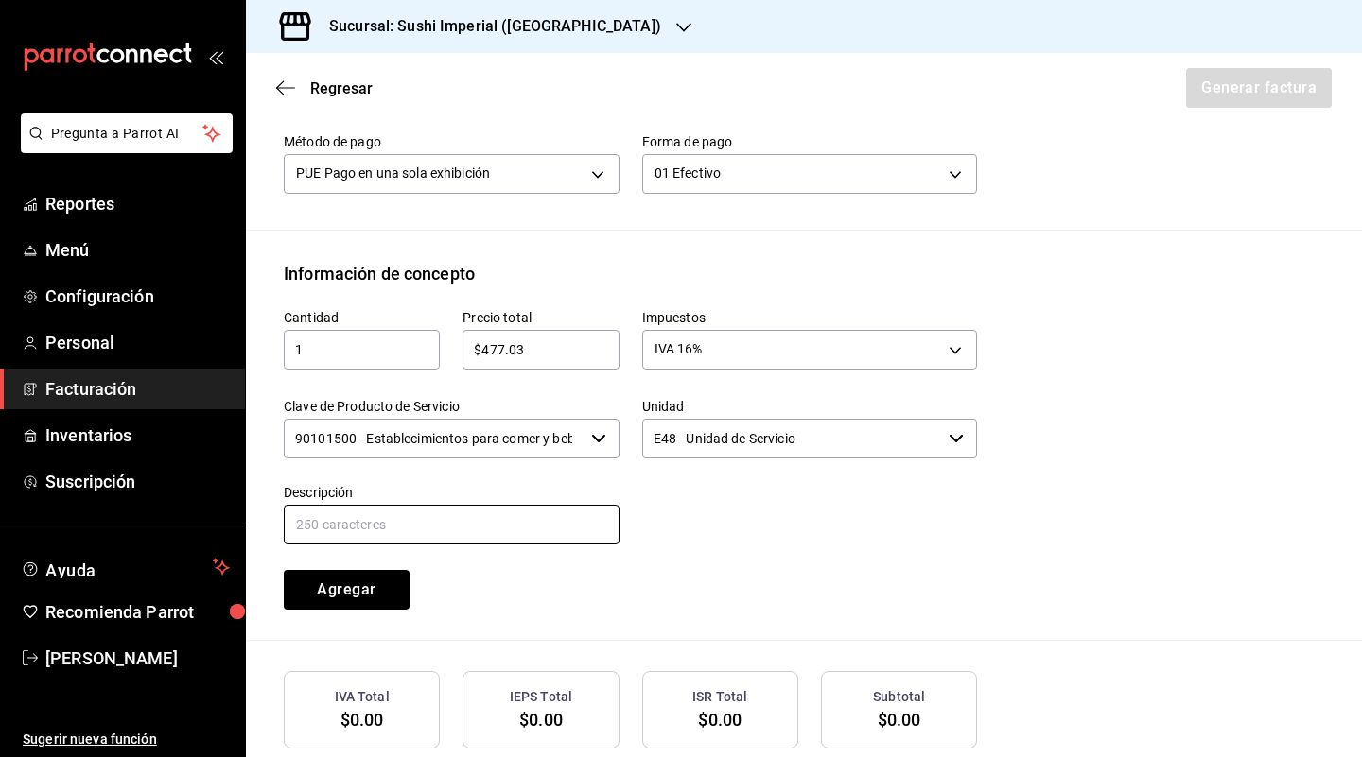
click at [411, 532] on input "text" at bounding box center [452, 525] width 336 height 40
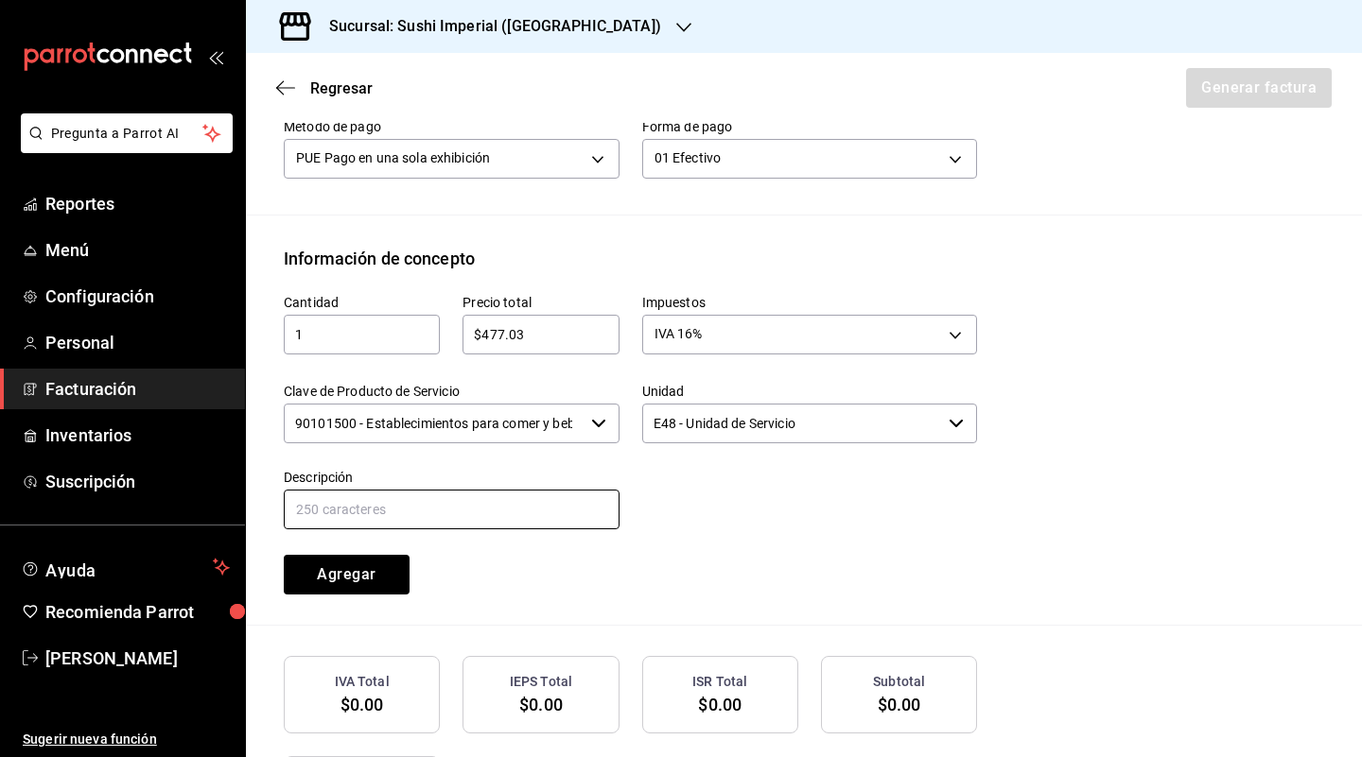
type input "CONSUMO DE ALIMENTOS Y BEBIDAS"
click at [532, 595] on div "Cantidad 1 ​ Precio total $477.03 ​ Impuestos IVA 16% IVA_16 Clave de Producto …" at bounding box center [619, 432] width 716 height 323
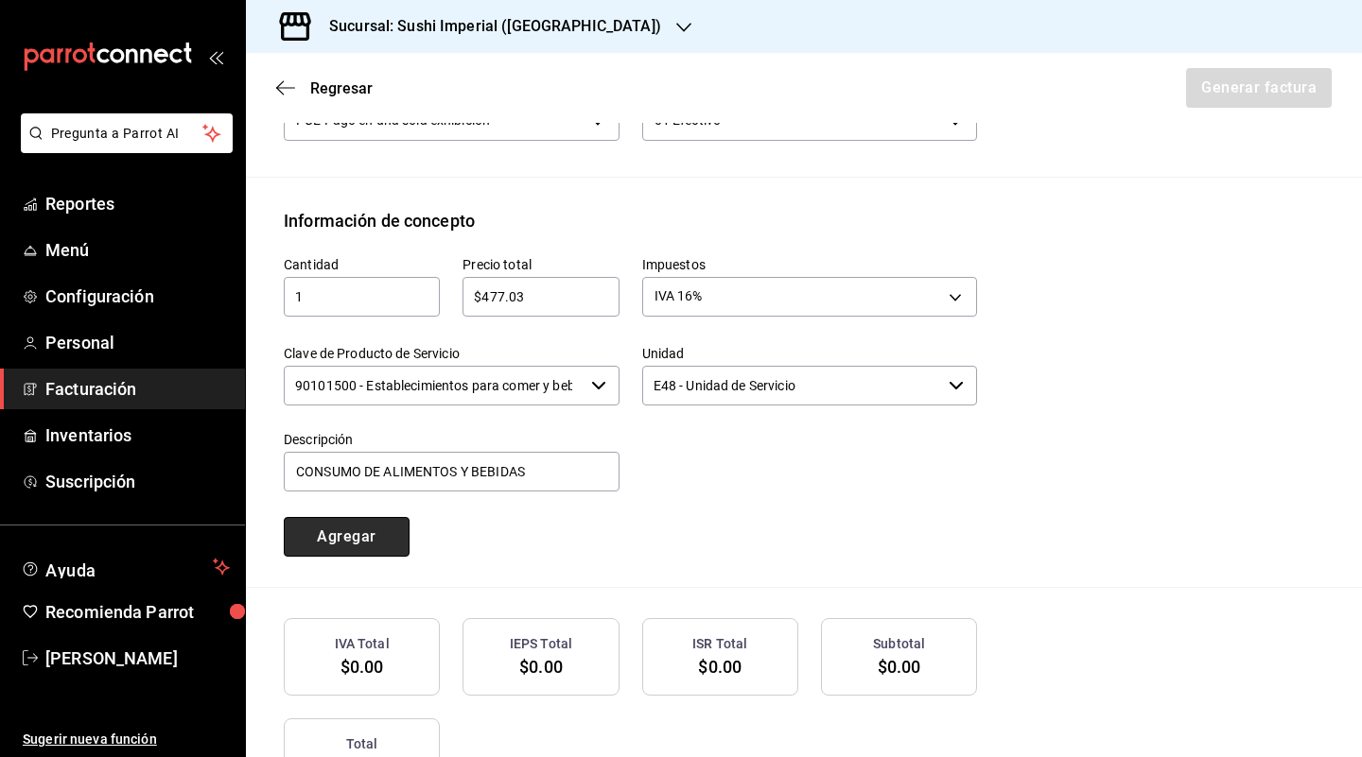
click at [389, 557] on button "Agregar" at bounding box center [347, 537] width 126 height 40
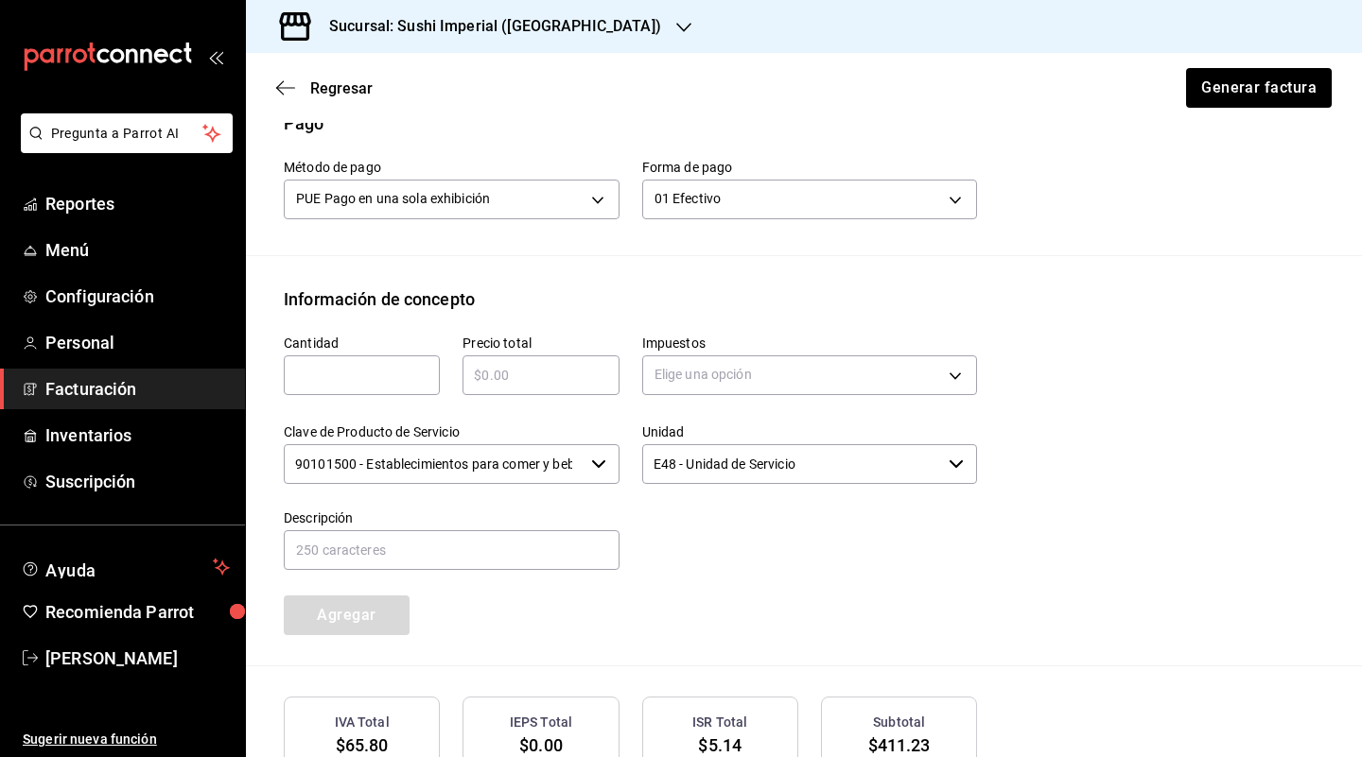
scroll to position [1021, 0]
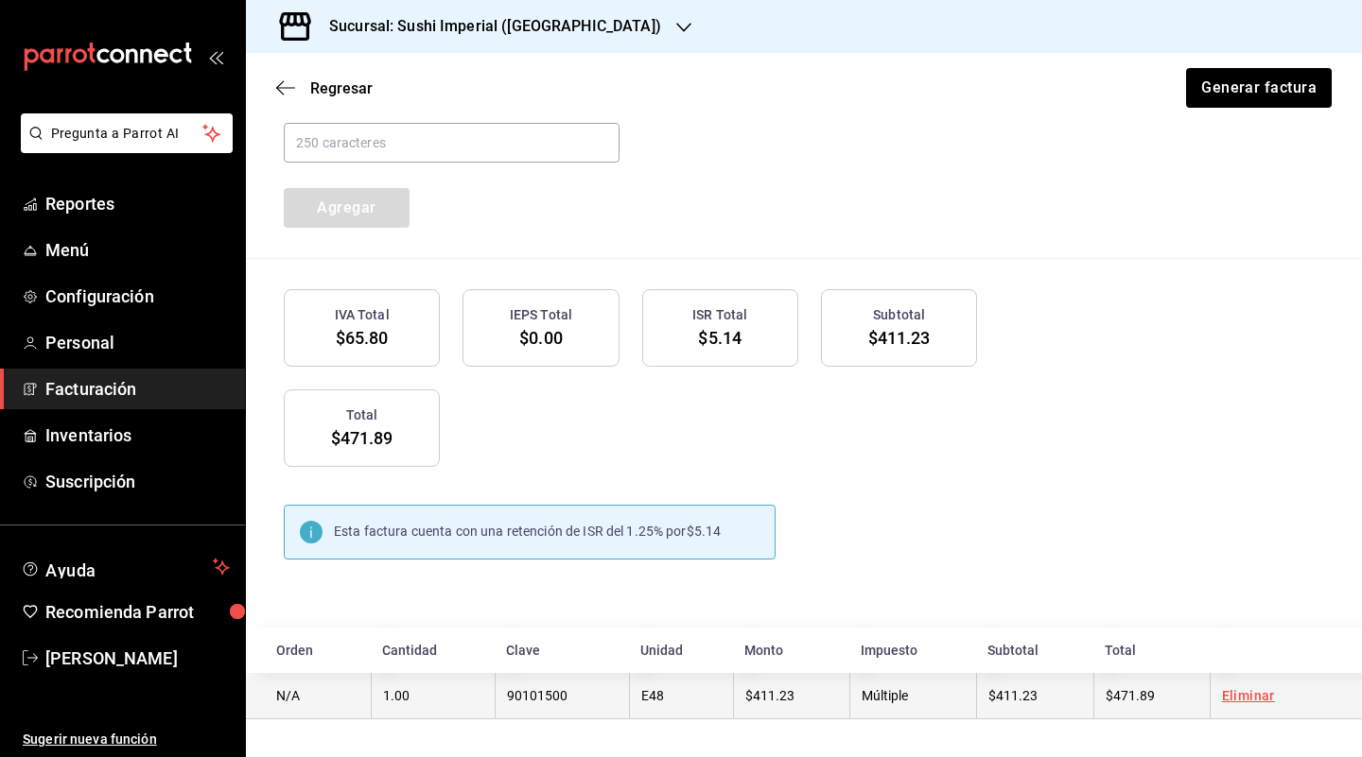
click at [1247, 696] on link "Eliminar" at bounding box center [1248, 695] width 53 height 15
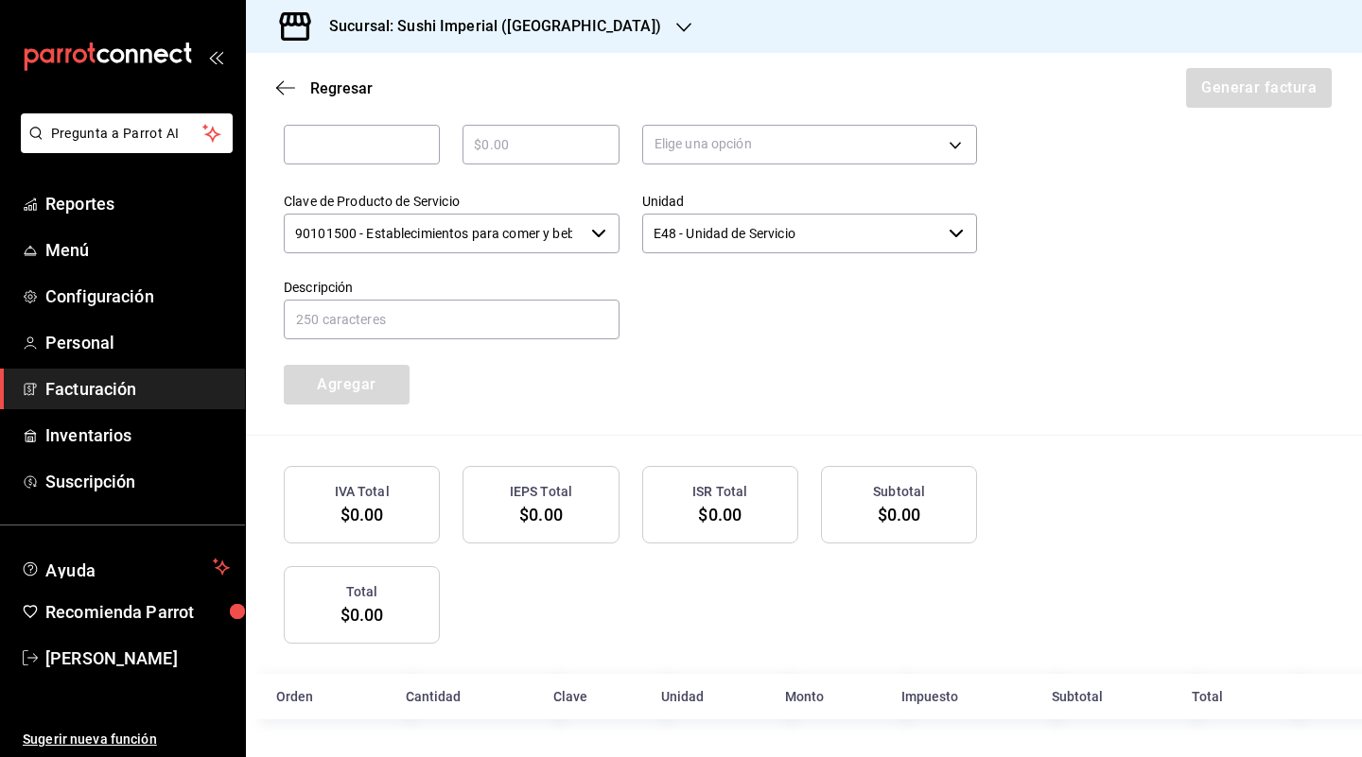
scroll to position [843, 0]
click at [337, 149] on input "text" at bounding box center [362, 144] width 156 height 23
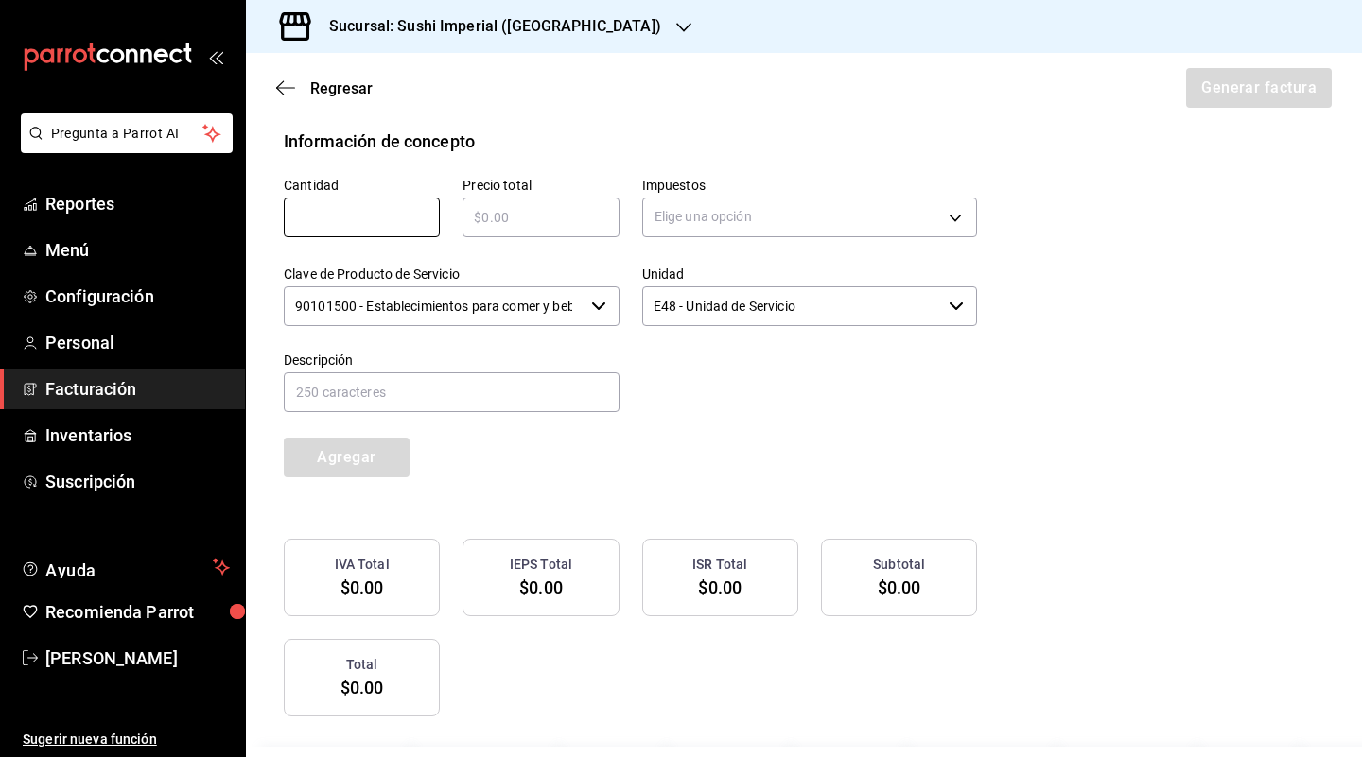
type input "1"
click at [479, 229] on input "text" at bounding box center [540, 217] width 156 height 23
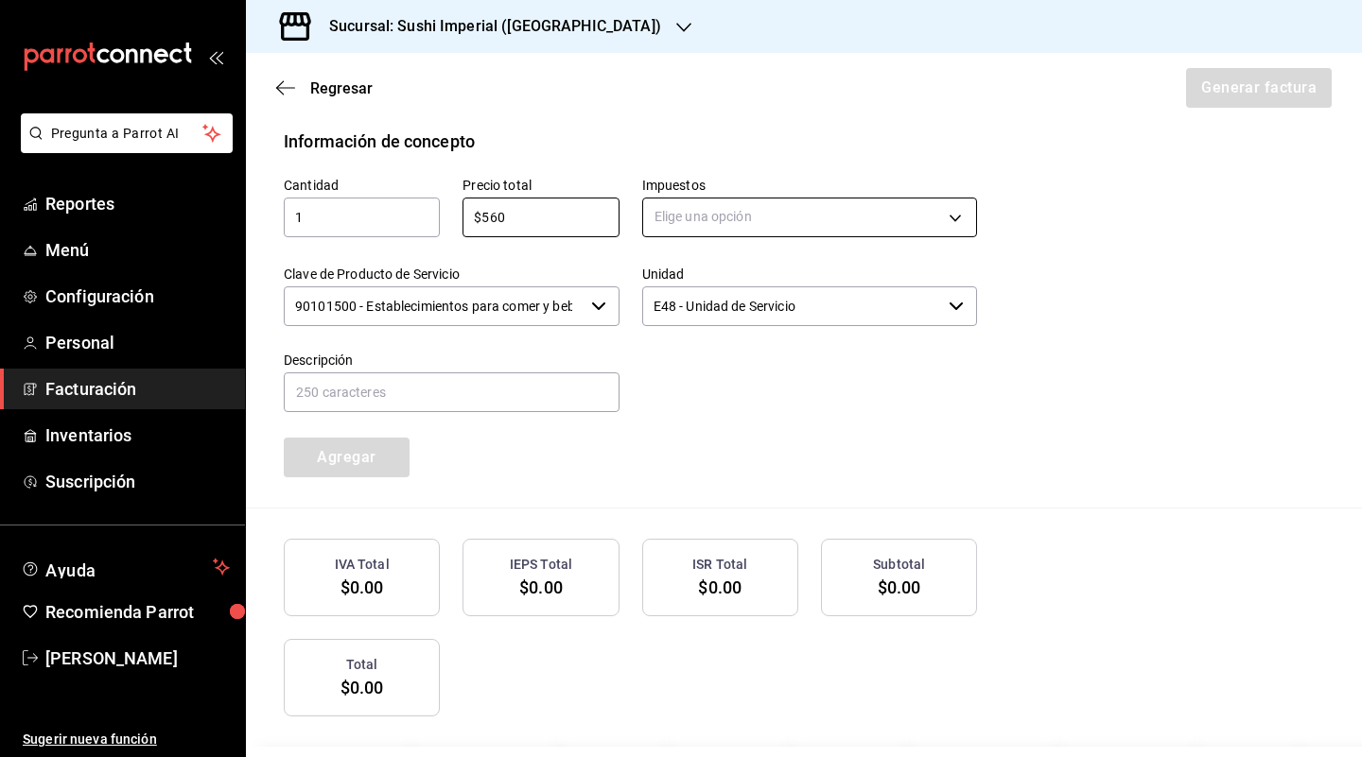
type input "$560"
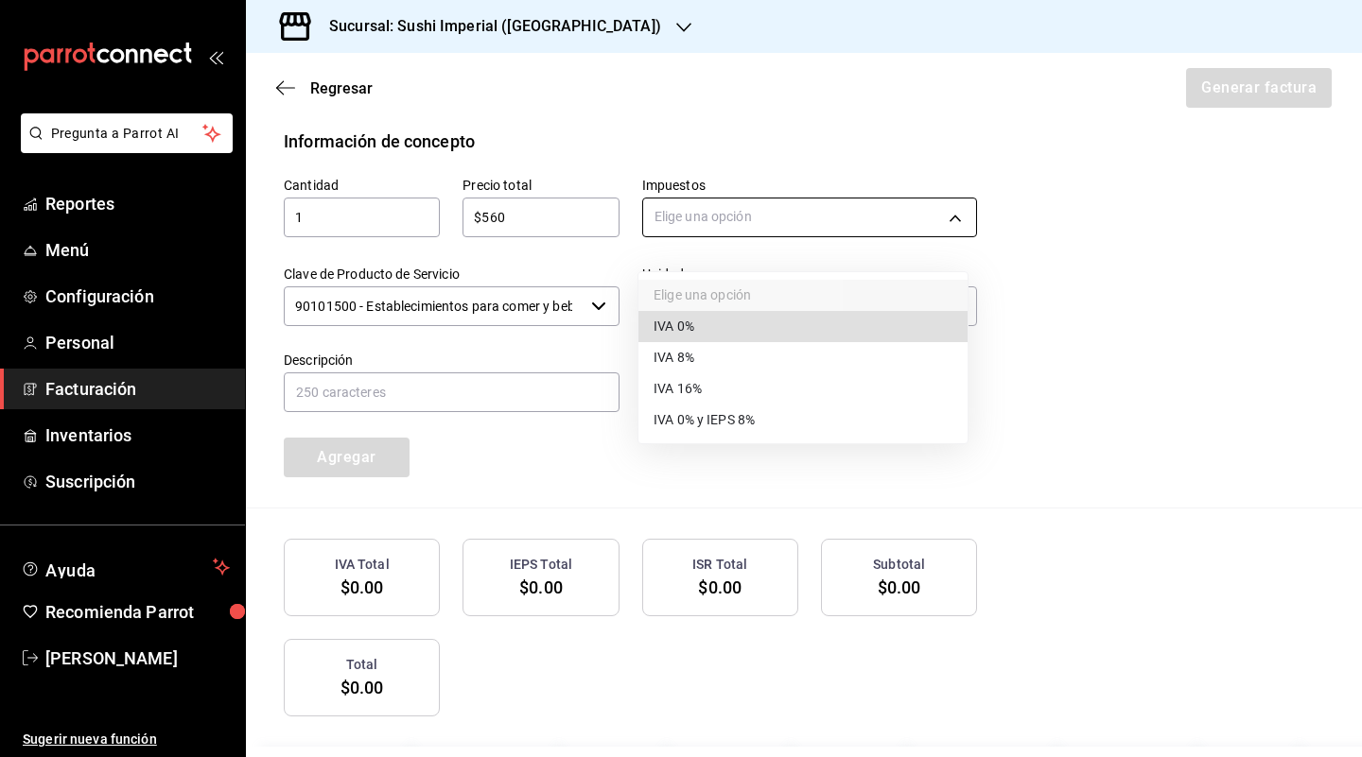
click at [674, 243] on body "Pregunta a Parrot AI Reportes Menú Configuración Personal Facturación Inventari…" at bounding box center [681, 378] width 1362 height 757
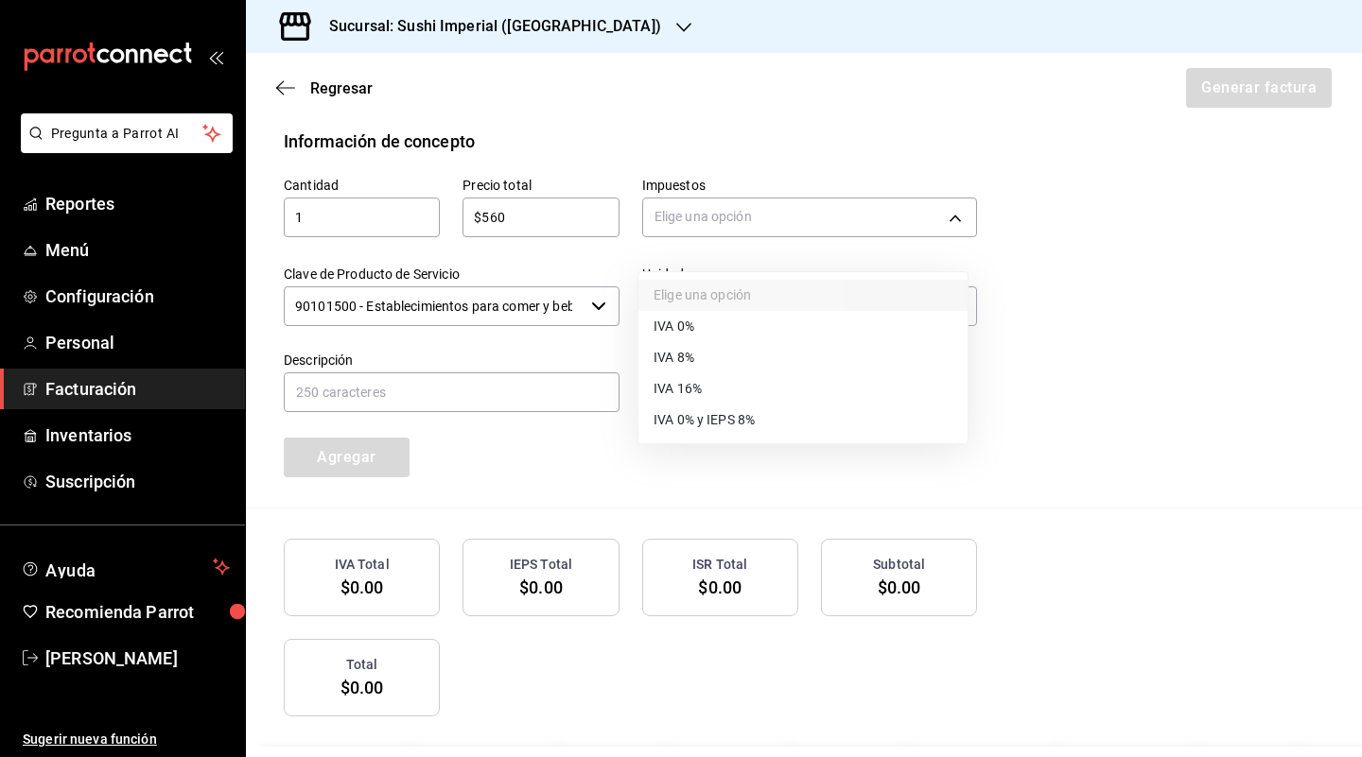
click at [691, 388] on span "IVA 16%" at bounding box center [677, 389] width 48 height 20
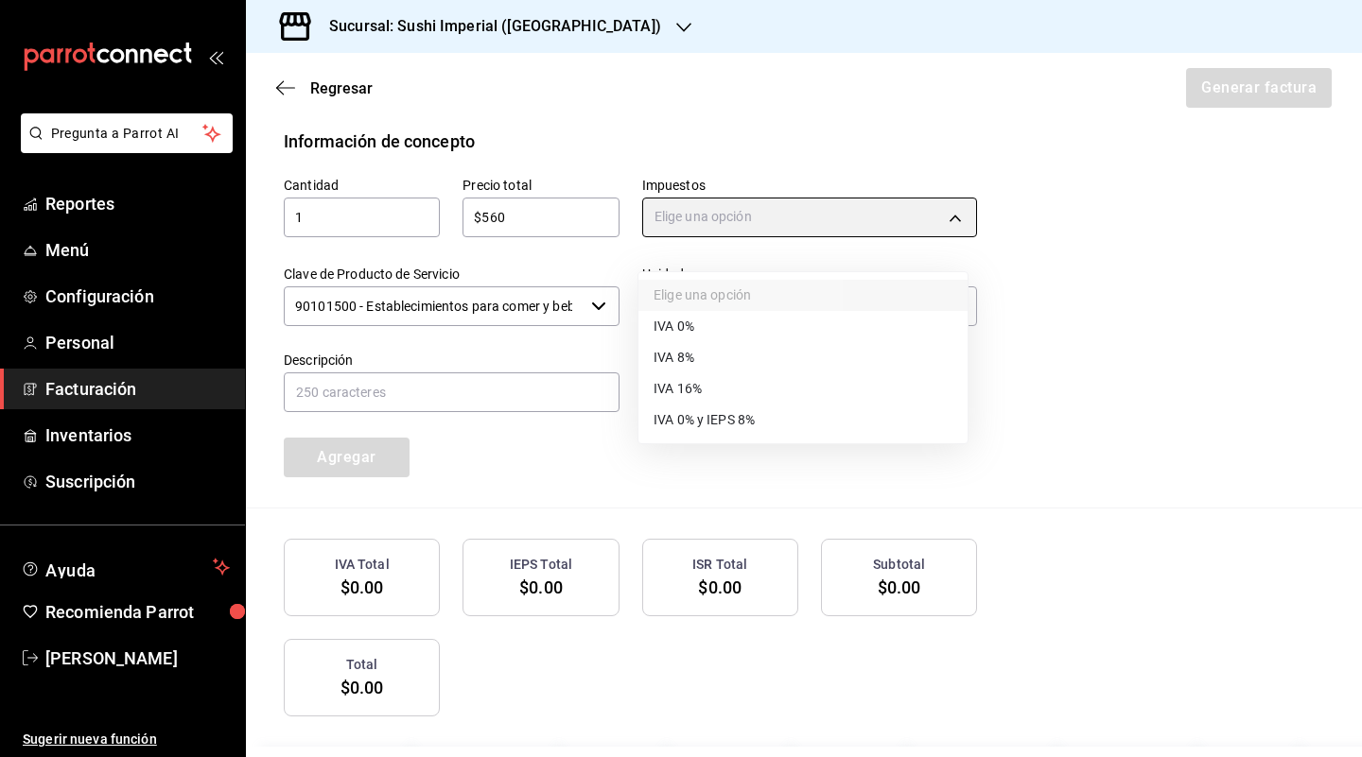
type input "IVA_16"
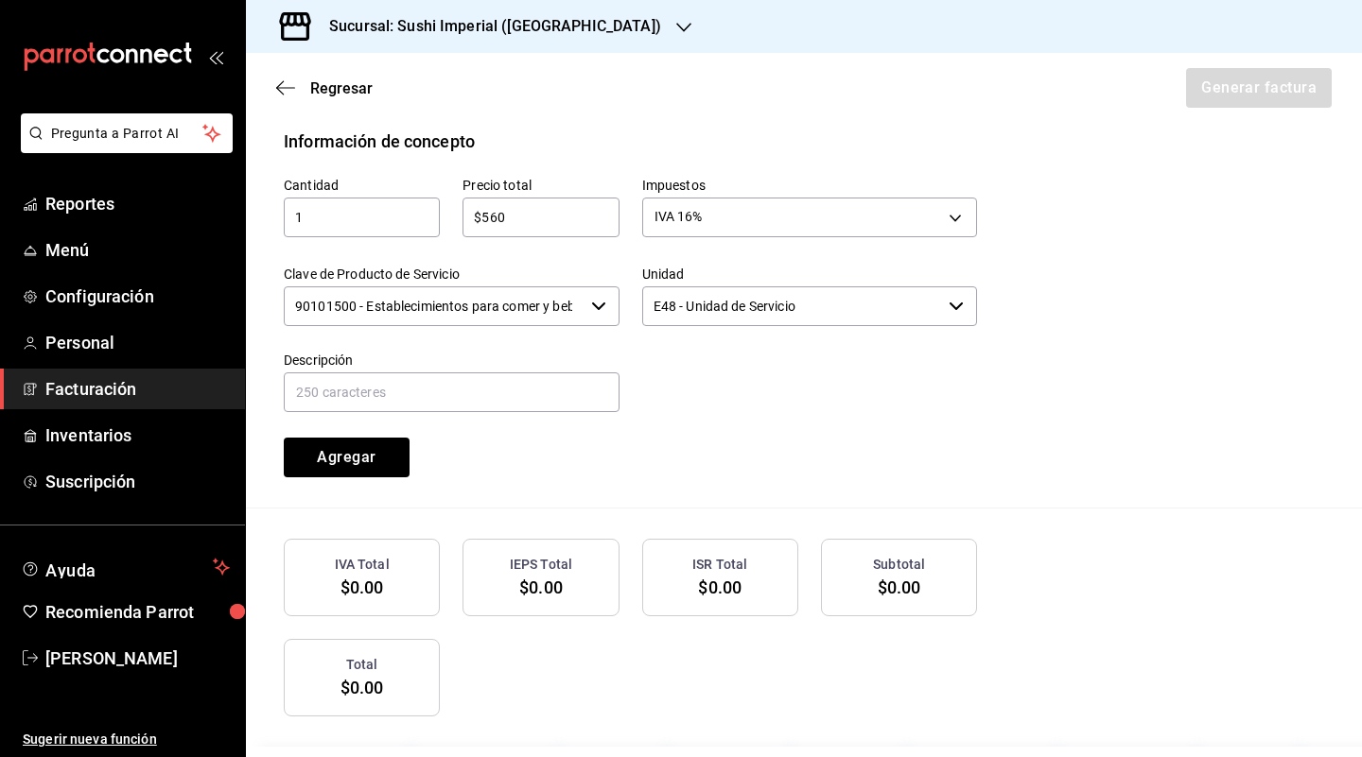
click at [505, 366] on label "Descripción" at bounding box center [452, 359] width 336 height 13
click at [485, 389] on div "Descripción" at bounding box center [452, 383] width 336 height 63
click at [473, 412] on input "text" at bounding box center [452, 393] width 336 height 40
type input "CONSUMO DE ALIMENTOS Y BEBIDAS"
click at [328, 478] on button "Agregar" at bounding box center [347, 458] width 126 height 40
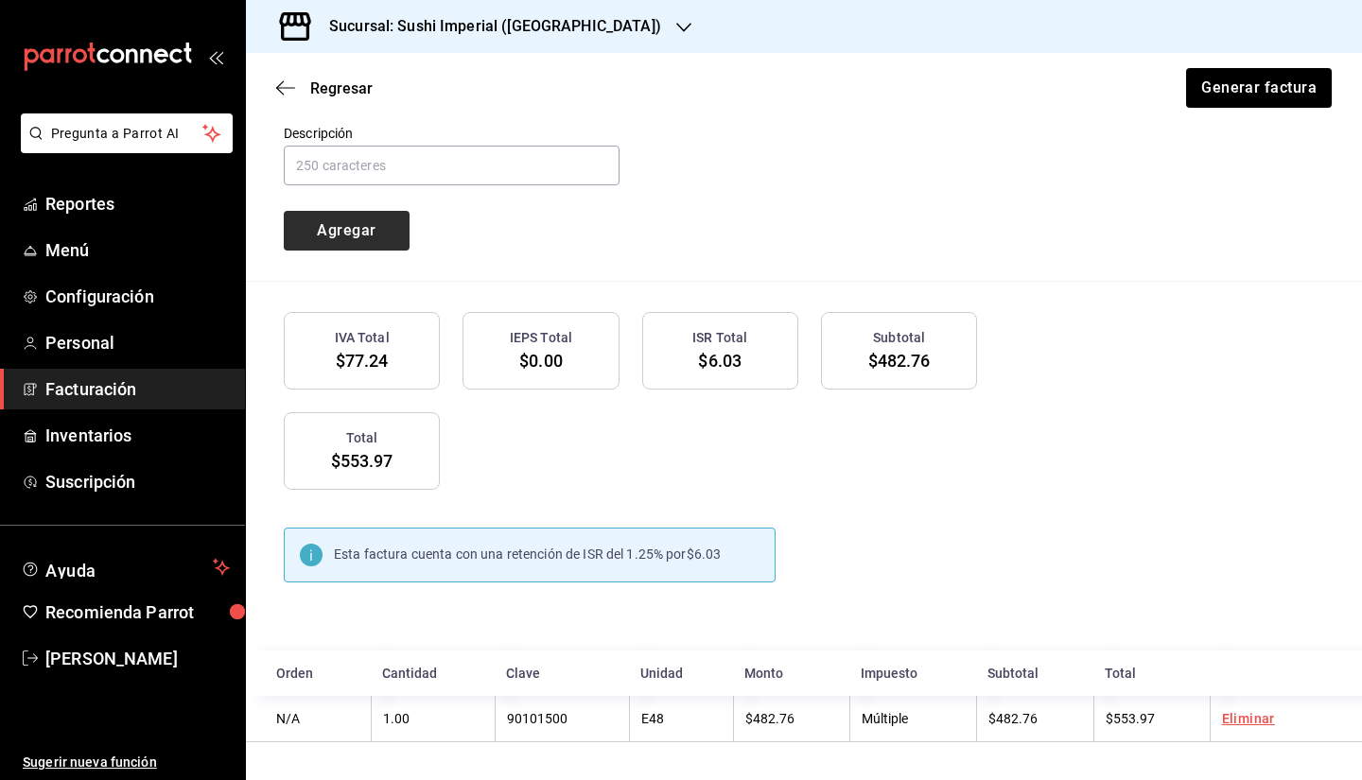
scroll to position [999, 0]
click at [413, 38] on div "Sucursal: Sushi Imperial (Barcelona)" at bounding box center [480, 26] width 438 height 53
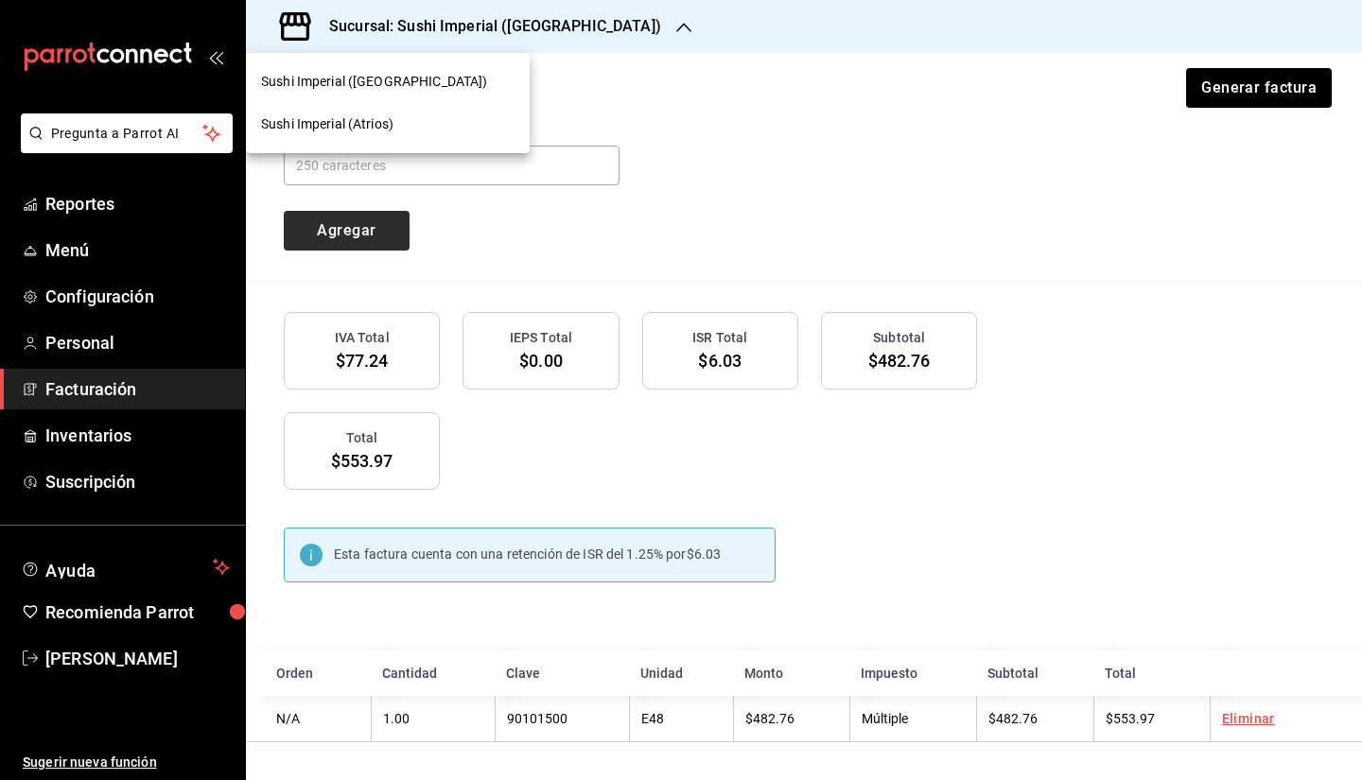
click at [357, 140] on div "Sushi Imperial (Atrios)" at bounding box center [388, 124] width 284 height 43
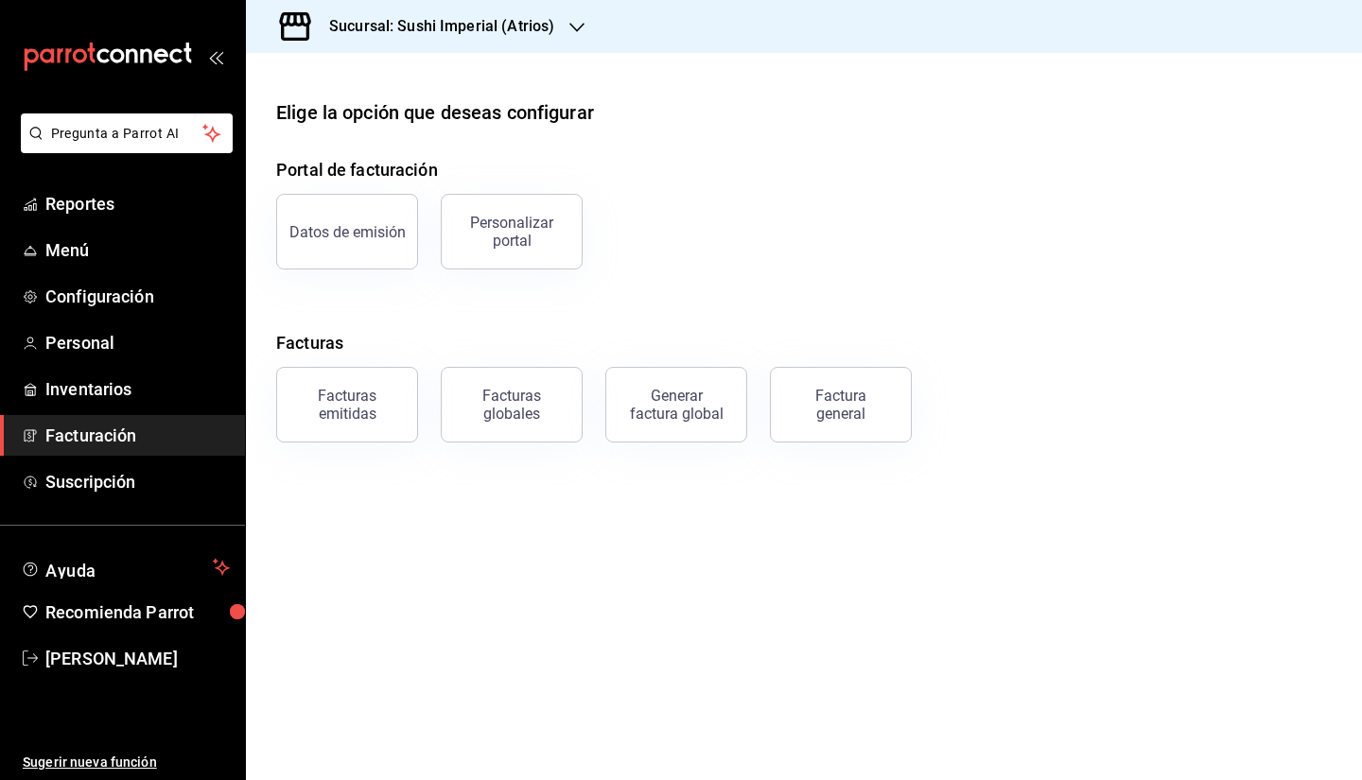
click at [351, 389] on div "Facturas emitidas" at bounding box center [346, 405] width 117 height 36
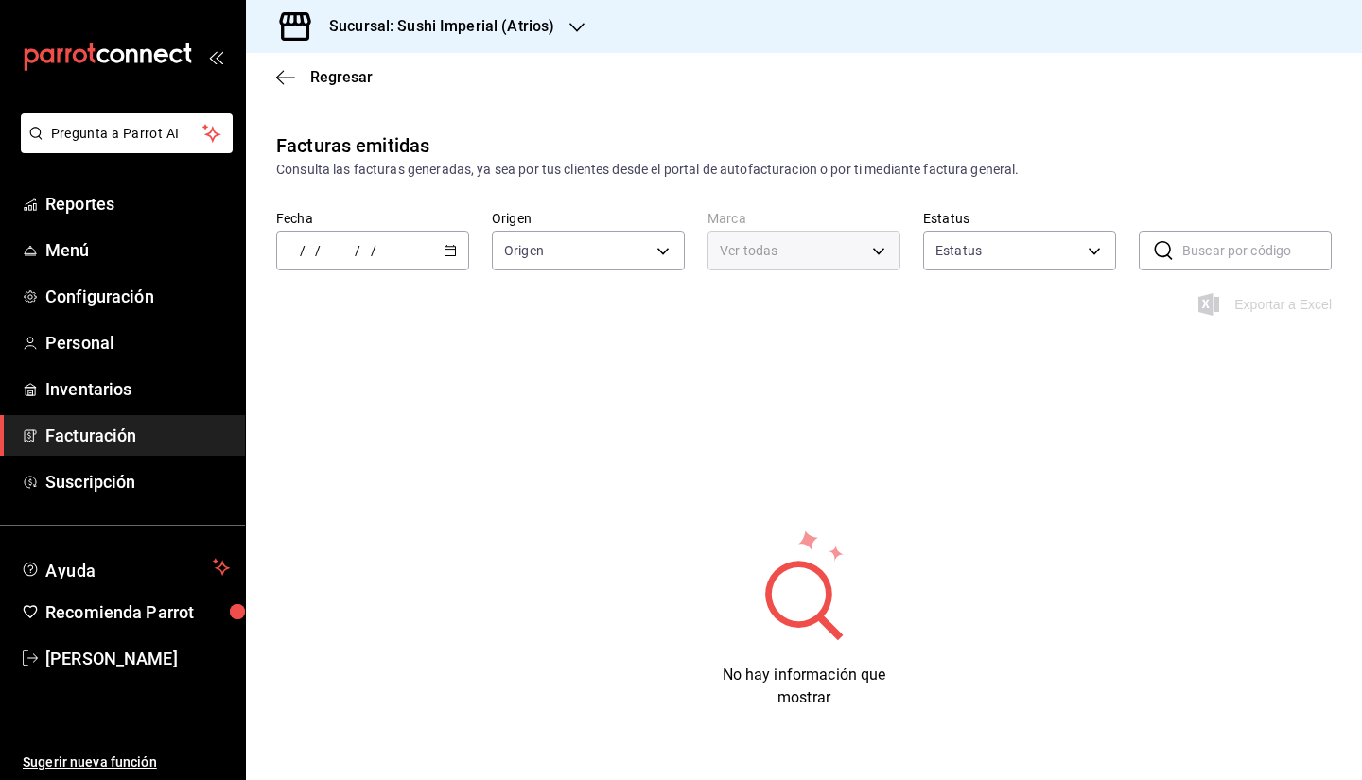
type input "ORDER_INVOICE,GENERAL_INVOICE"
type input "ACTIVE,PENDING_CANCELLATION,CANCELLED,PRE_CANCELLED"
type input "a1b6fb7b-408b-473f-81b3-acec637b5723"
click at [445, 242] on div "/ / - / /" at bounding box center [372, 251] width 193 height 40
click at [359, 428] on span "Mes actual" at bounding box center [365, 436] width 147 height 20
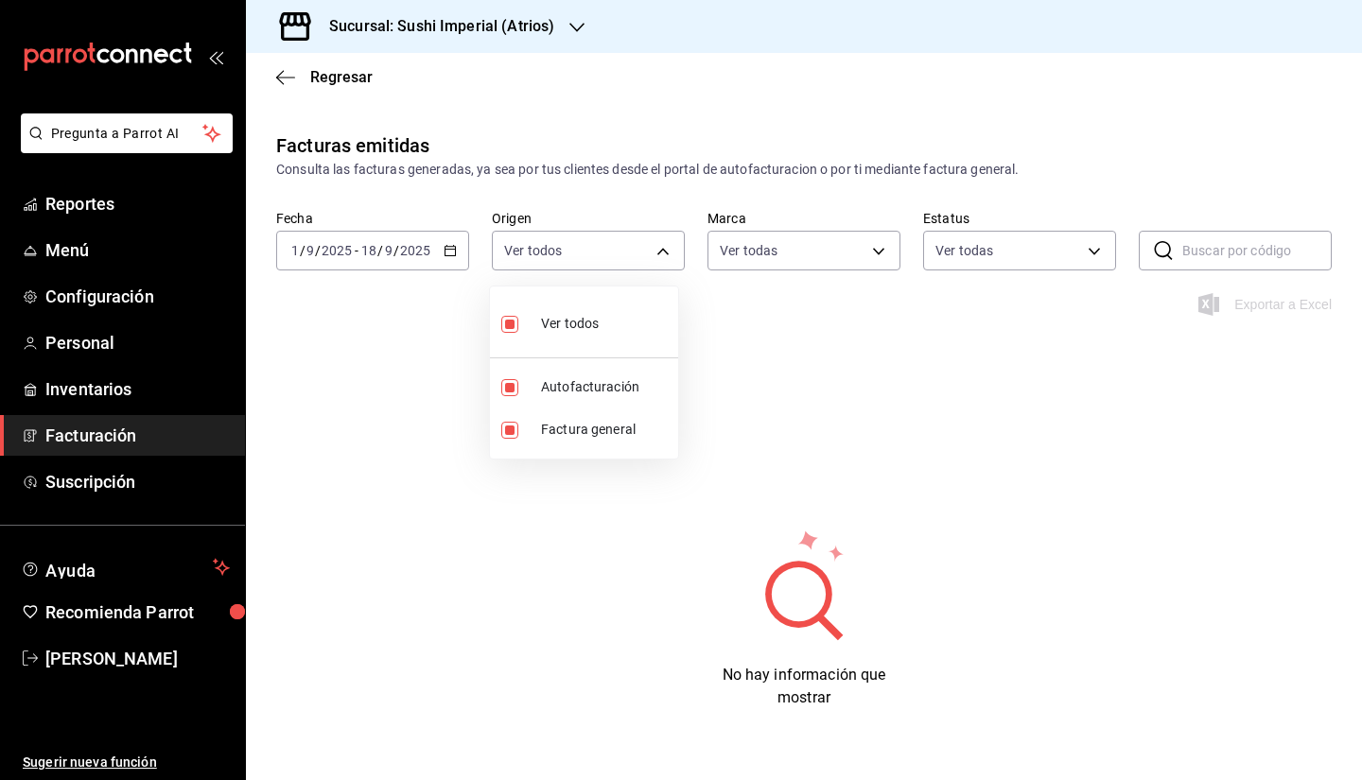
click at [634, 252] on body "Pregunta a Parrot AI Reportes Menú Configuración Personal Inventarios Facturaci…" at bounding box center [681, 390] width 1362 height 780
click at [756, 251] on div at bounding box center [681, 390] width 1362 height 780
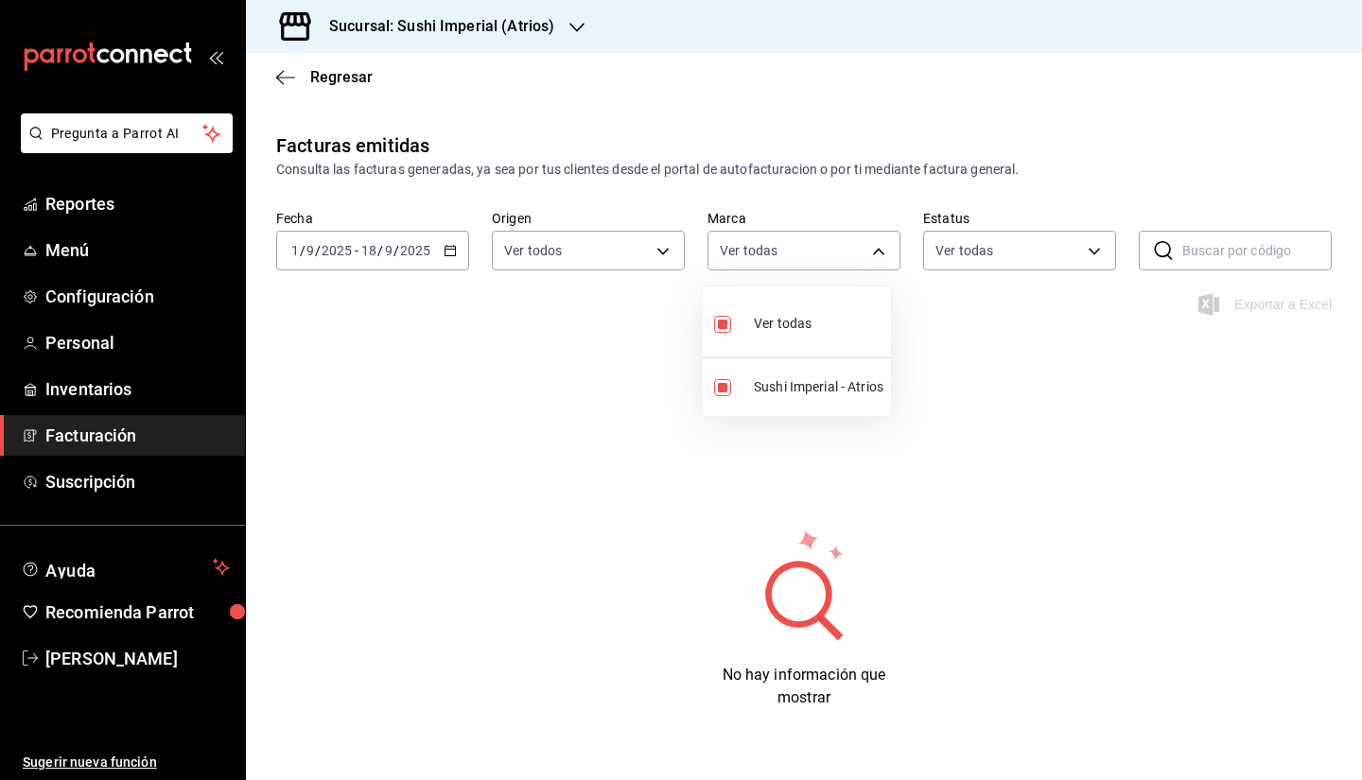
click at [756, 251] on body "Pregunta a Parrot AI Reportes Menú Configuración Personal Inventarios Facturaci…" at bounding box center [681, 390] width 1362 height 780
click at [962, 246] on div at bounding box center [681, 390] width 1362 height 780
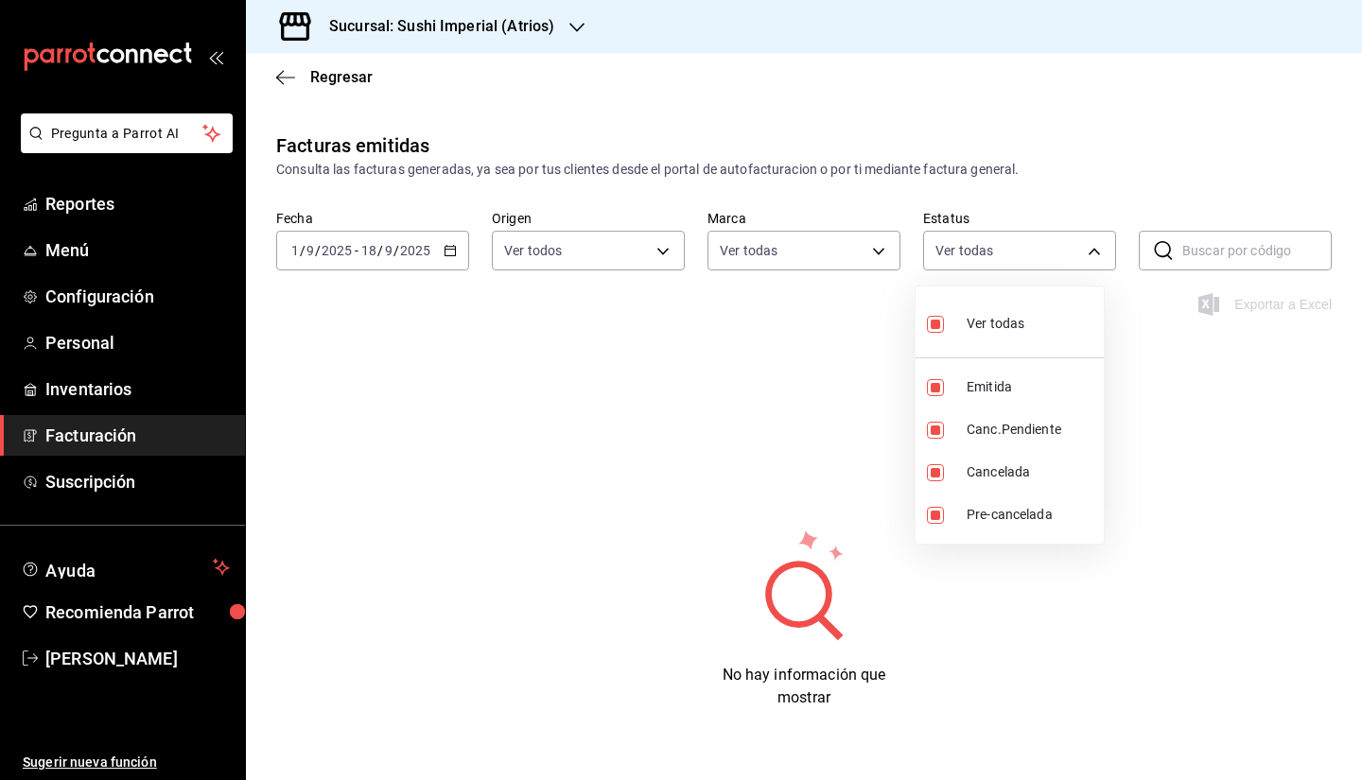
click at [962, 246] on body "Pregunta a Parrot AI Reportes Menú Configuración Personal Inventarios Facturaci…" at bounding box center [681, 390] width 1362 height 780
click at [974, 255] on div at bounding box center [681, 390] width 1362 height 780
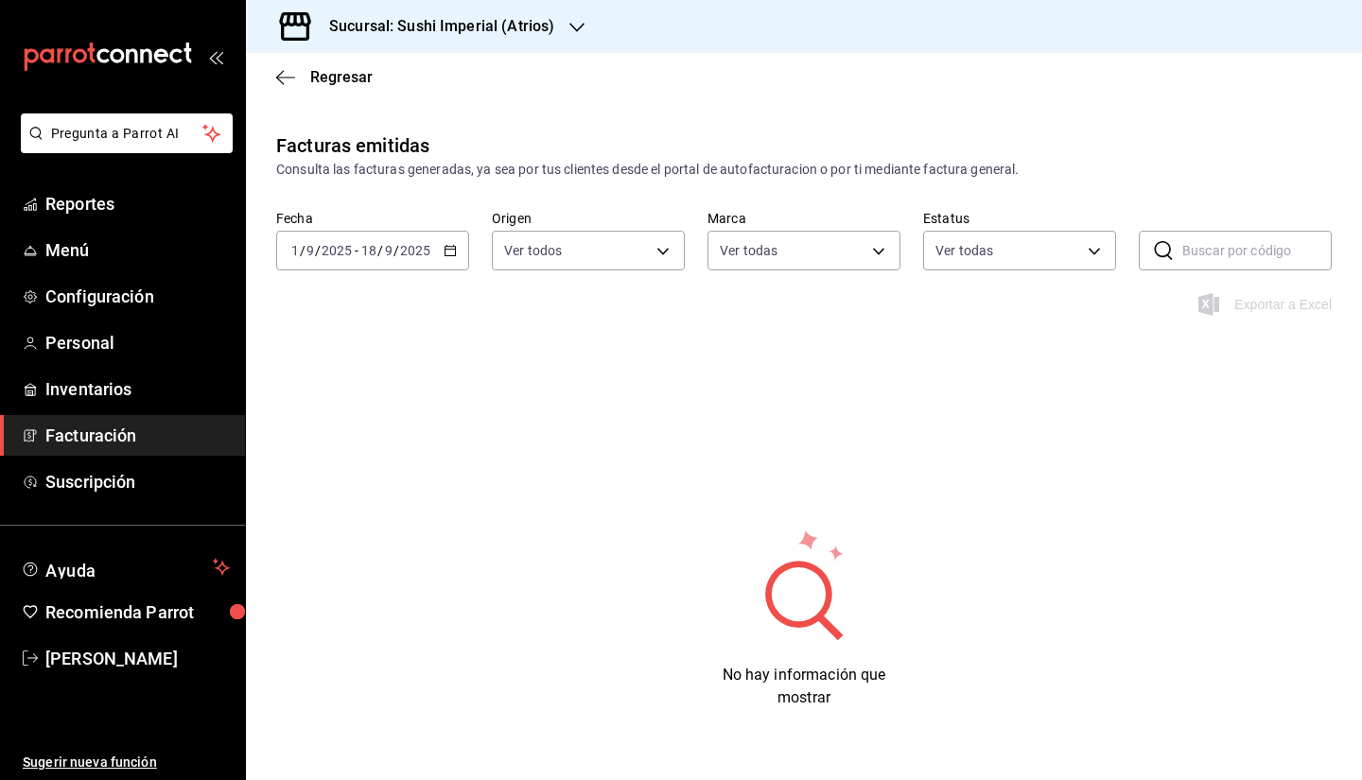
click at [638, 305] on div "Exportar a Excel" at bounding box center [804, 315] width 1116 height 45
click at [450, 246] on \(Stroke\) "button" at bounding box center [449, 251] width 11 height 10
click at [368, 393] on span "Semana actual" at bounding box center [365, 393] width 147 height 20
click at [457, 252] on icon "button" at bounding box center [454, 250] width 13 height 13
click at [357, 343] on span "Ayer" at bounding box center [365, 350] width 147 height 20
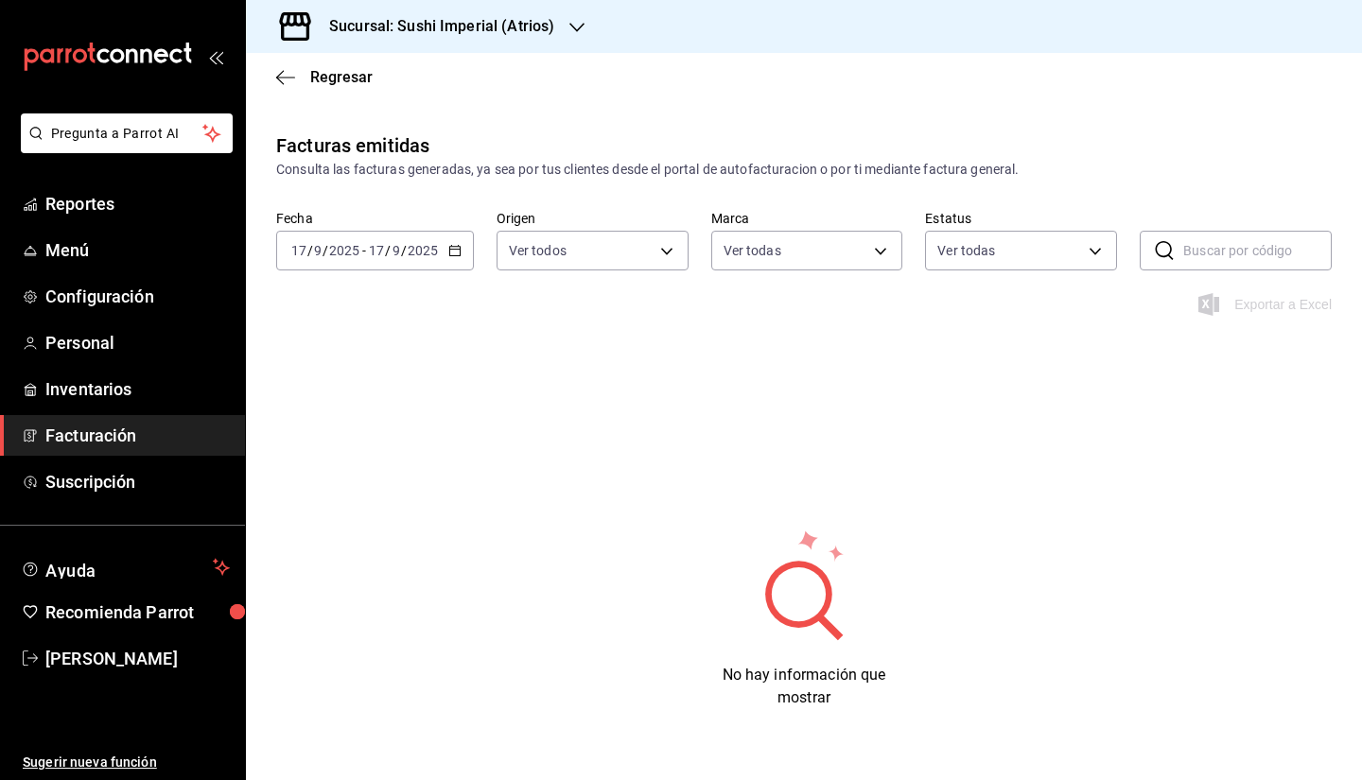
click at [383, 263] on div "2025-09-17 17 / 9 / 2025 - 2025-09-17 17 / 9 / 2025" at bounding box center [375, 251] width 198 height 40
click at [333, 446] on li "Mes actual" at bounding box center [365, 435] width 177 height 43
click at [536, 242] on body "Pregunta a Parrot AI Reportes Menú Configuración Personal Inventarios Facturaci…" at bounding box center [681, 390] width 1362 height 780
click at [512, 330] on input "checkbox" at bounding box center [509, 324] width 17 height 17
checkbox input "false"
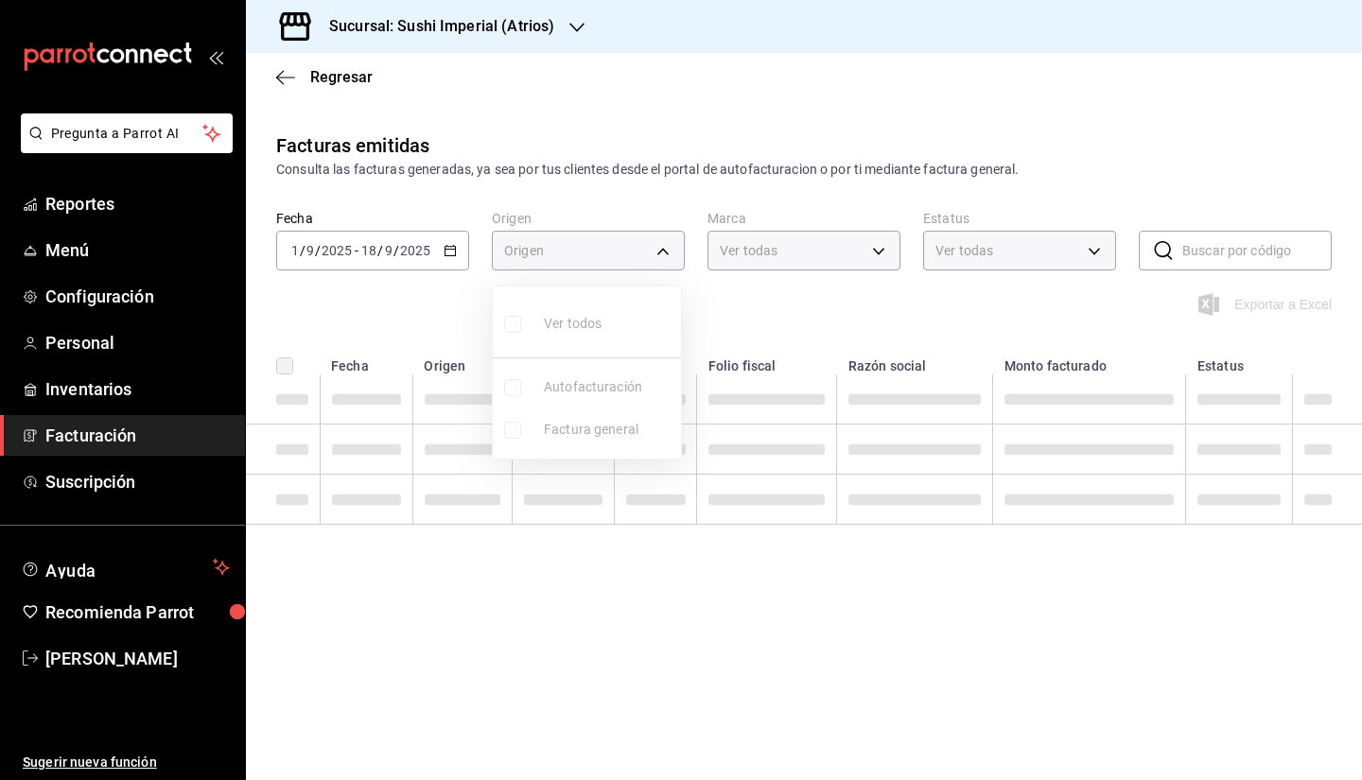
checkbox input "false"
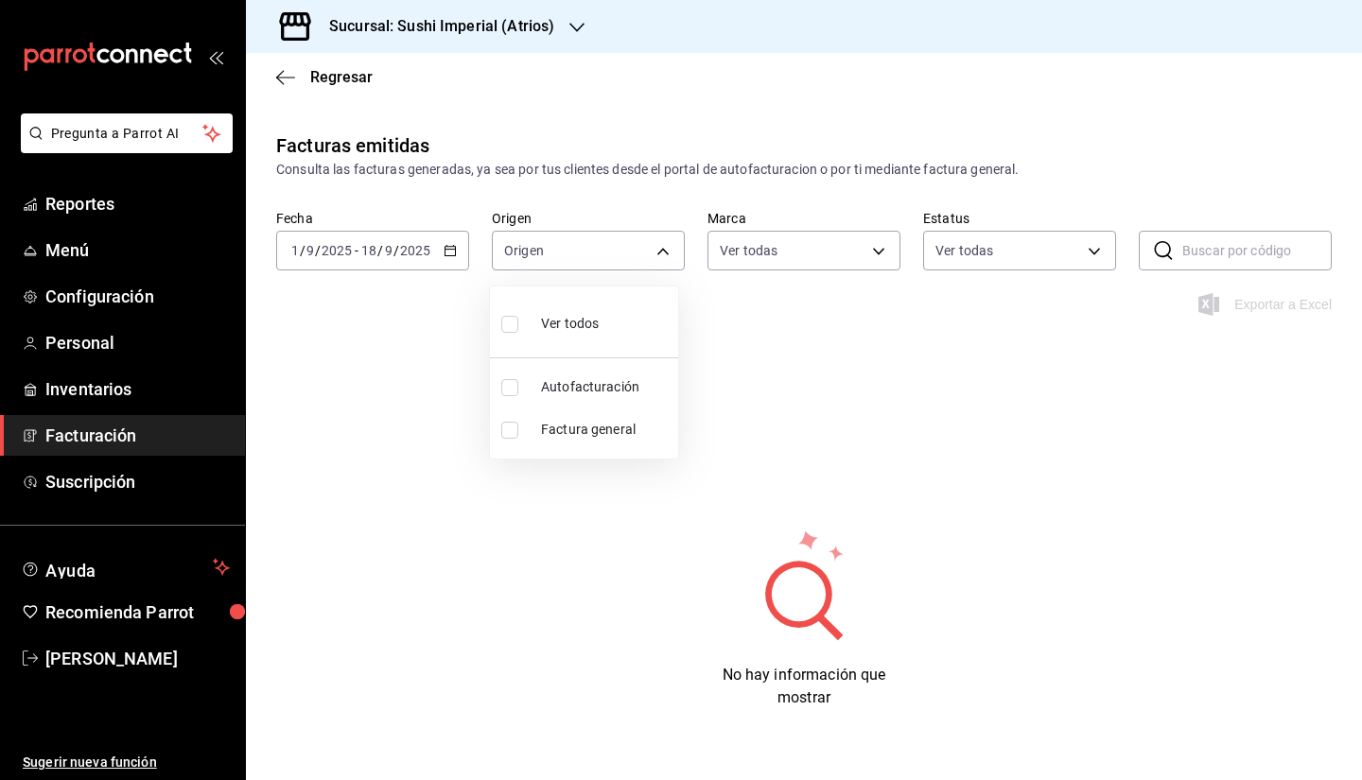
click at [508, 390] on input "checkbox" at bounding box center [509, 387] width 17 height 17
checkbox input "true"
type input "ORDER_INVOICE"
click at [795, 241] on div at bounding box center [681, 390] width 1362 height 780
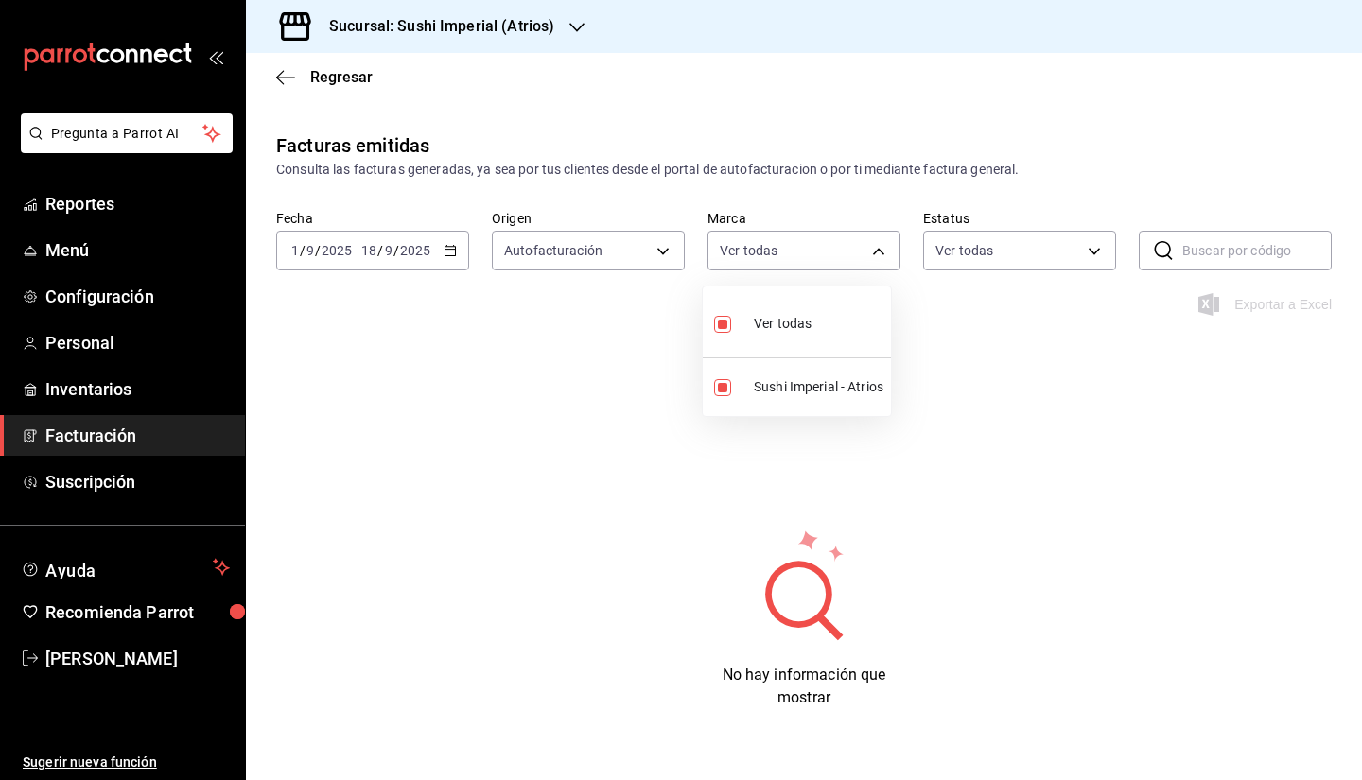
click at [756, 252] on body "Pregunta a Parrot AI Reportes Menú Configuración Personal Inventarios Facturaci…" at bounding box center [681, 390] width 1362 height 780
click at [978, 257] on div at bounding box center [681, 390] width 1362 height 780
click at [978, 257] on body "Pregunta a Parrot AI Reportes Menú Configuración Personal Inventarios Facturaci…" at bounding box center [681, 390] width 1362 height 780
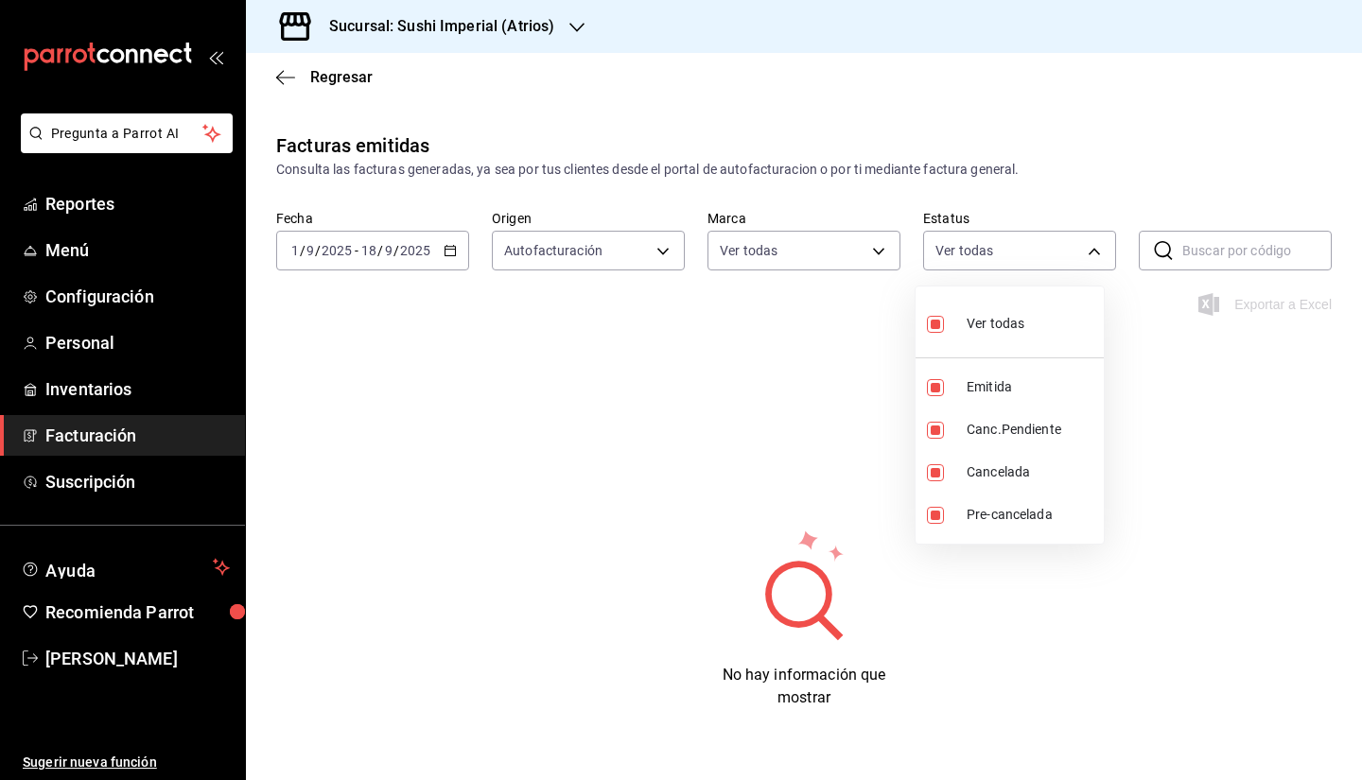
click at [938, 320] on input "checkbox" at bounding box center [935, 324] width 17 height 17
checkbox input "false"
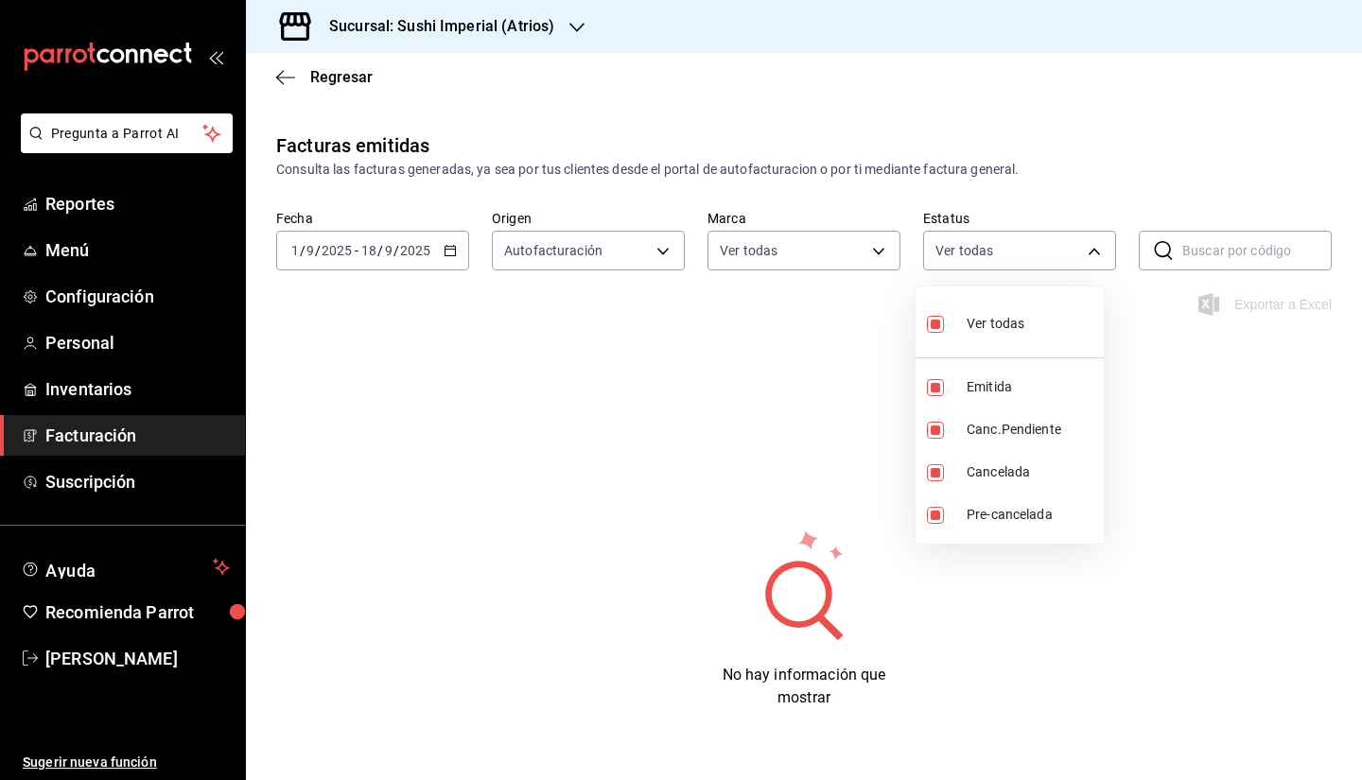
checkbox input "false"
click at [932, 391] on input "checkbox" at bounding box center [935, 387] width 17 height 17
checkbox input "true"
type input "ACTIVE"
click at [838, 333] on div at bounding box center [681, 390] width 1362 height 780
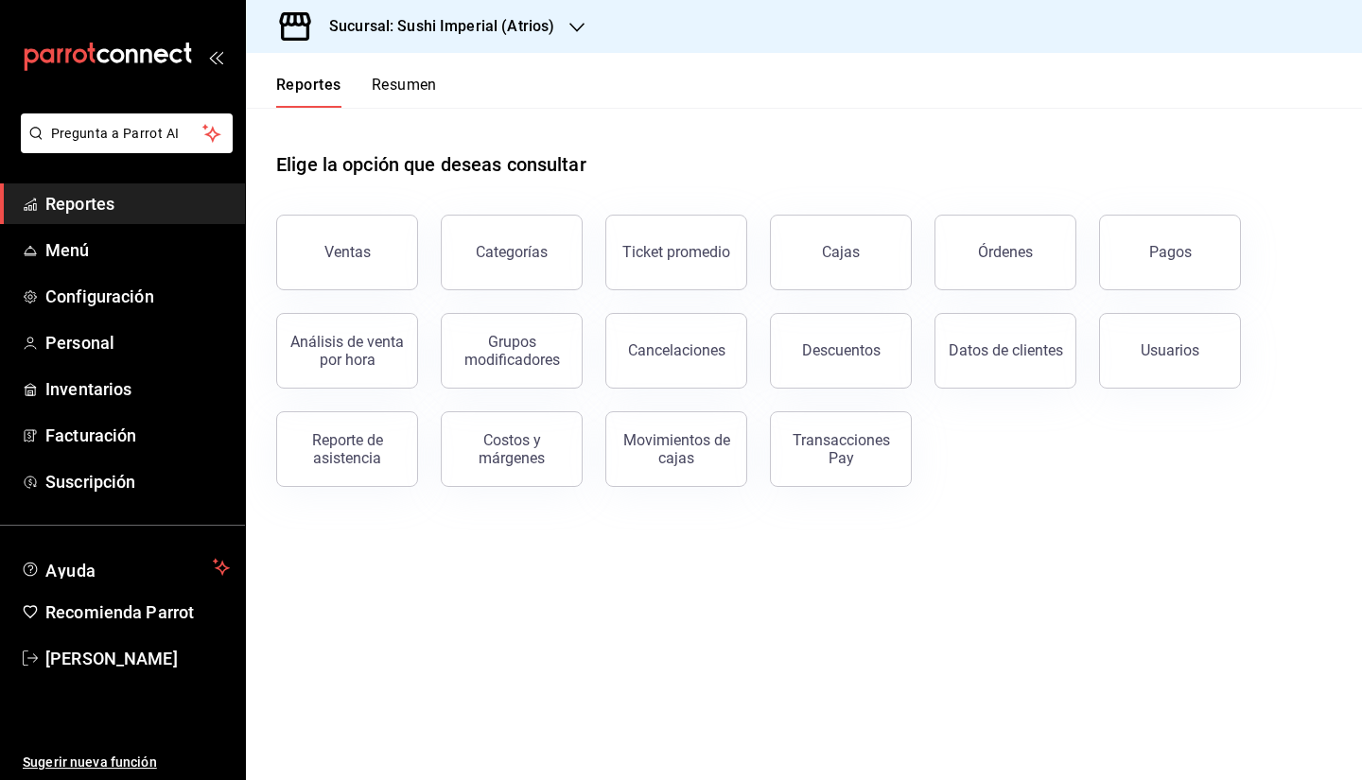
click at [473, 26] on h3 "Sucursal: Sushi Imperial (Atrios)" at bounding box center [434, 26] width 240 height 23
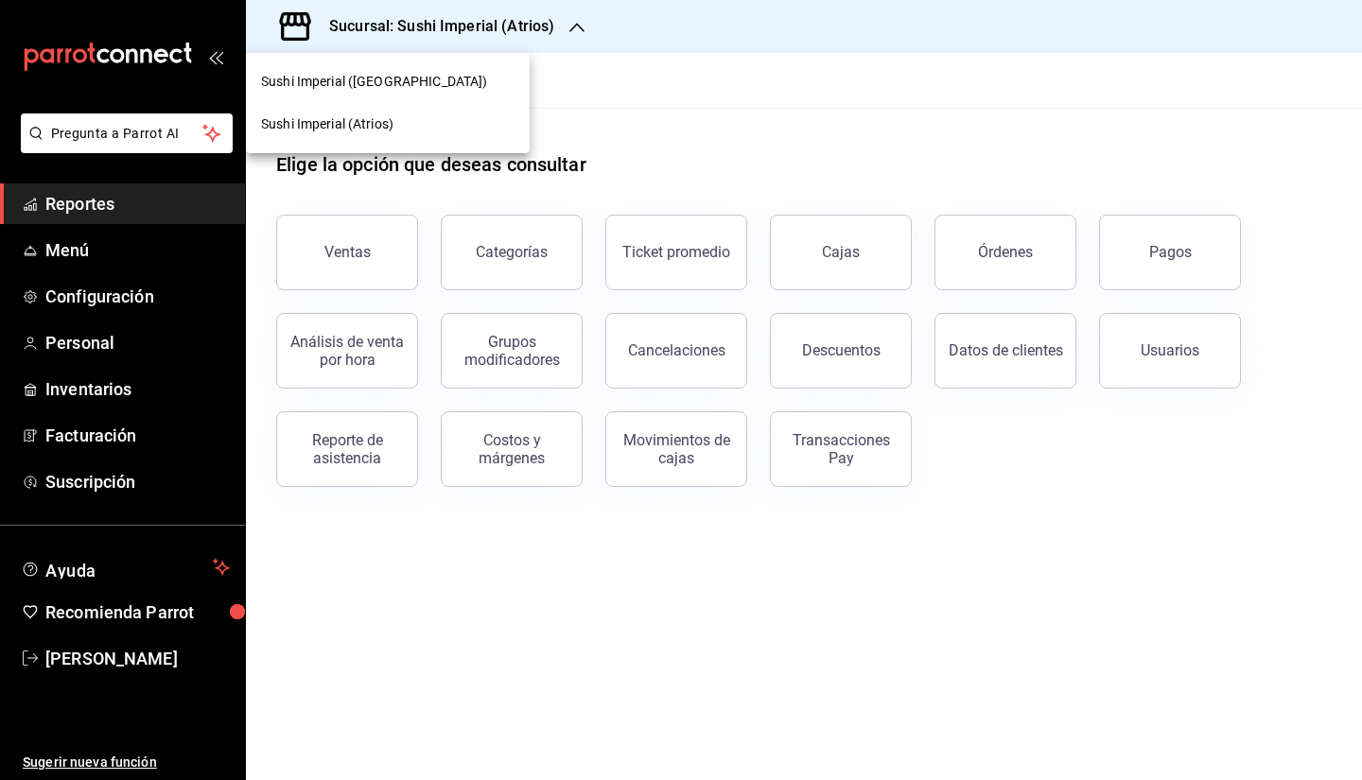
click at [151, 671] on div at bounding box center [681, 390] width 1362 height 780
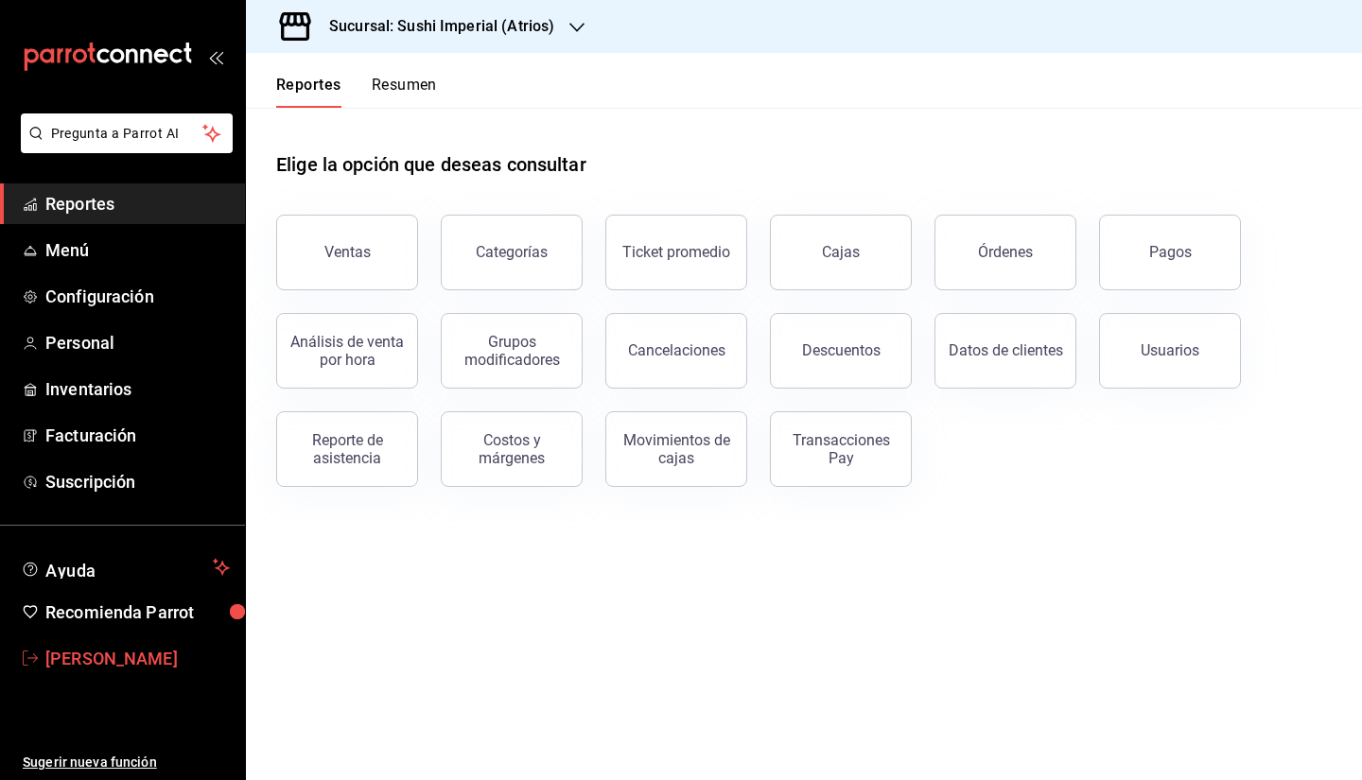
click at [129, 655] on span "Camila Adunas" at bounding box center [137, 659] width 184 height 26
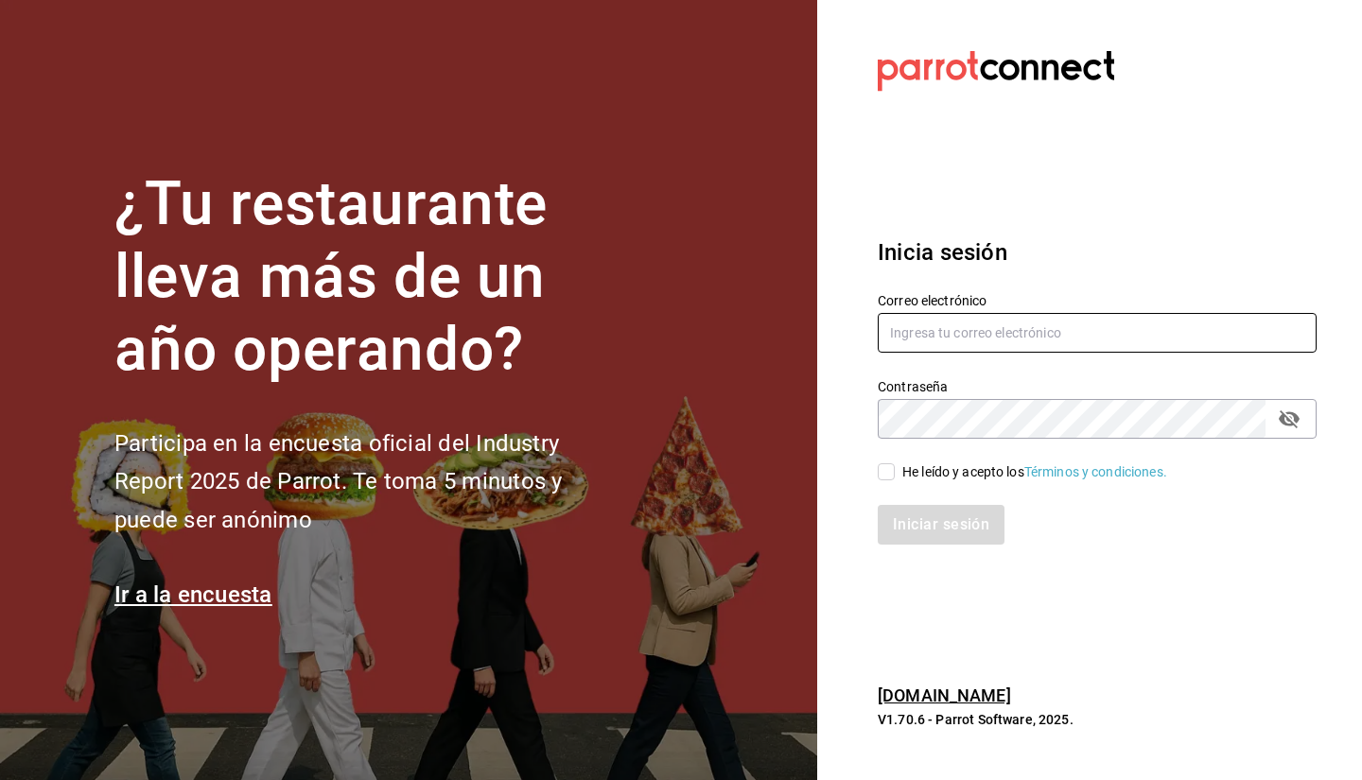
click at [944, 328] on input "text" at bounding box center [1096, 333] width 439 height 40
type input "elizabethadunas@gmail.com"
click at [890, 475] on input "He leído y acepto los Términos y condiciones." at bounding box center [885, 471] width 17 height 17
checkbox input "true"
click at [939, 533] on button "Iniciar sesión" at bounding box center [941, 525] width 129 height 40
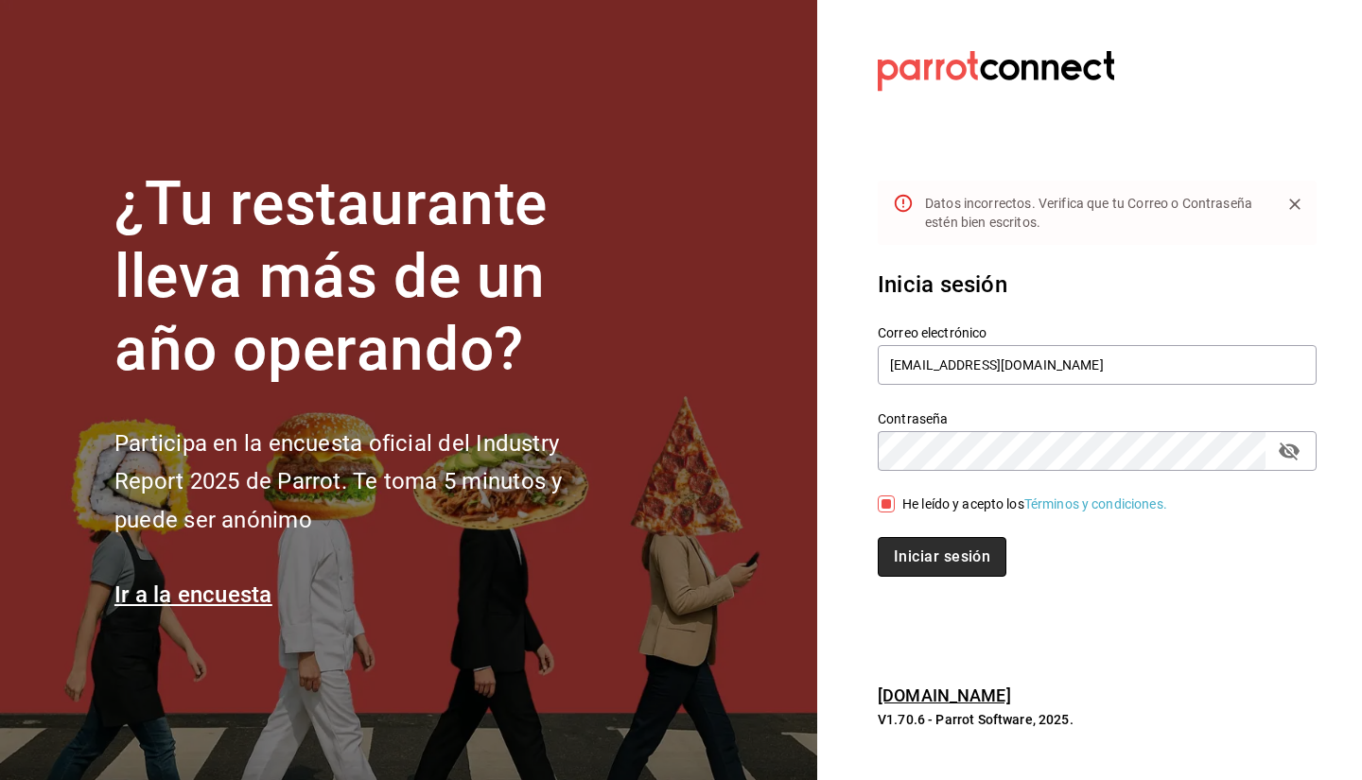
click at [961, 565] on button "Iniciar sesión" at bounding box center [941, 557] width 129 height 40
click at [1292, 450] on icon "passwordField" at bounding box center [1288, 451] width 23 height 23
click at [947, 547] on button "Iniciar sesión" at bounding box center [941, 557] width 129 height 40
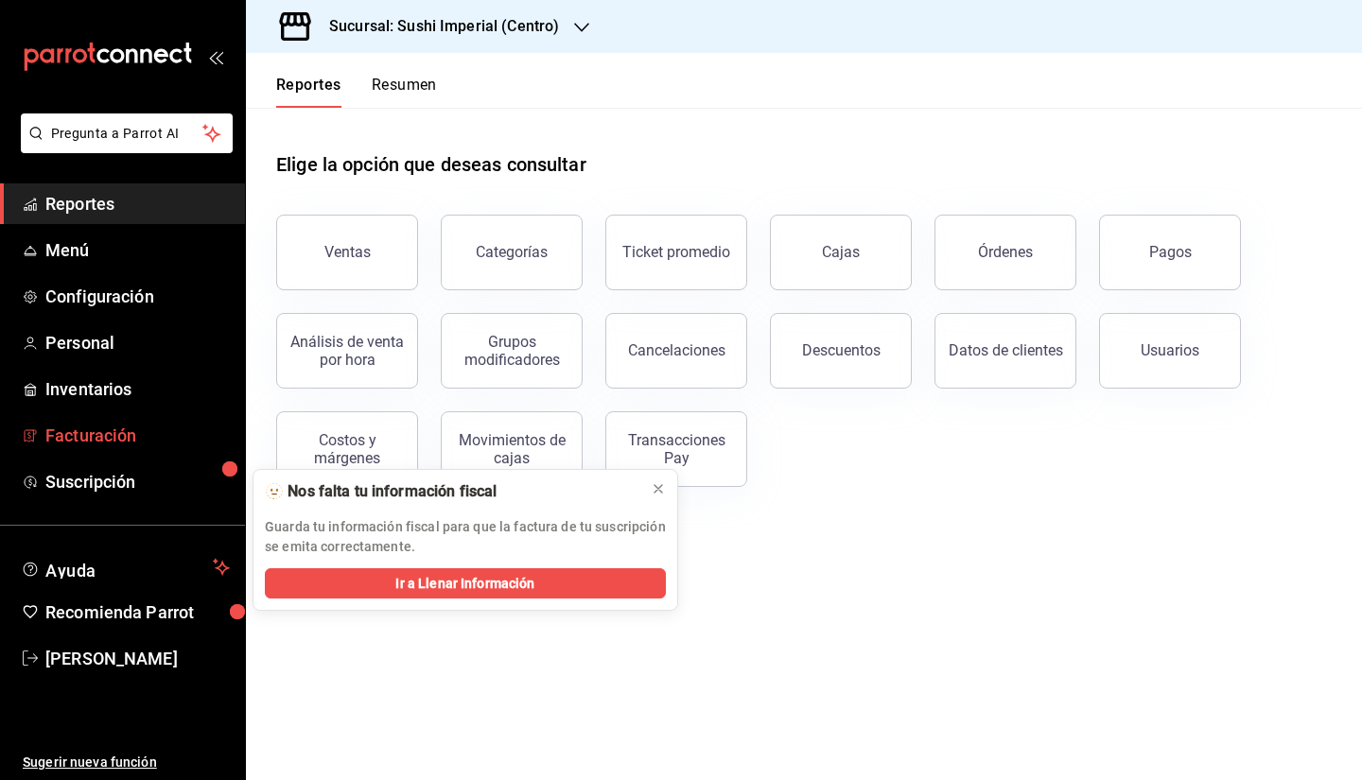
click at [132, 441] on span "Facturación" at bounding box center [137, 436] width 184 height 26
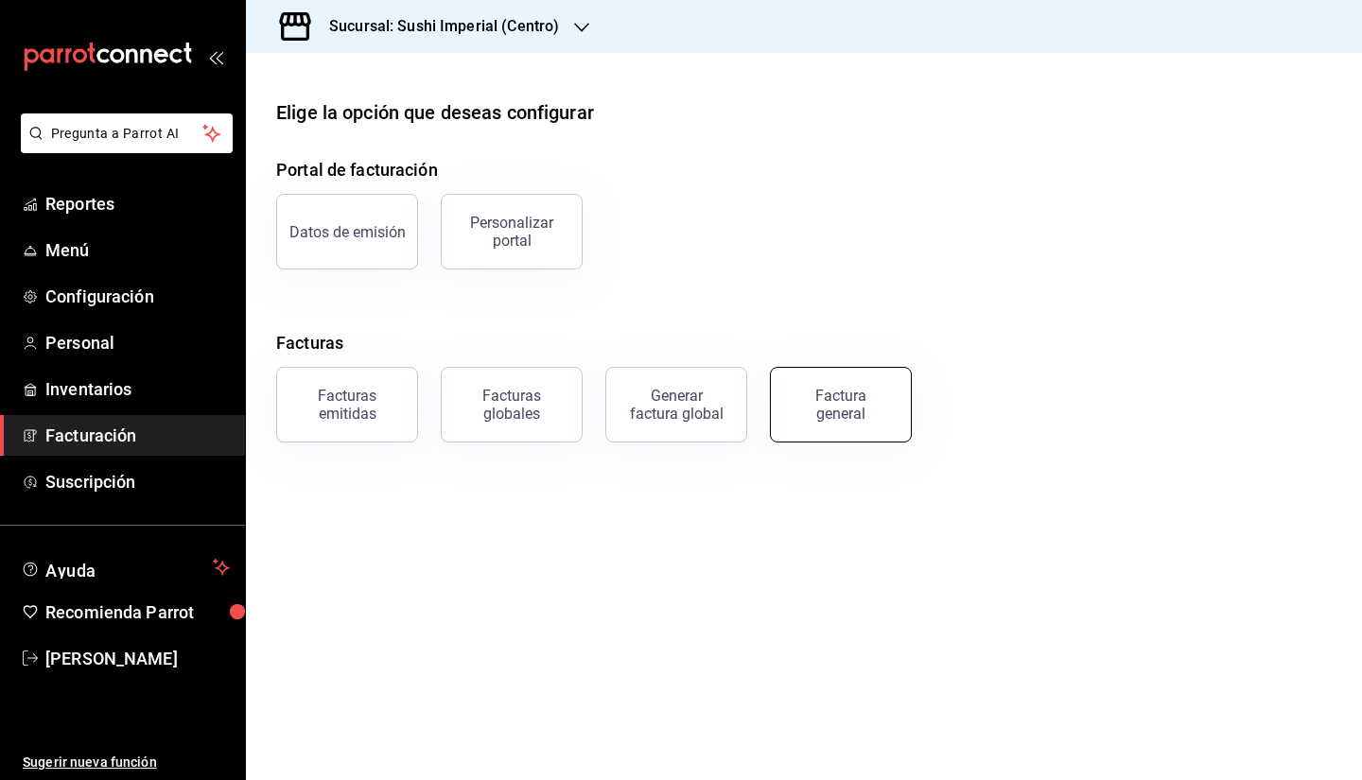
click at [845, 393] on div "Factura general" at bounding box center [840, 405] width 95 height 36
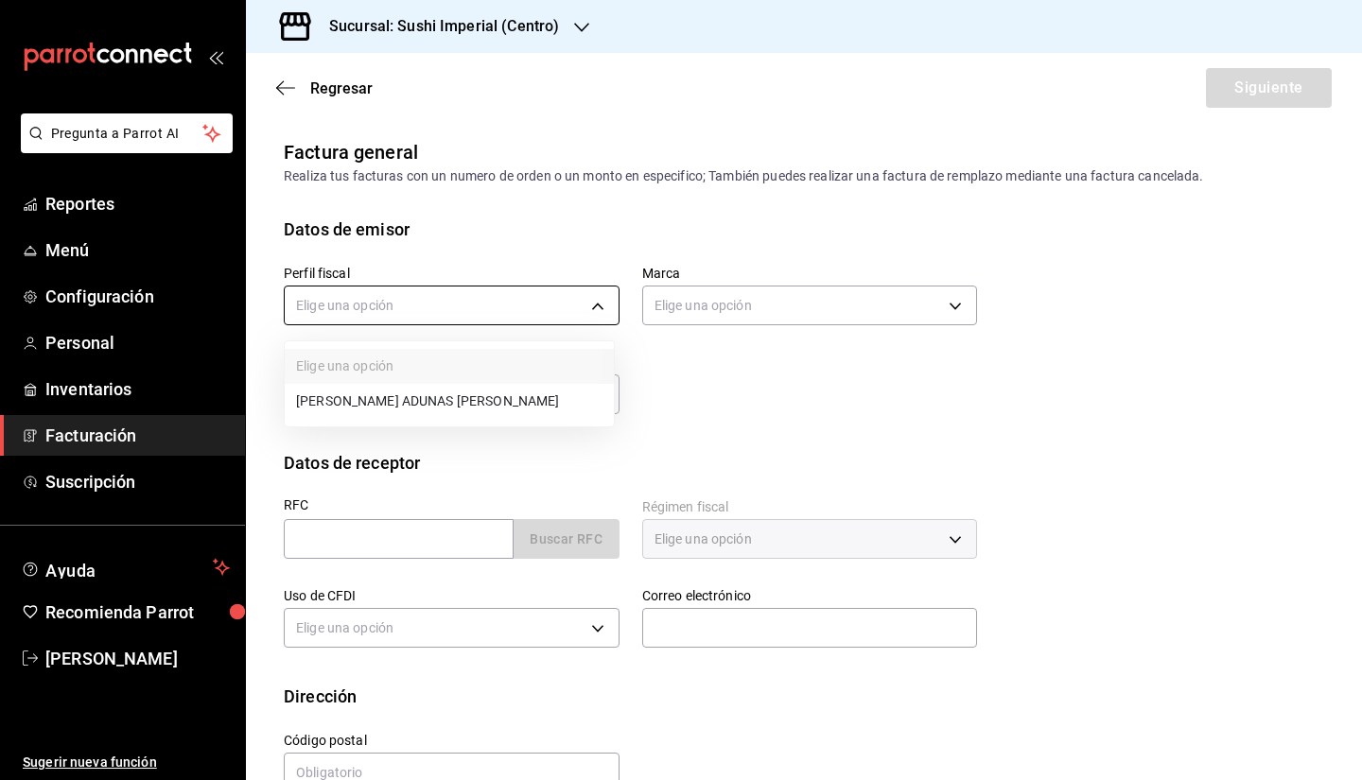
click at [348, 296] on body "Pregunta a Parrot AI Reportes Menú Configuración Personal Inventarios Facturaci…" at bounding box center [681, 390] width 1362 height 780
click at [339, 410] on li "[PERSON_NAME] ADUNAS [PERSON_NAME]" at bounding box center [449, 401] width 329 height 35
type input "8bc20c52-189c-4bfc-bc80-c1fe0fe89d69"
type input "276d3a2c-79c6-4643-97fb-7a471351d642"
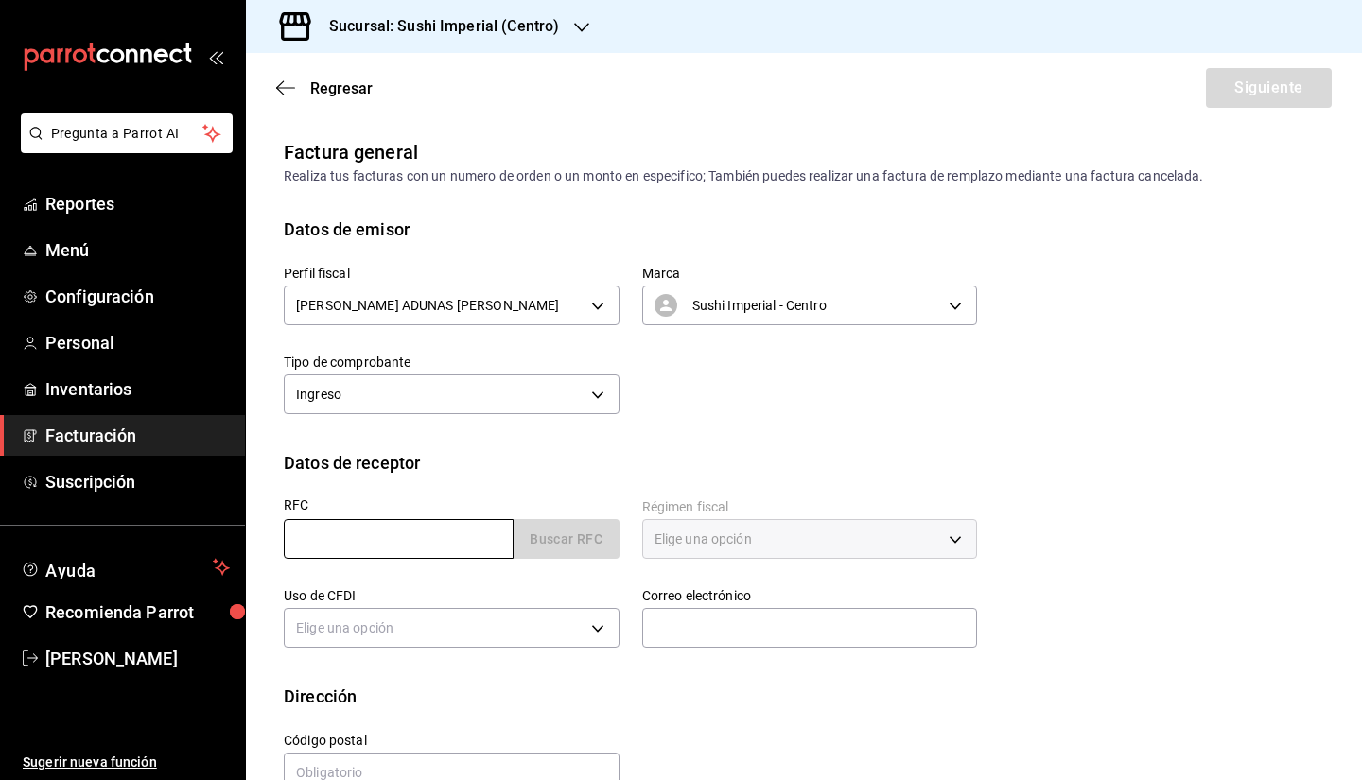
click at [352, 533] on input "text" at bounding box center [399, 539] width 230 height 40
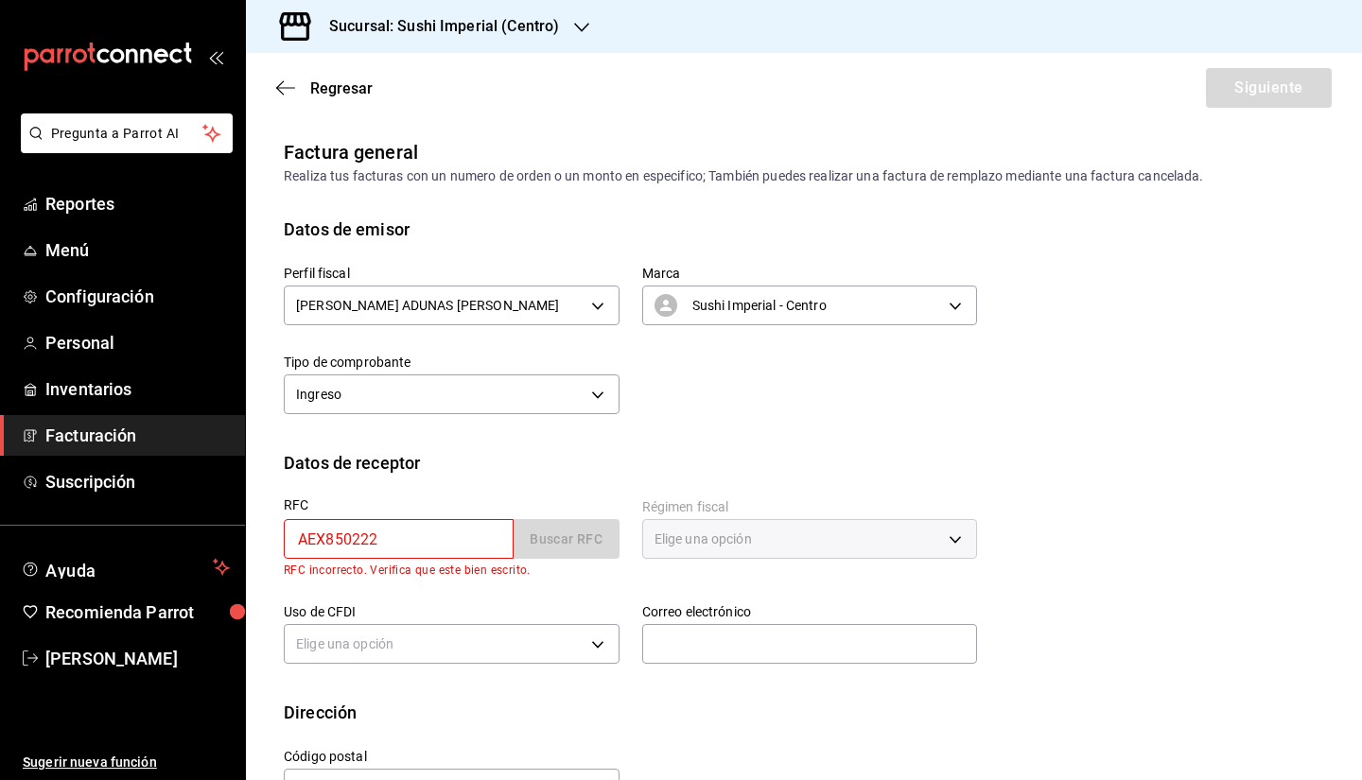
type input "AEX850222KE6"
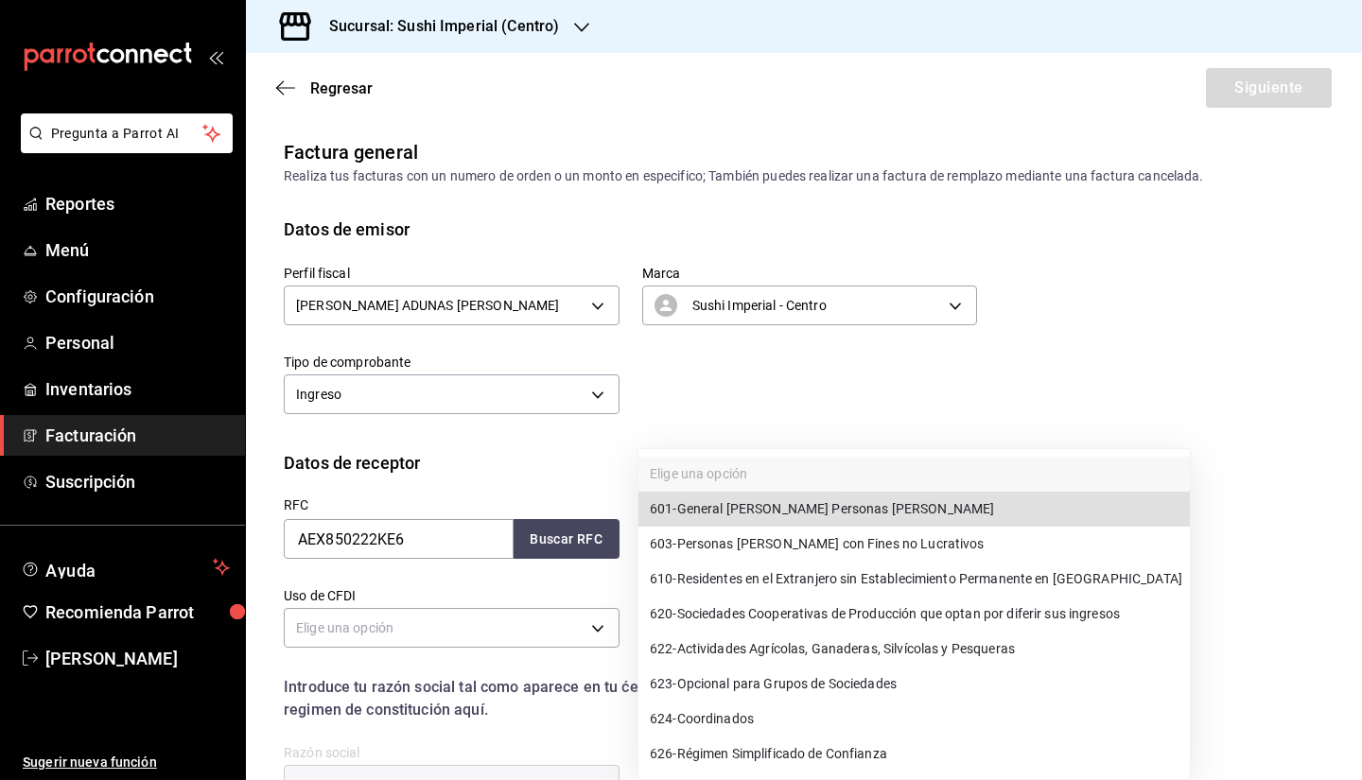
click at [735, 525] on body "Pregunta a Parrot AI Reportes Menú Configuración Personal Inventarios Facturaci…" at bounding box center [681, 390] width 1362 height 780
click at [735, 525] on li "601 - General [PERSON_NAME] Personas [PERSON_NAME]" at bounding box center [913, 509] width 551 height 35
type input "601"
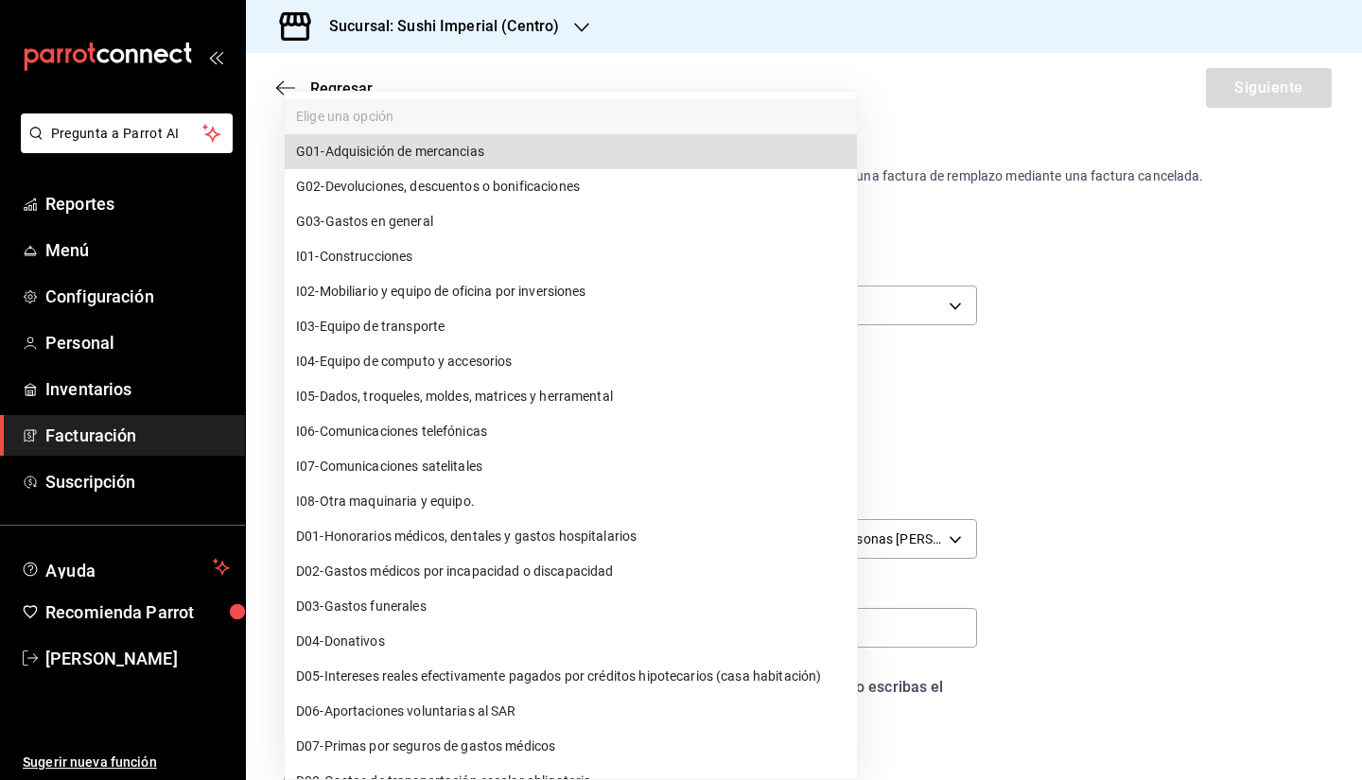
click at [347, 639] on body "Pregunta a Parrot AI Reportes Menú Configuración Personal Inventarios Facturaci…" at bounding box center [681, 390] width 1362 height 780
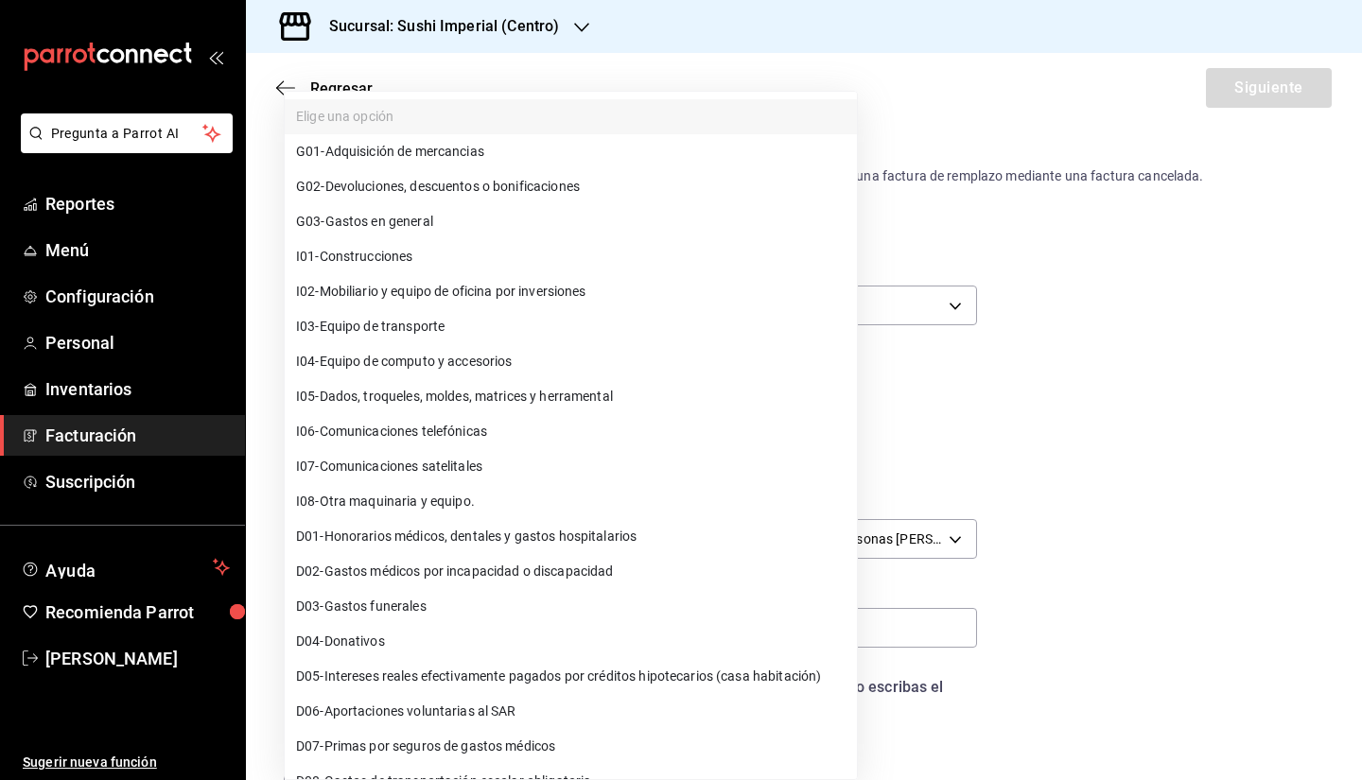
click at [400, 225] on span "G03 - Gastos en general" at bounding box center [364, 222] width 137 height 20
type input "G03"
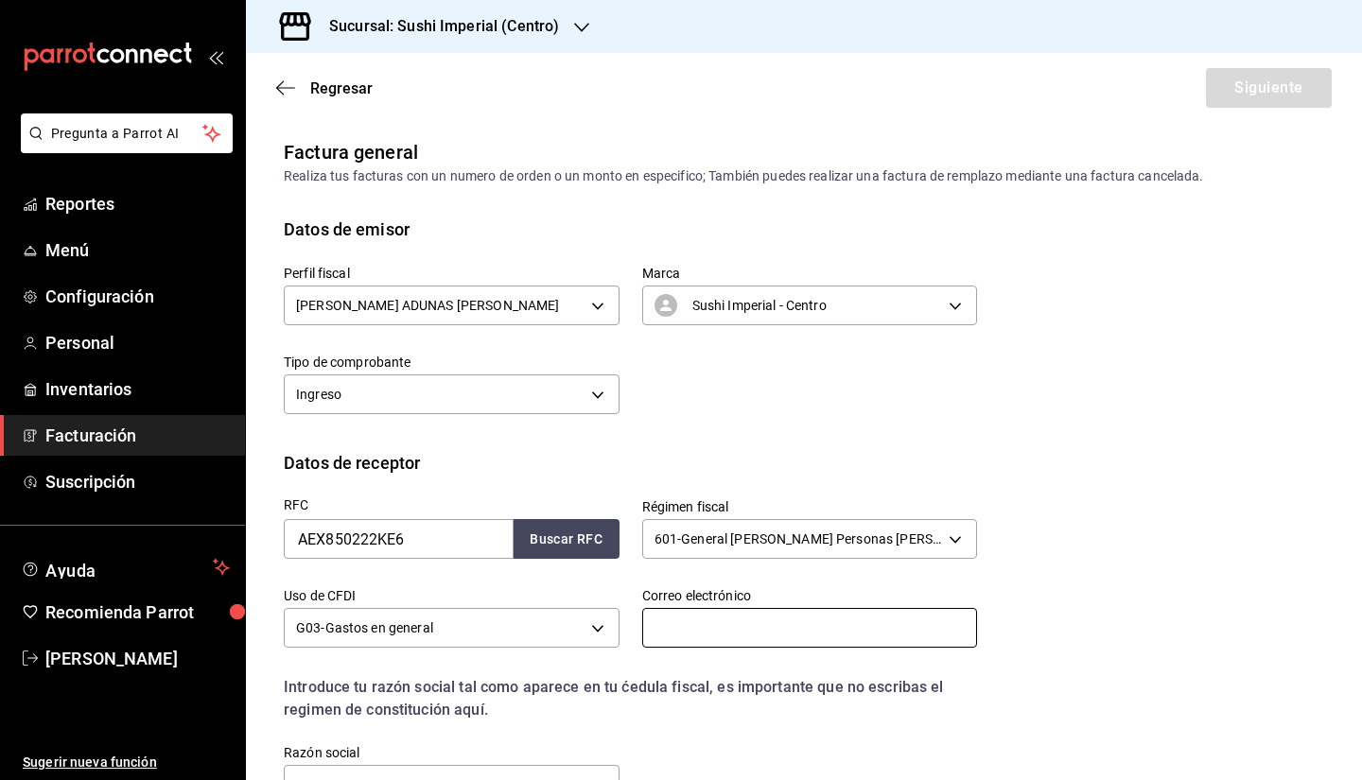
click at [731, 626] on input "text" at bounding box center [810, 628] width 336 height 40
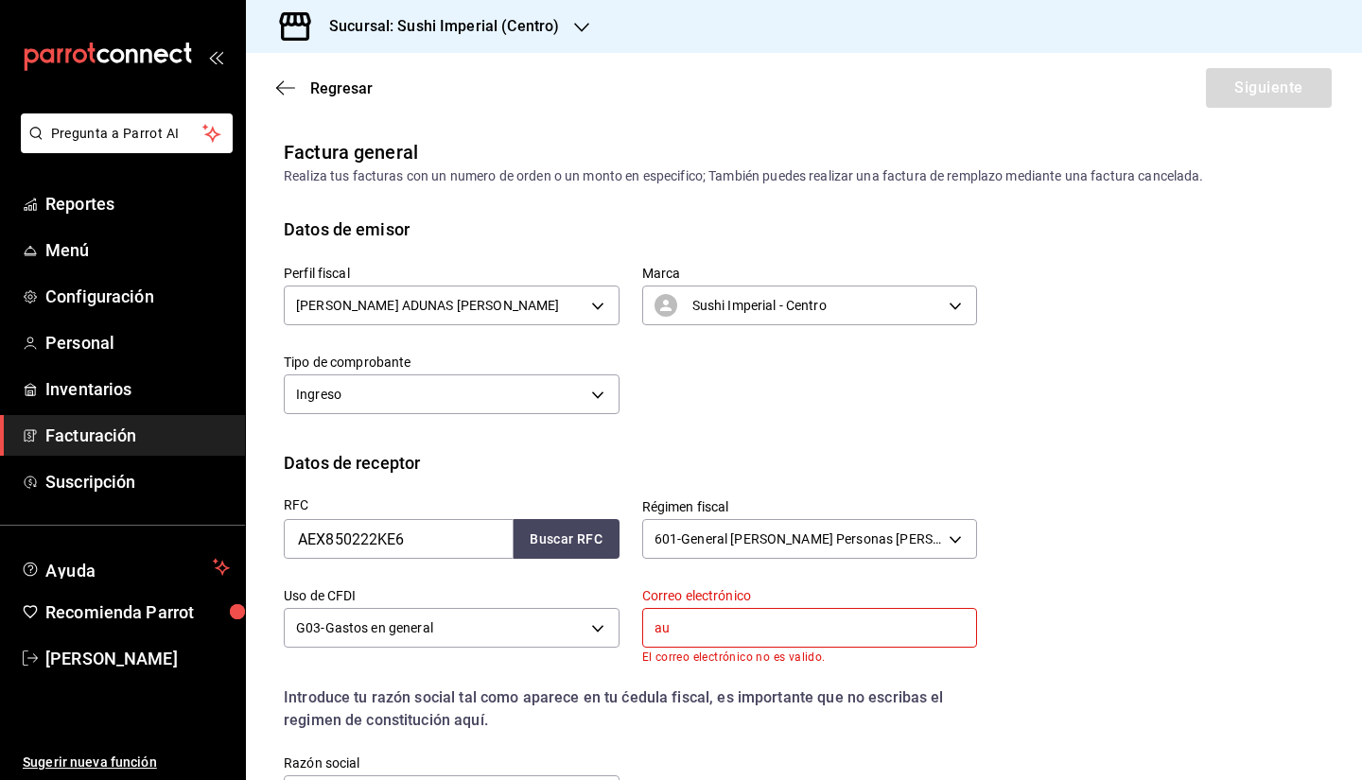
type input "[EMAIL_ADDRESS][DOMAIN_NAME]"
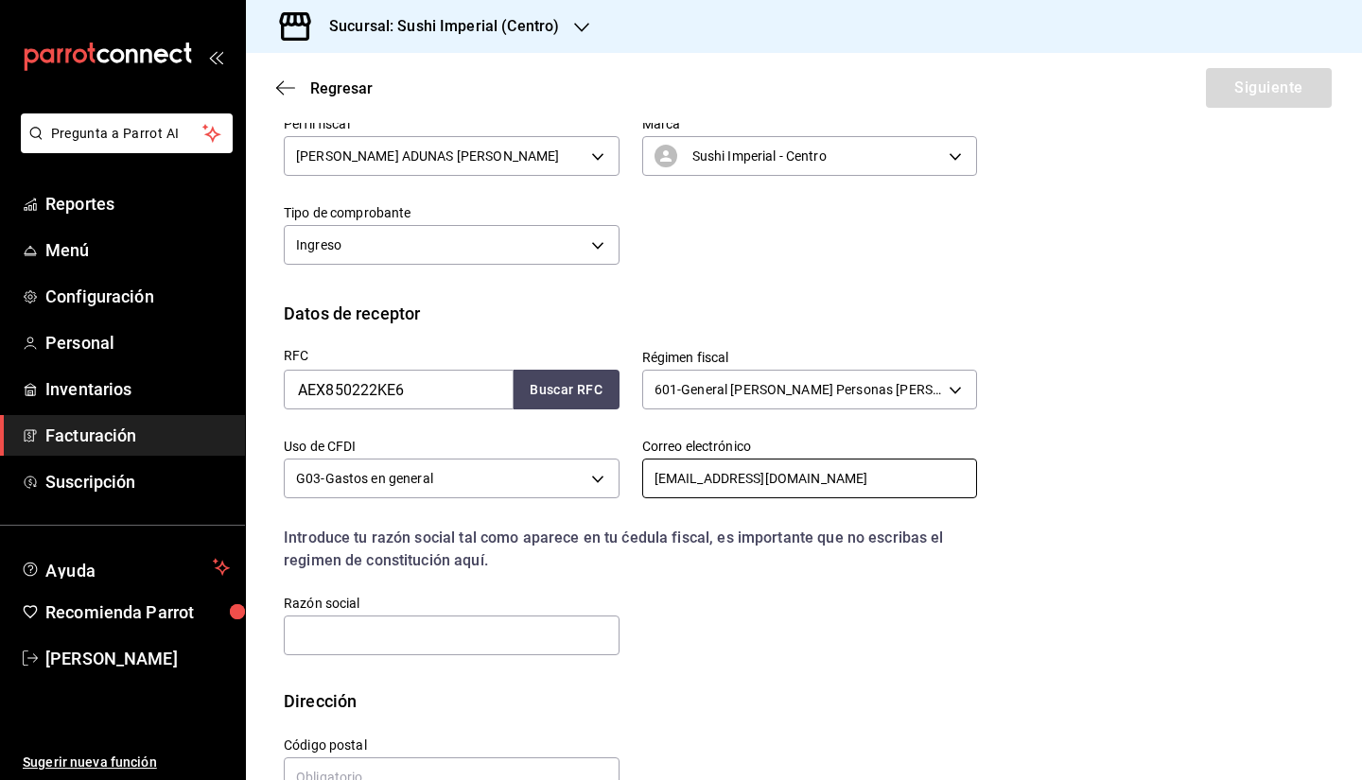
scroll to position [150, 0]
click at [397, 623] on input "text" at bounding box center [452, 635] width 336 height 40
type input "ALIMENTOS EXTRUIDOS"
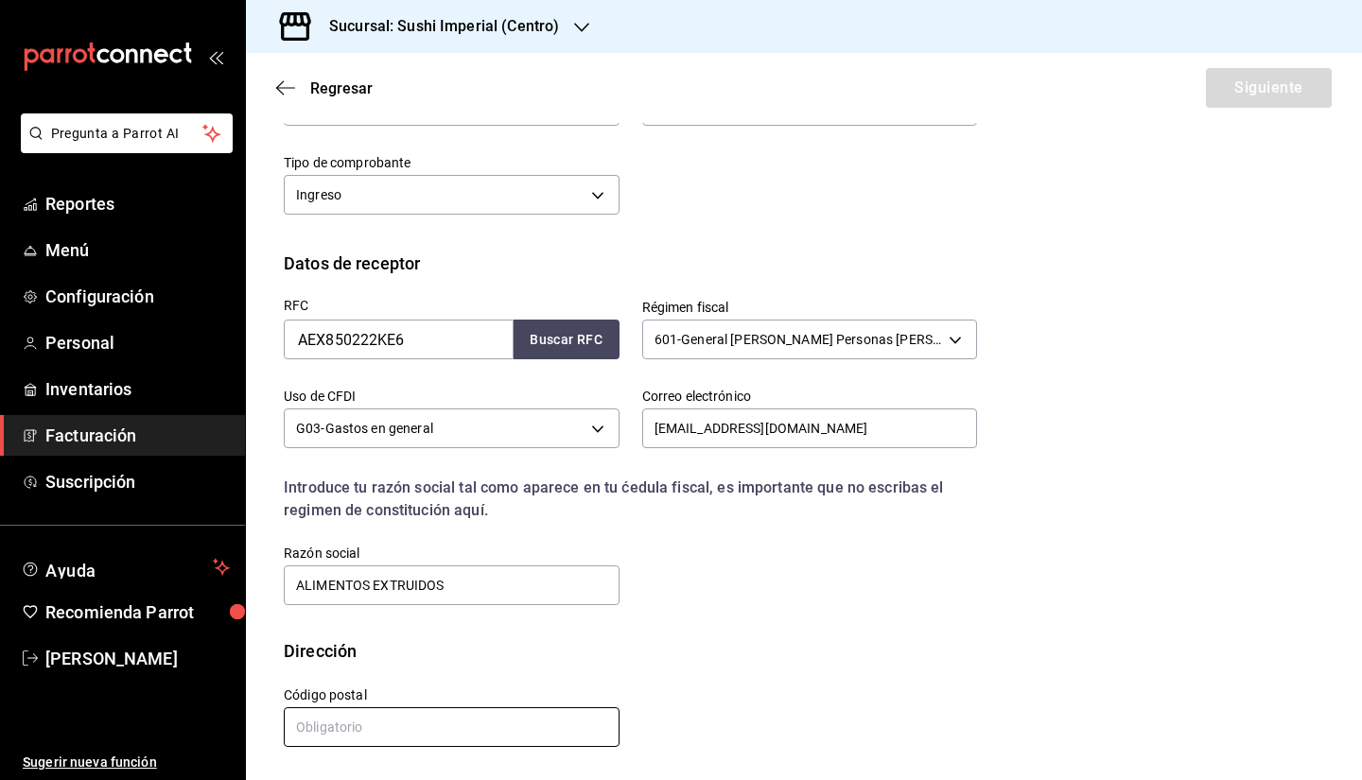
click at [341, 724] on input "text" at bounding box center [452, 727] width 336 height 40
type input "45645"
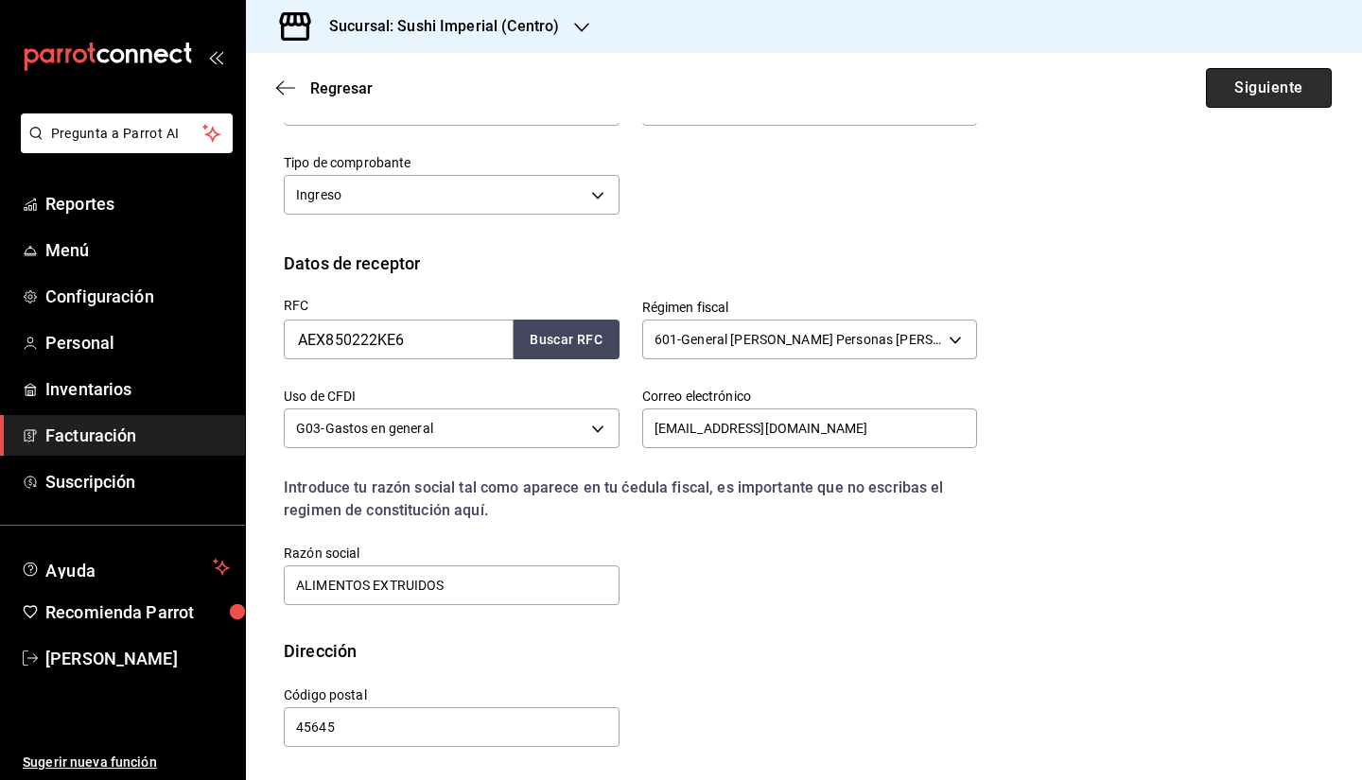
click at [1244, 86] on button "Siguiente" at bounding box center [1269, 88] width 126 height 40
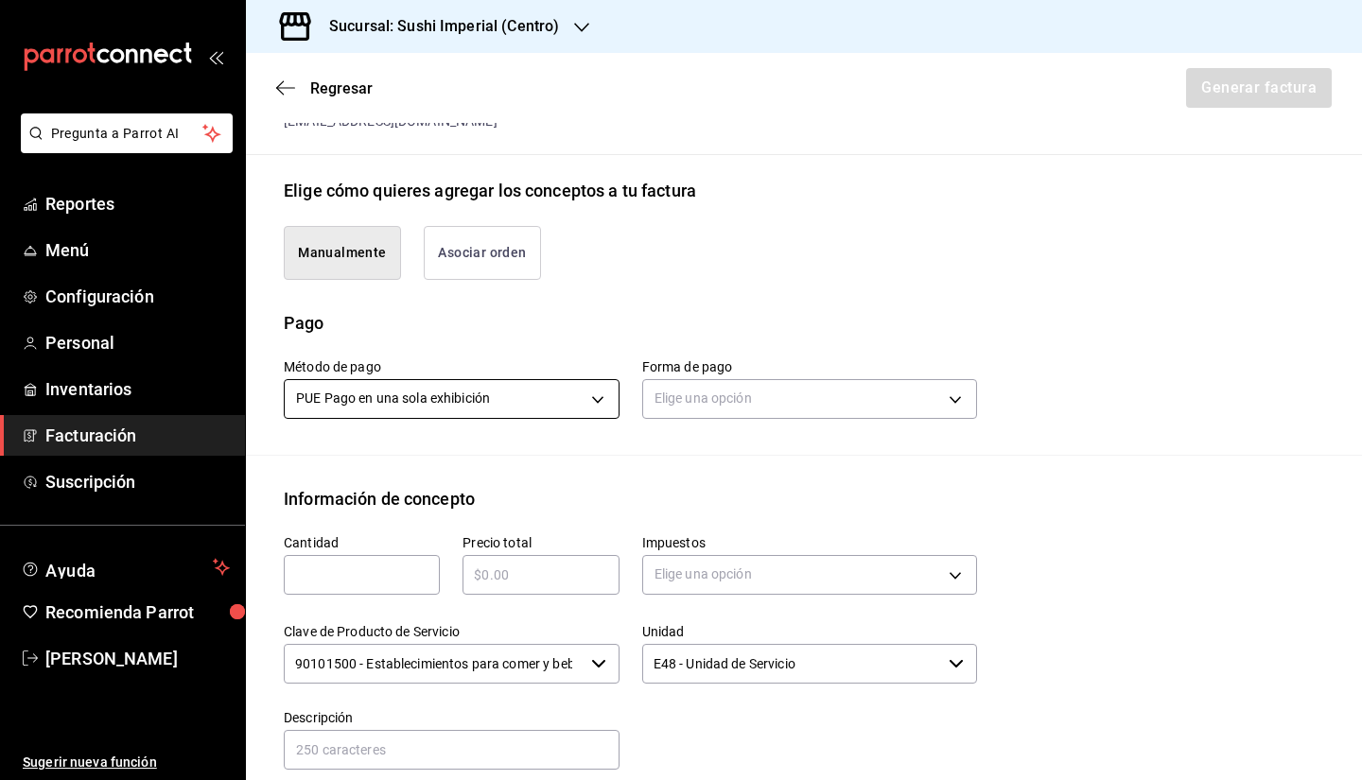
scroll to position [414, 0]
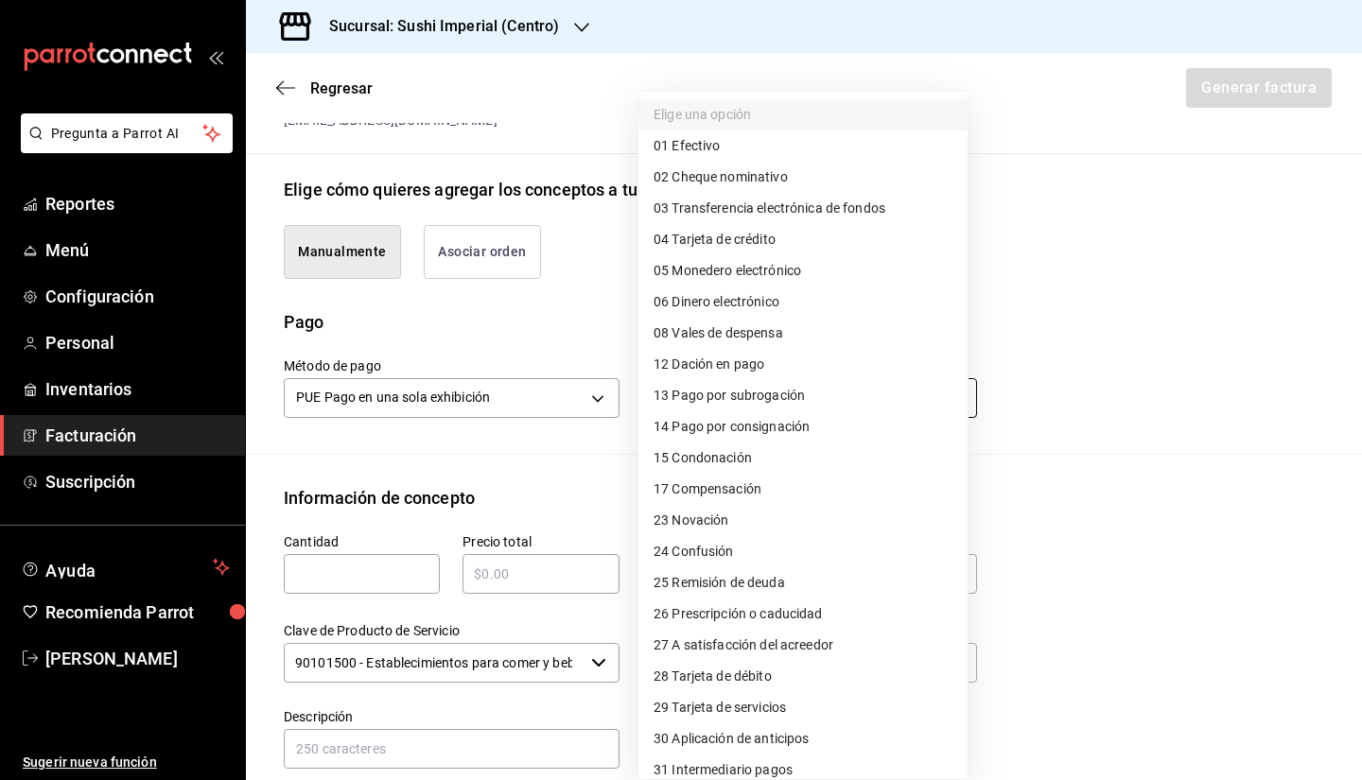
click at [705, 387] on body "Pregunta a Parrot AI Reportes Menú Configuración Personal Inventarios Facturaci…" at bounding box center [681, 390] width 1362 height 780
click at [708, 136] on span "01 Efectivo" at bounding box center [686, 146] width 66 height 20
type input "01"
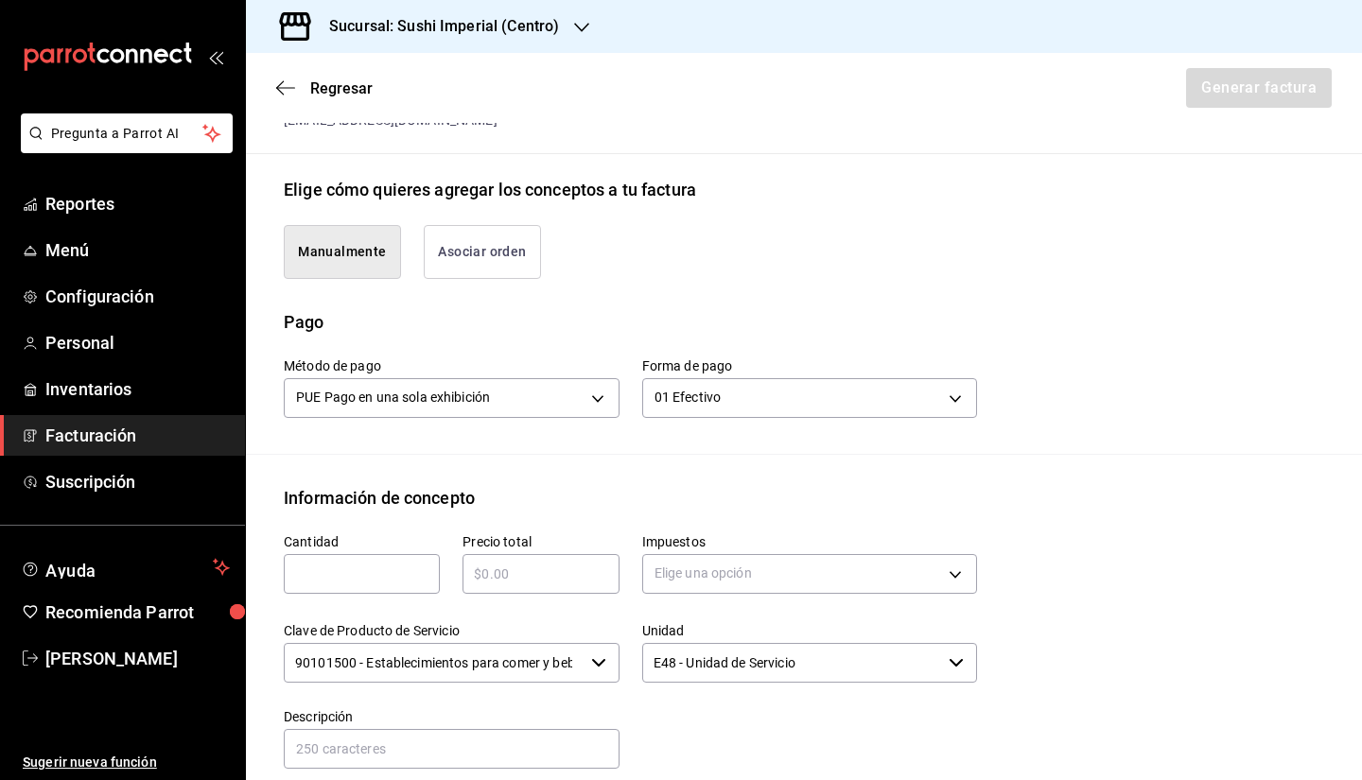
click at [325, 573] on input "text" at bounding box center [362, 574] width 156 height 23
type input "1"
click at [517, 586] on div "​" at bounding box center [540, 574] width 156 height 40
type input "$560"
click at [687, 569] on body "Pregunta a Parrot AI Reportes Menú Configuración Personal Inventarios Facturaci…" at bounding box center [681, 390] width 1362 height 780
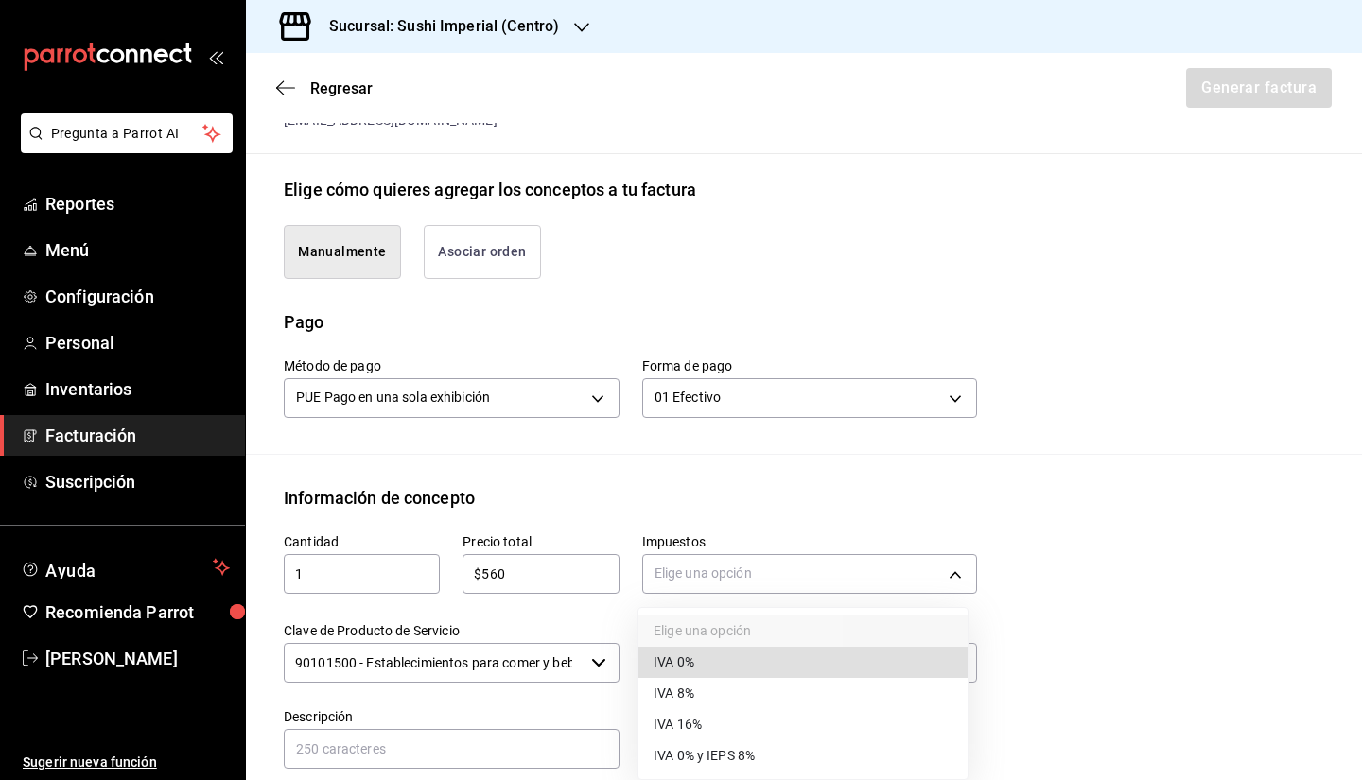
click at [664, 722] on span "IVA 16%" at bounding box center [677, 725] width 48 height 20
type input "IVA_16"
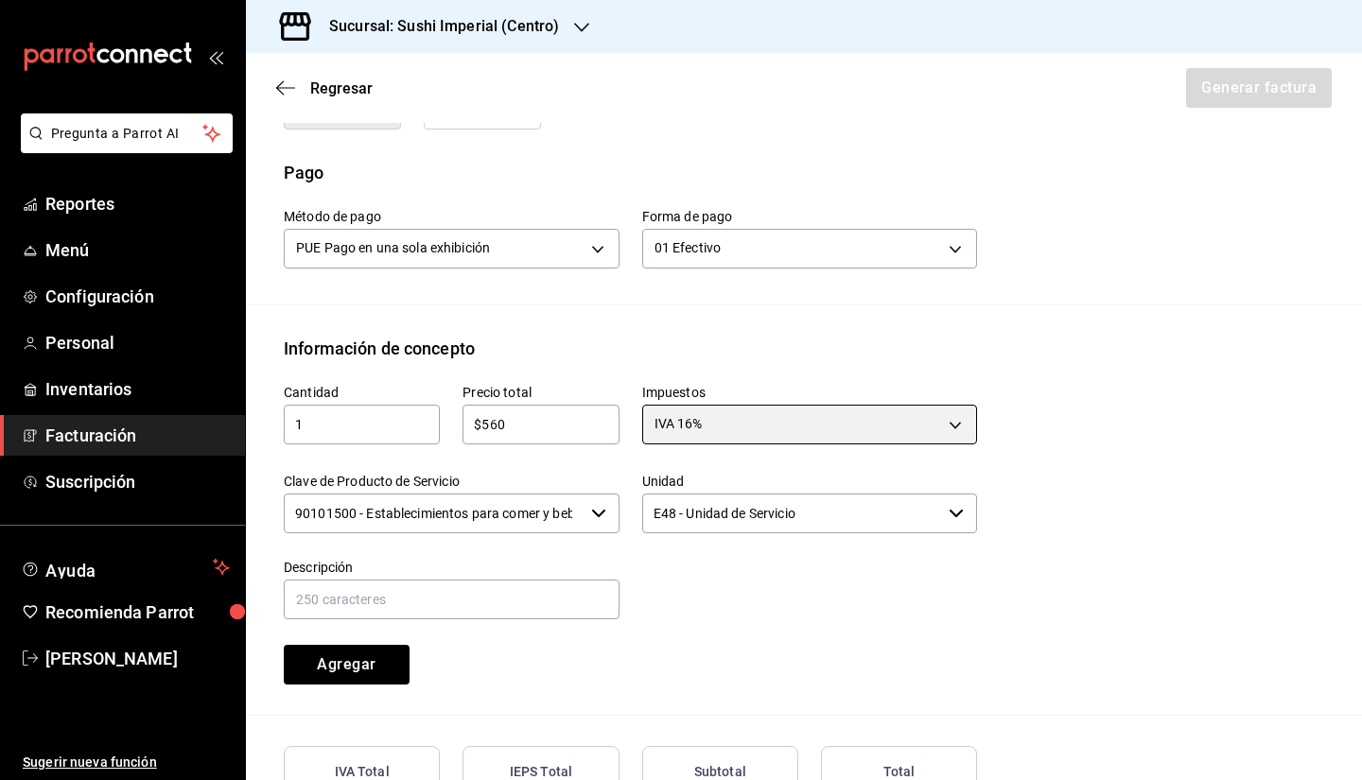
scroll to position [565, 0]
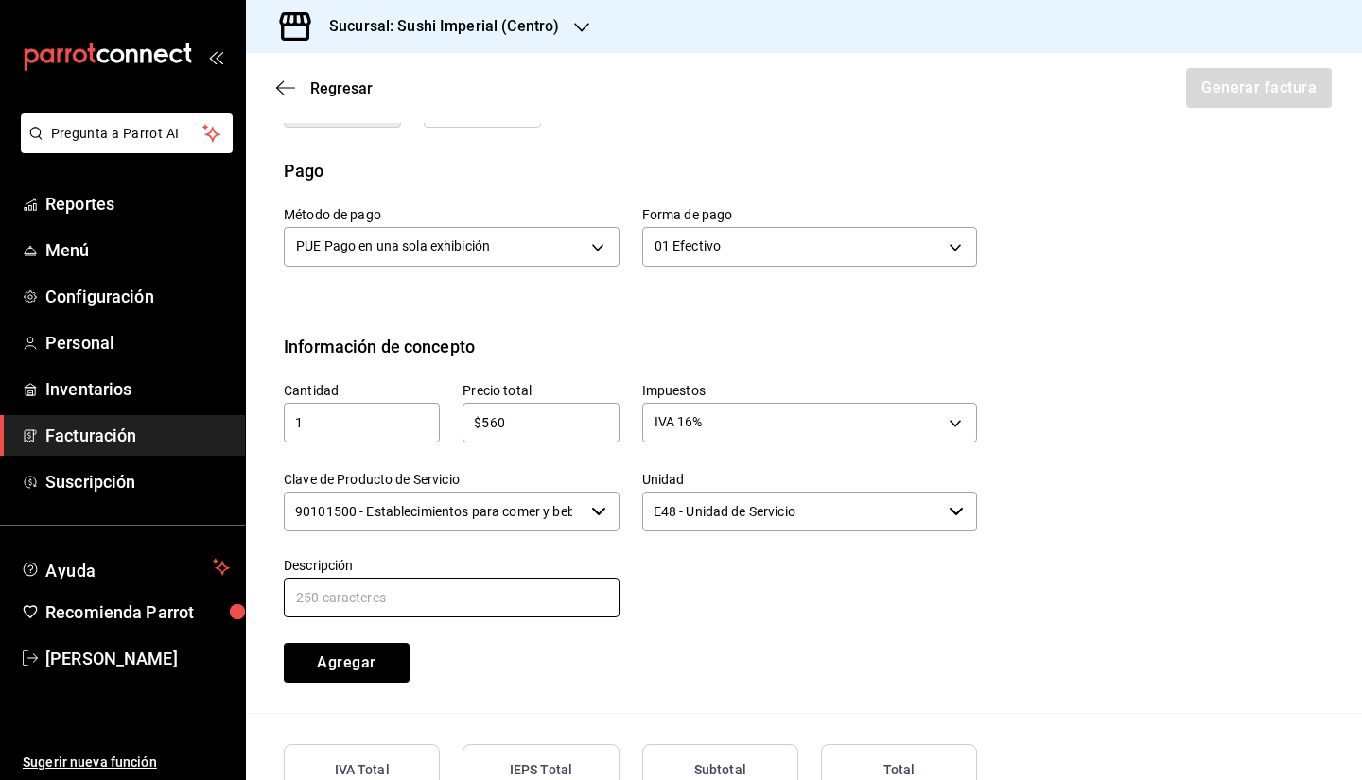
click at [439, 592] on input "text" at bounding box center [452, 598] width 336 height 40
type input "CONSUMO DE ALIMENTOS Y BEBIDAS"
click at [529, 645] on div "Cantidad 1 ​ Precio total $560 ​ Impuestos IVA 16% IVA_16 Clave de Producto de …" at bounding box center [619, 520] width 716 height 323
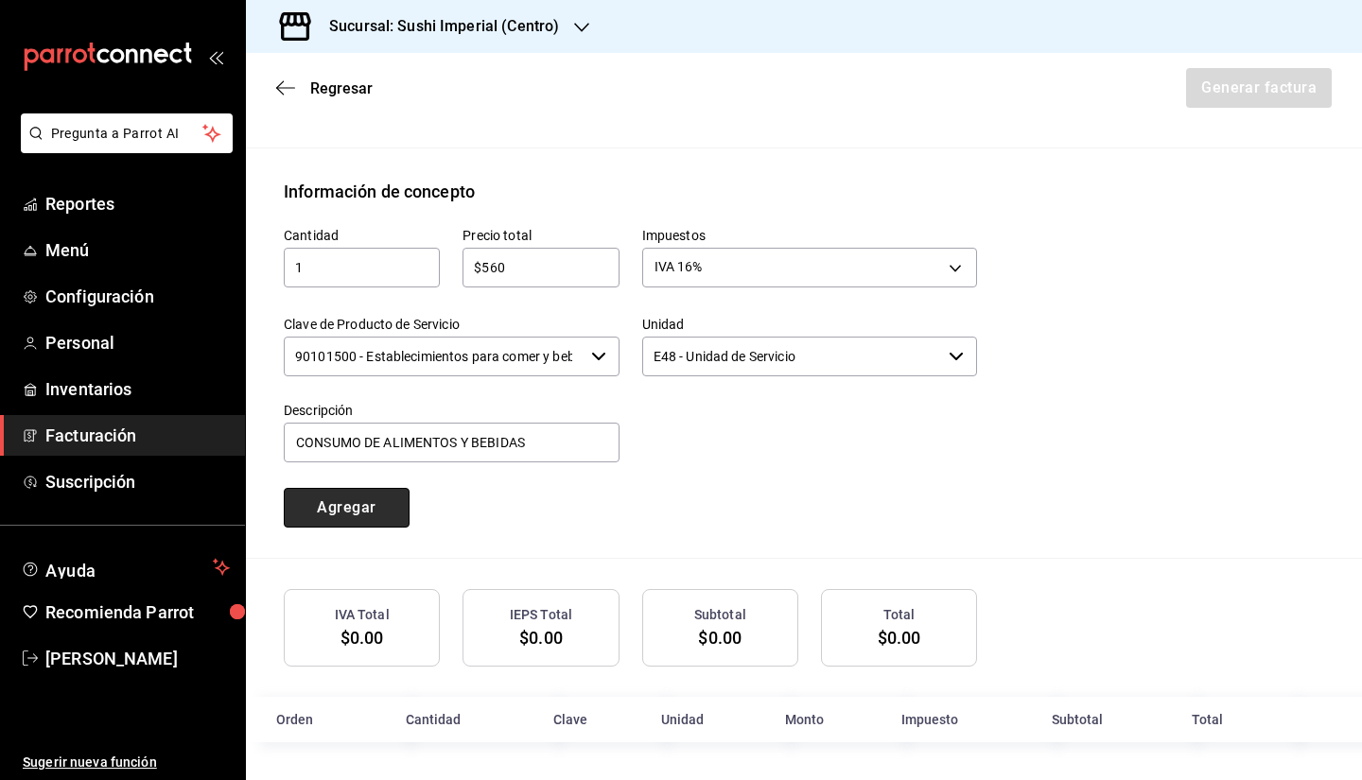
click at [354, 501] on button "Agregar" at bounding box center [347, 508] width 126 height 40
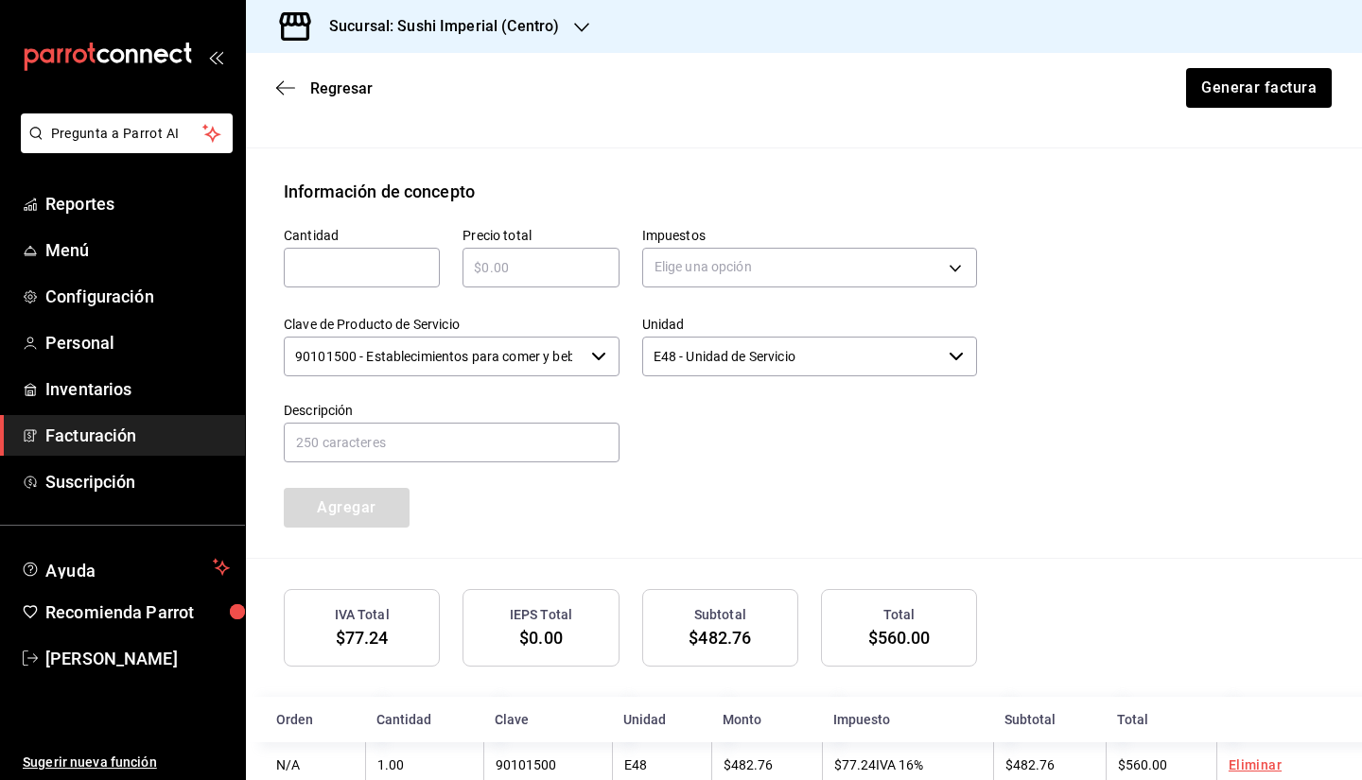
scroll to position [768, 0]
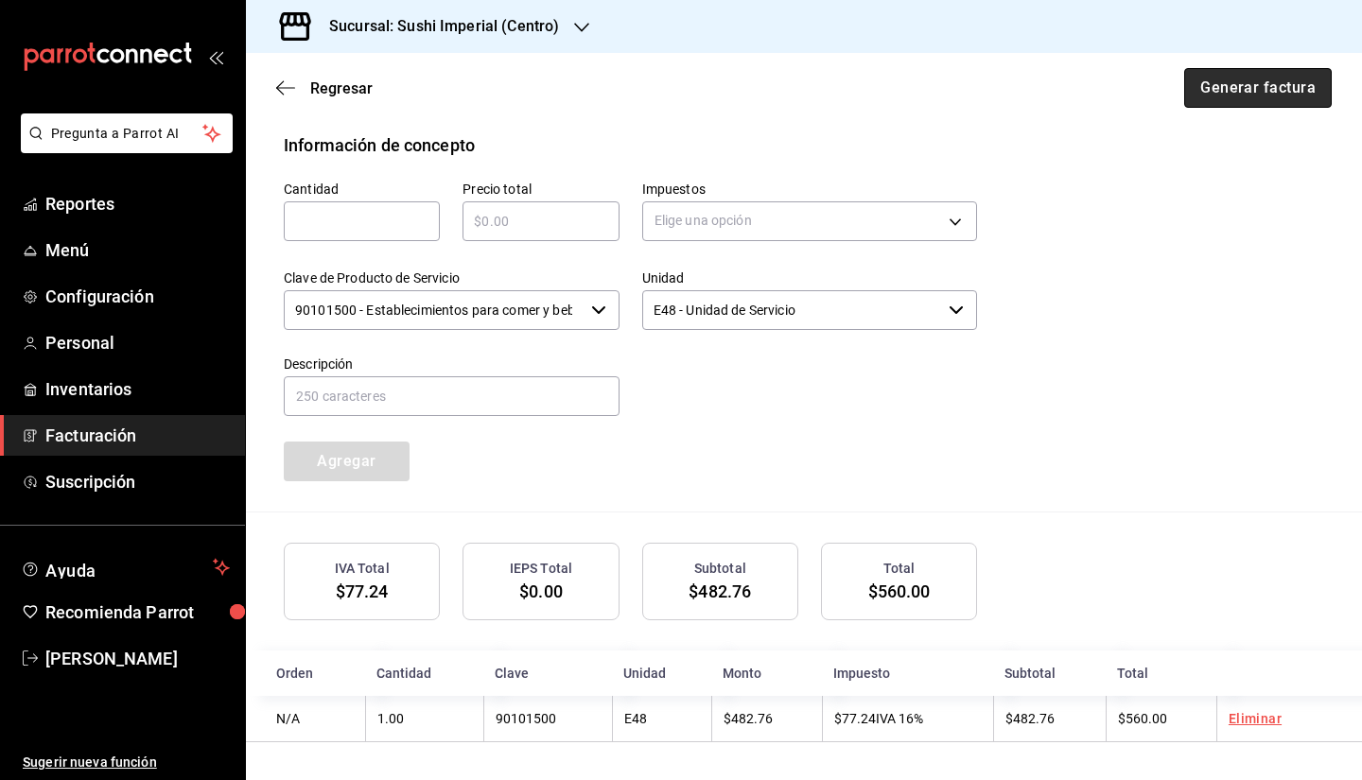
click at [1218, 78] on button "Generar factura" at bounding box center [1258, 88] width 148 height 40
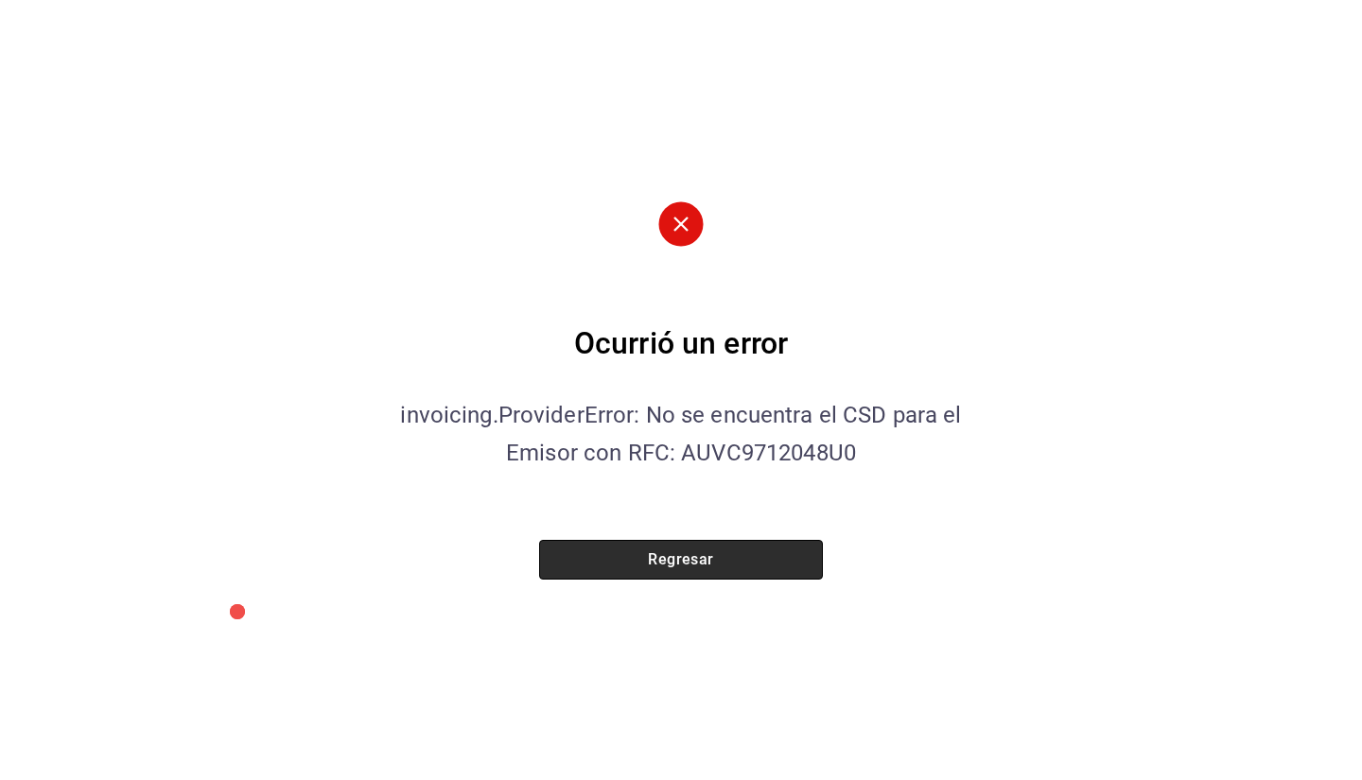
click at [621, 579] on button "Regresar" at bounding box center [681, 560] width 284 height 40
